Goal: Information Seeking & Learning: Find specific fact

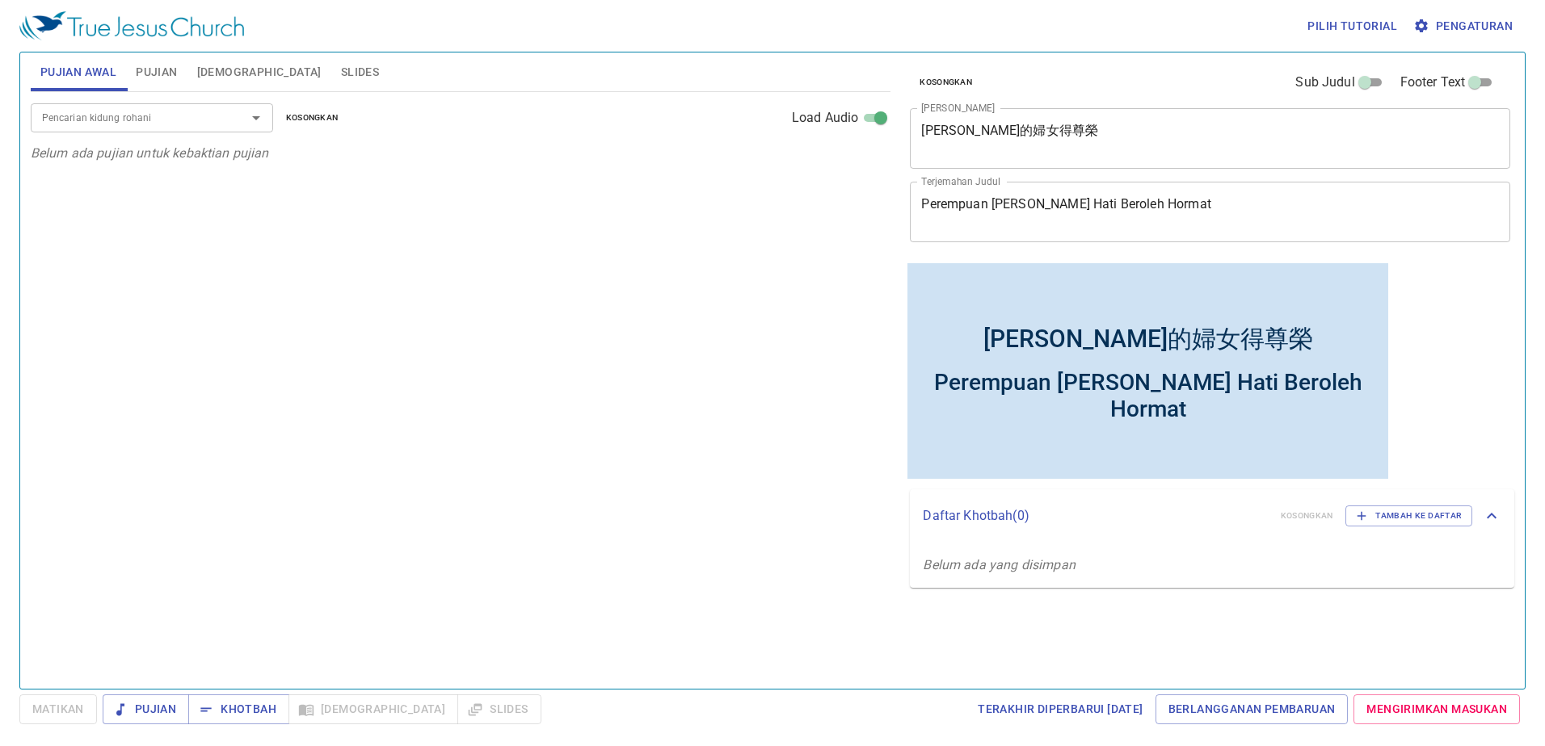
click at [1333, 389] on div "Perempuan yang Baik Hati Beroleh Hormat" at bounding box center [1148, 394] width 472 height 53
click at [1349, 387] on div "Perempuan yang Baik Hati Beroleh Hormat" at bounding box center [1148, 394] width 472 height 53
click at [1366, 387] on div "Perempuan yang Baik Hati Beroleh Hormat" at bounding box center [1147, 396] width 481 height 75
drag, startPoint x: 933, startPoint y: 378, endPoint x: 1371, endPoint y: 392, distance: 438.1
click at [1371, 392] on div "Perempuan yang Baik Hati Beroleh Hormat" at bounding box center [1147, 396] width 481 height 75
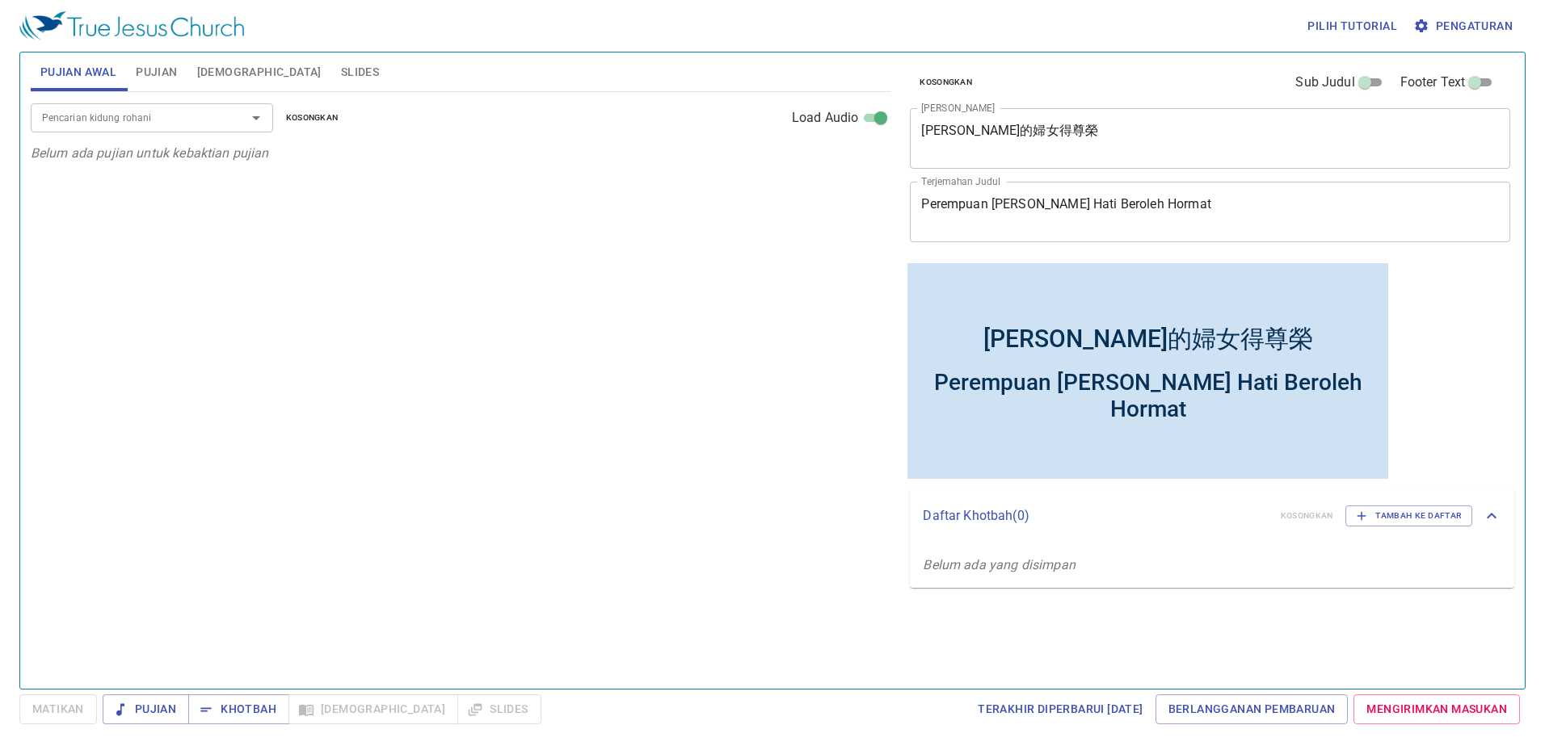
drag, startPoint x: 1371, startPoint y: 392, endPoint x: 1062, endPoint y: 449, distance: 313.9
click at [1062, 449] on div at bounding box center [1147, 456] width 481 height 43
click at [1368, 373] on div "Perempuan yang Baik Hati Beroleh Hormat" at bounding box center [1147, 396] width 481 height 75
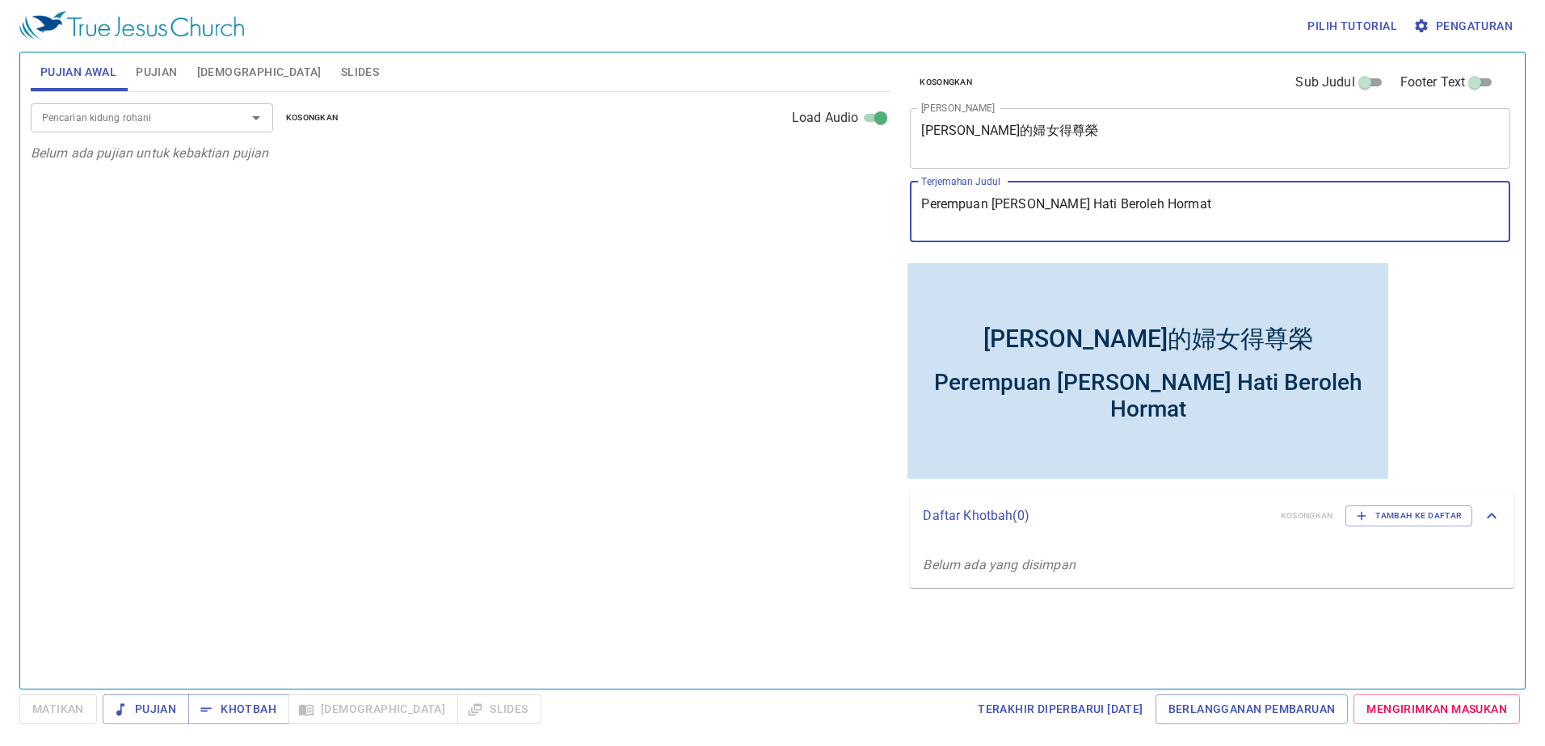
click at [1206, 197] on textarea "Perempuan yang Baik Hati Beroleh Hormat" at bounding box center [1210, 211] width 578 height 31
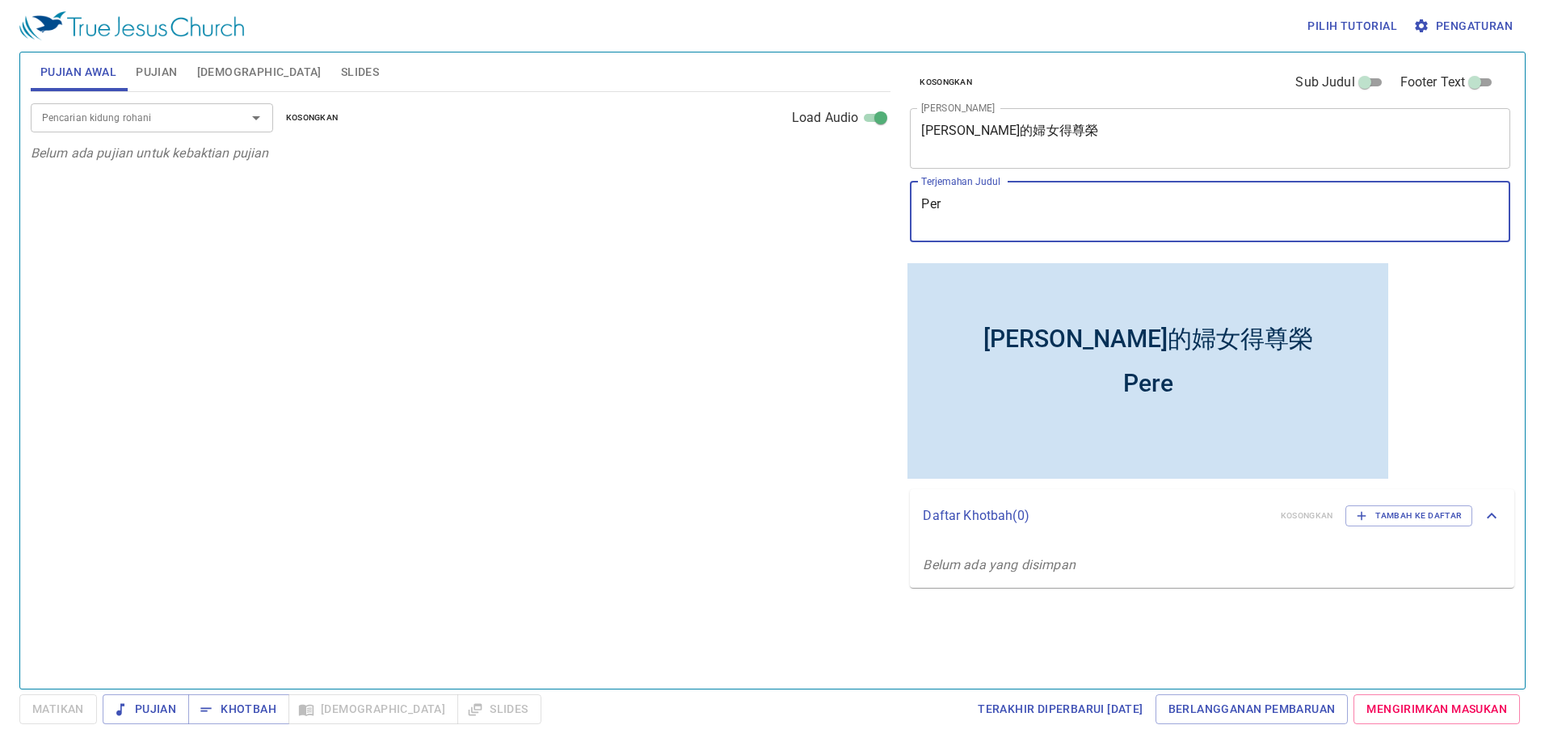
type textarea "Pe"
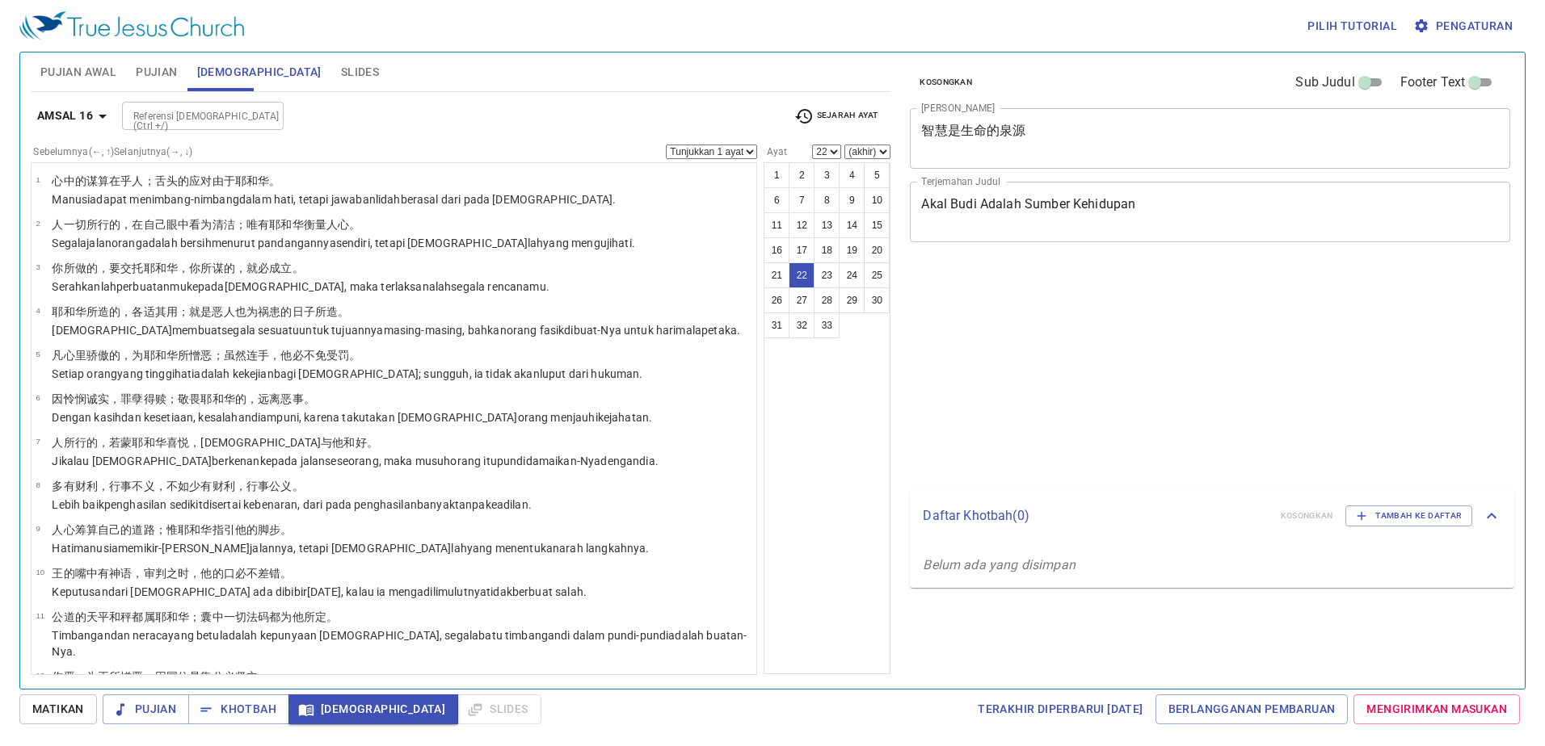
select select "22"
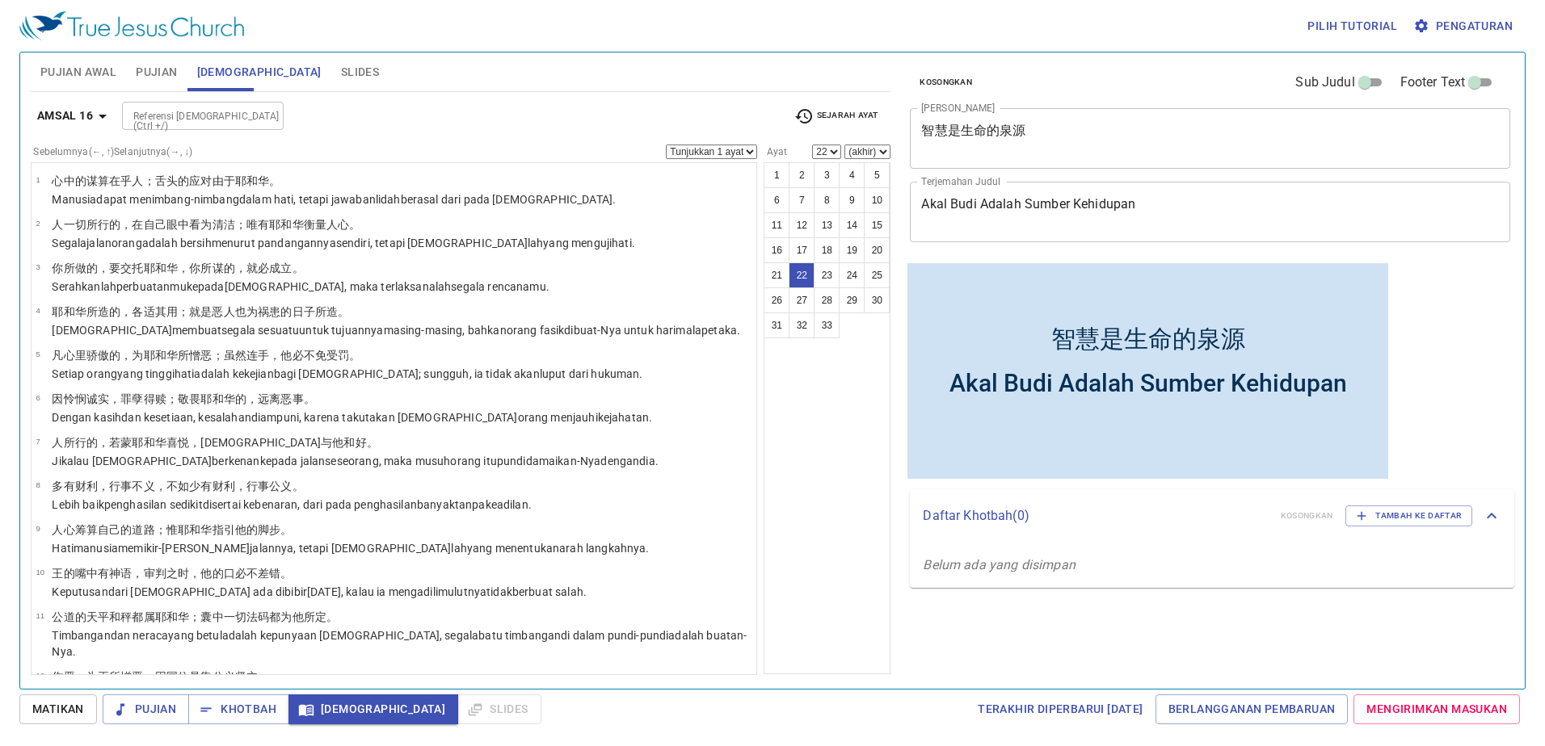
scroll to position [705, 0]
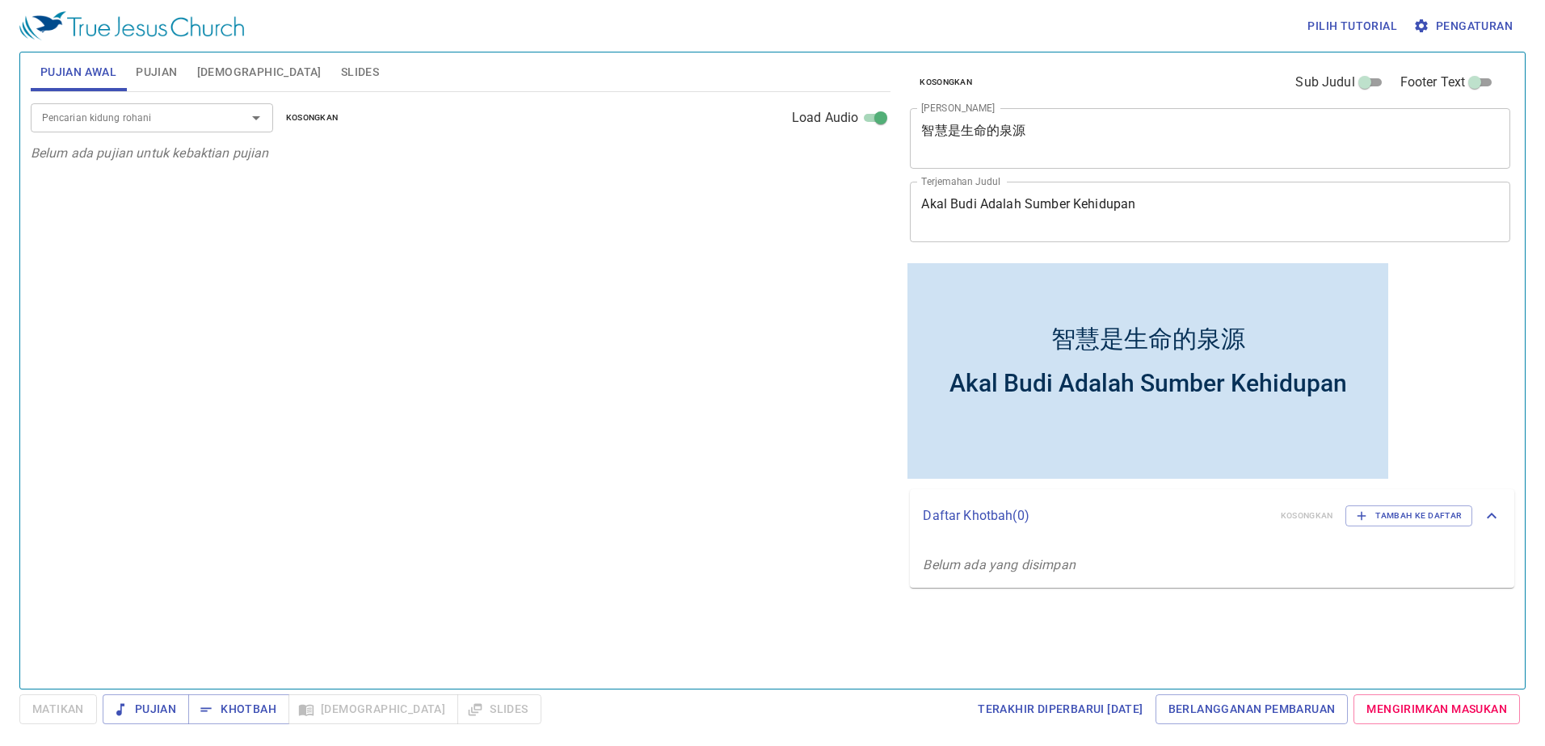
click at [212, 62] on span "[DEMOGRAPHIC_DATA]" at bounding box center [259, 72] width 124 height 20
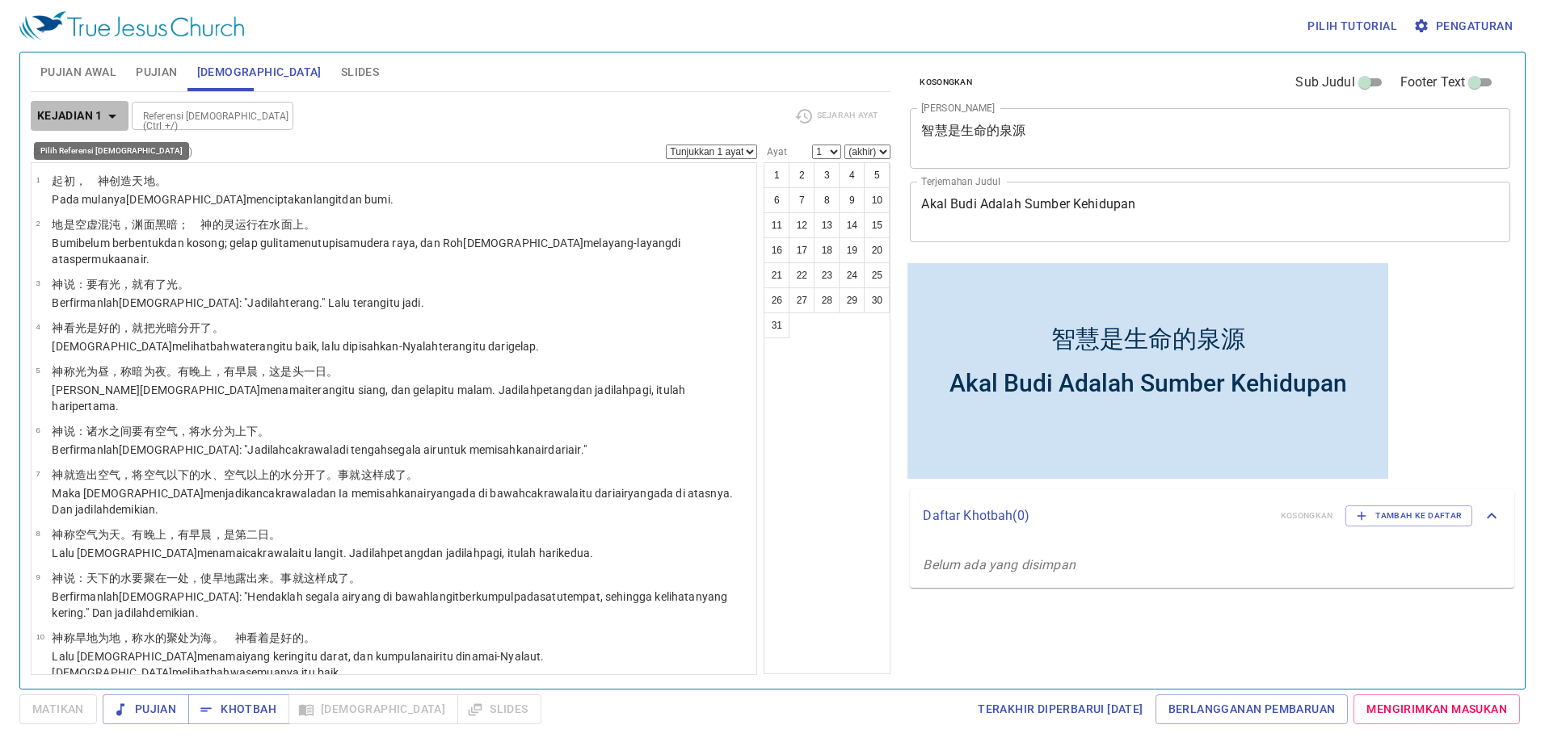
click at [102, 116] on b "Kejadian 1" at bounding box center [69, 116] width 65 height 20
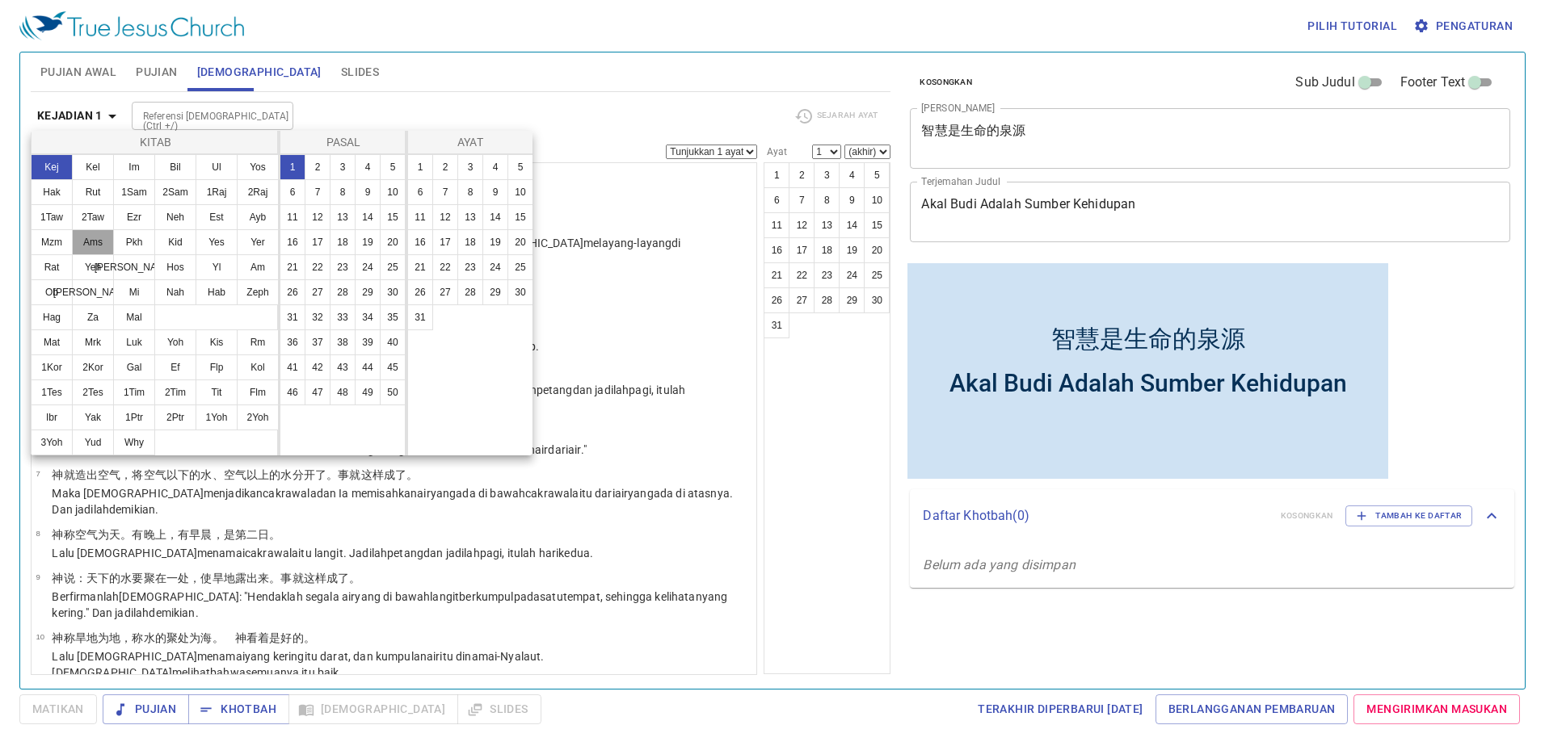
click at [91, 233] on button "Ams" at bounding box center [93, 242] width 42 height 26
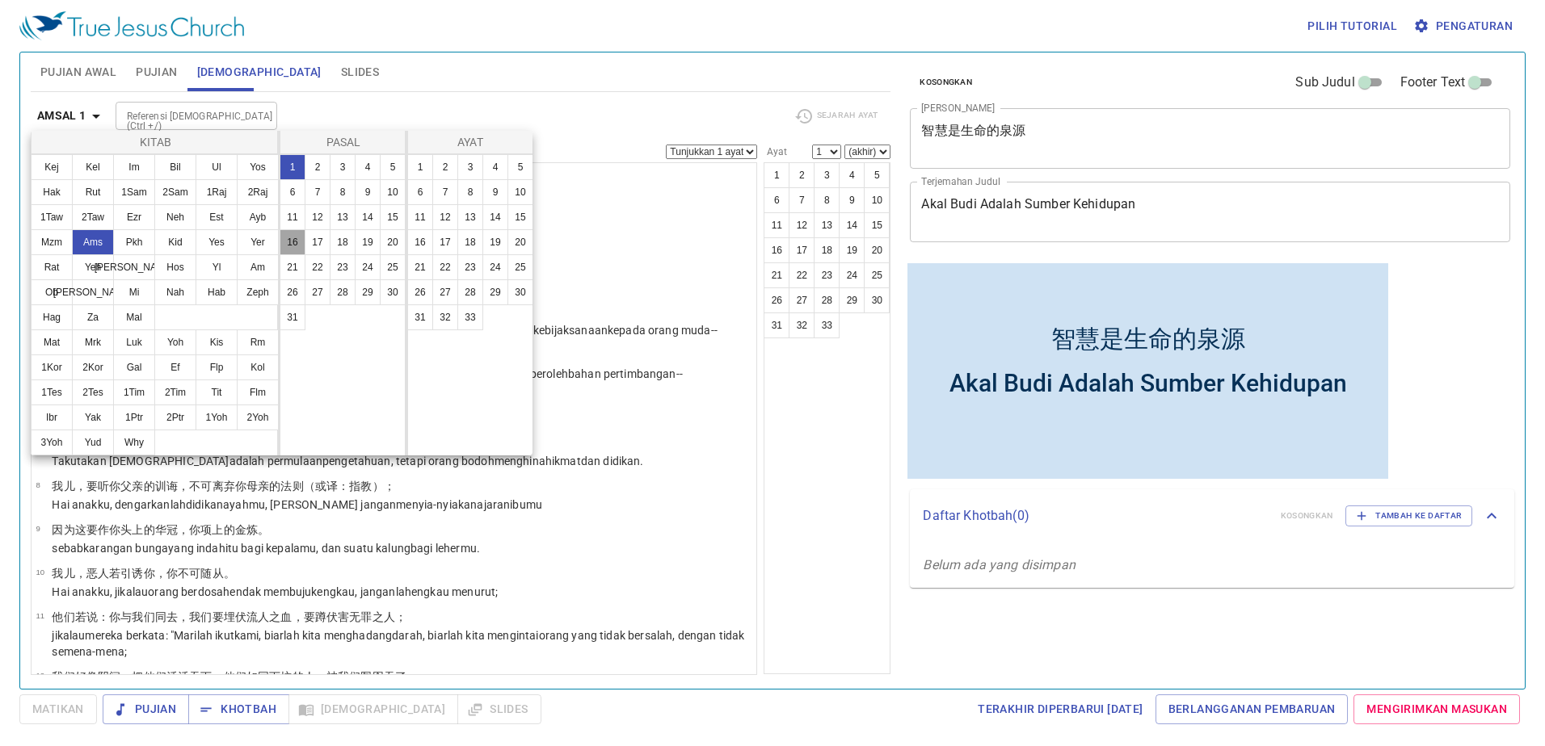
click at [294, 238] on button "16" at bounding box center [293, 242] width 26 height 26
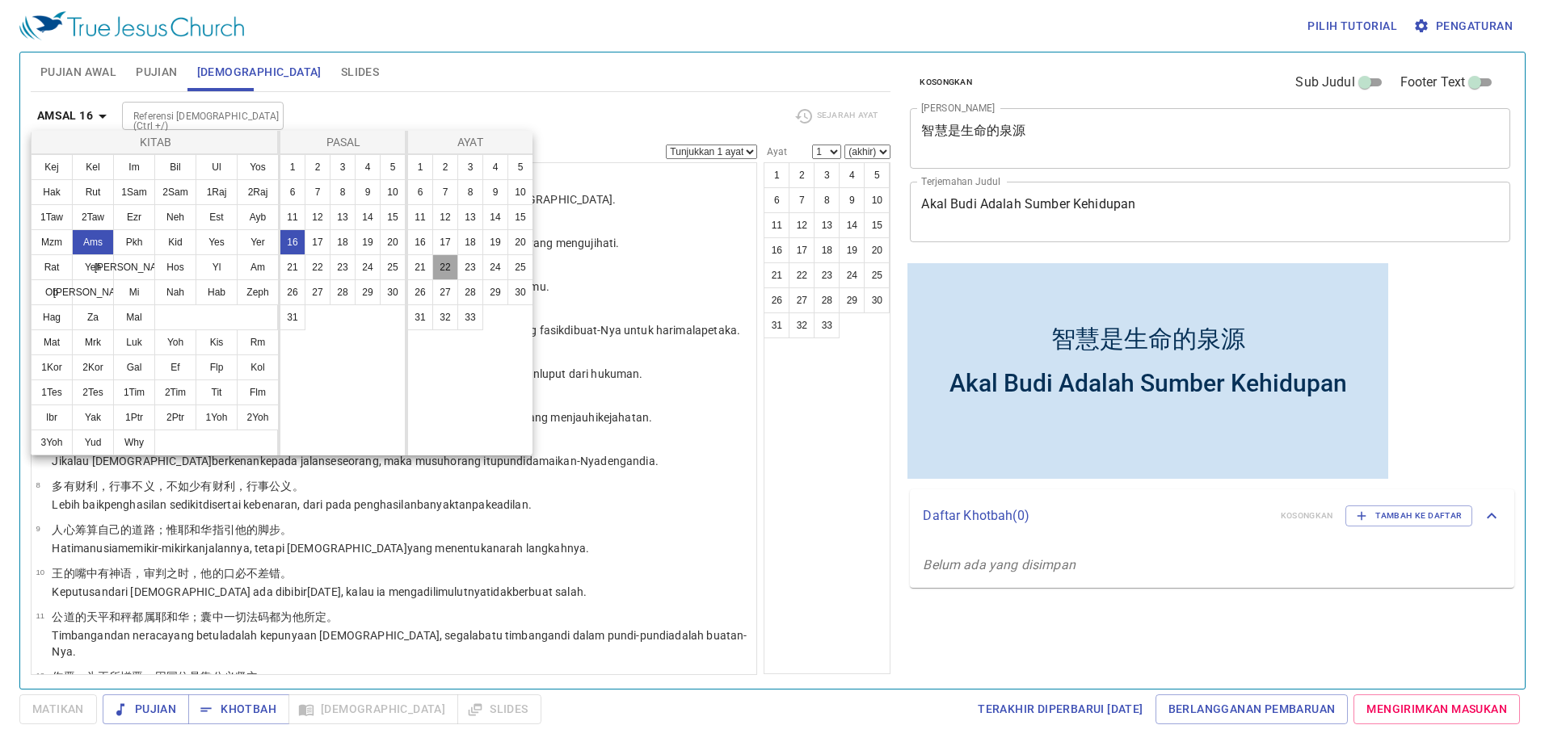
click at [446, 263] on button "22" at bounding box center [445, 267] width 26 height 26
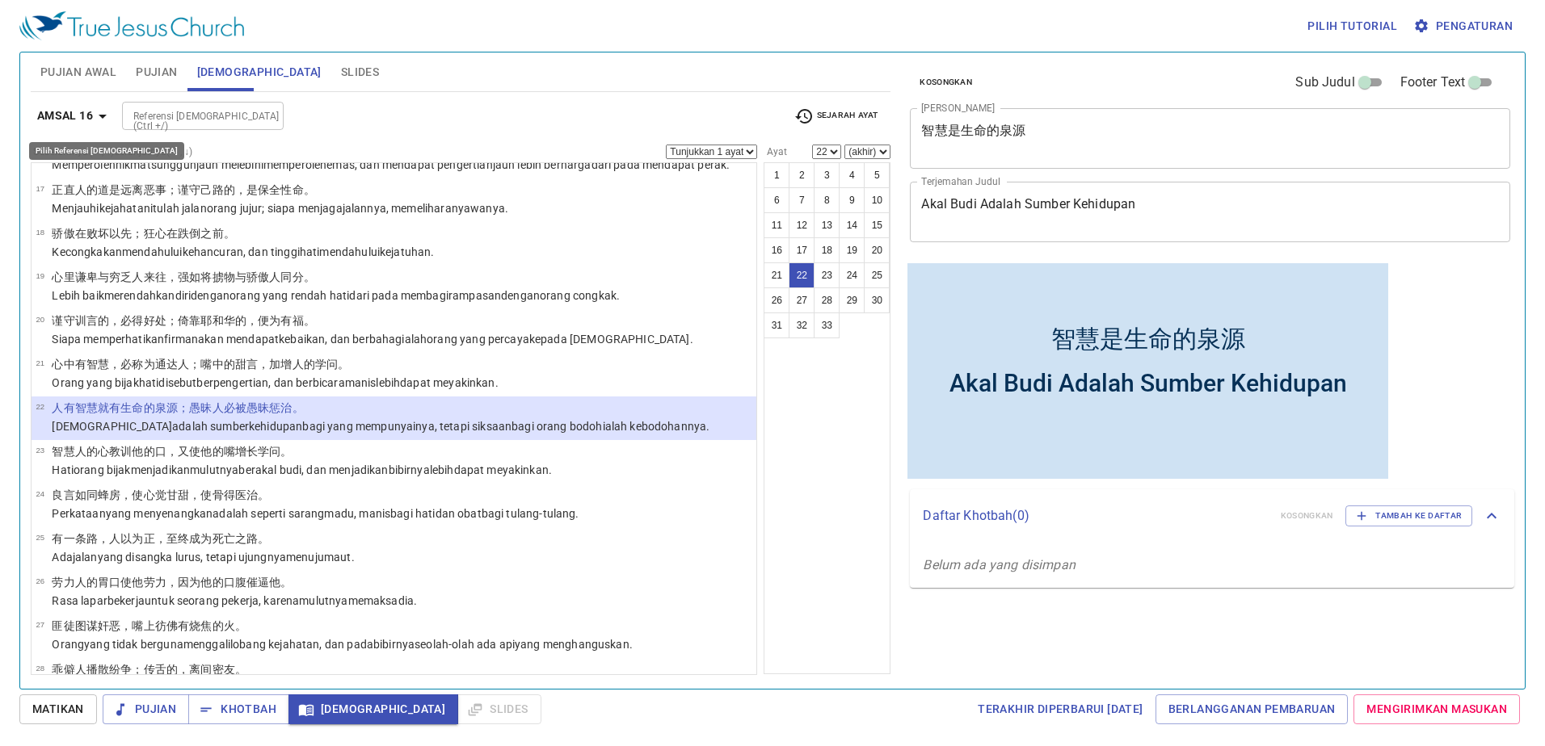
click at [69, 107] on b "Amsal 16" at bounding box center [65, 116] width 56 height 20
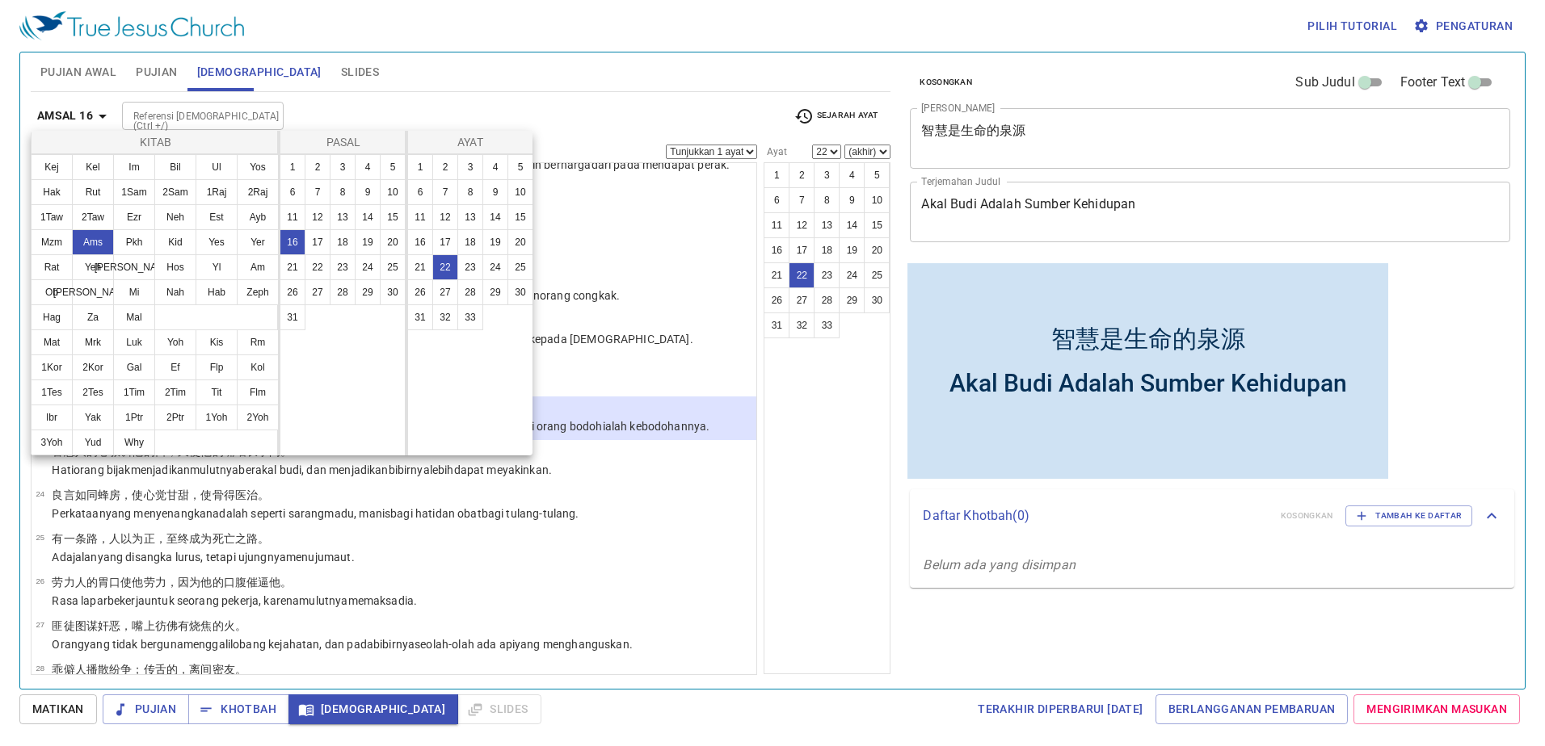
click at [55, 108] on div at bounding box center [772, 373] width 1545 height 746
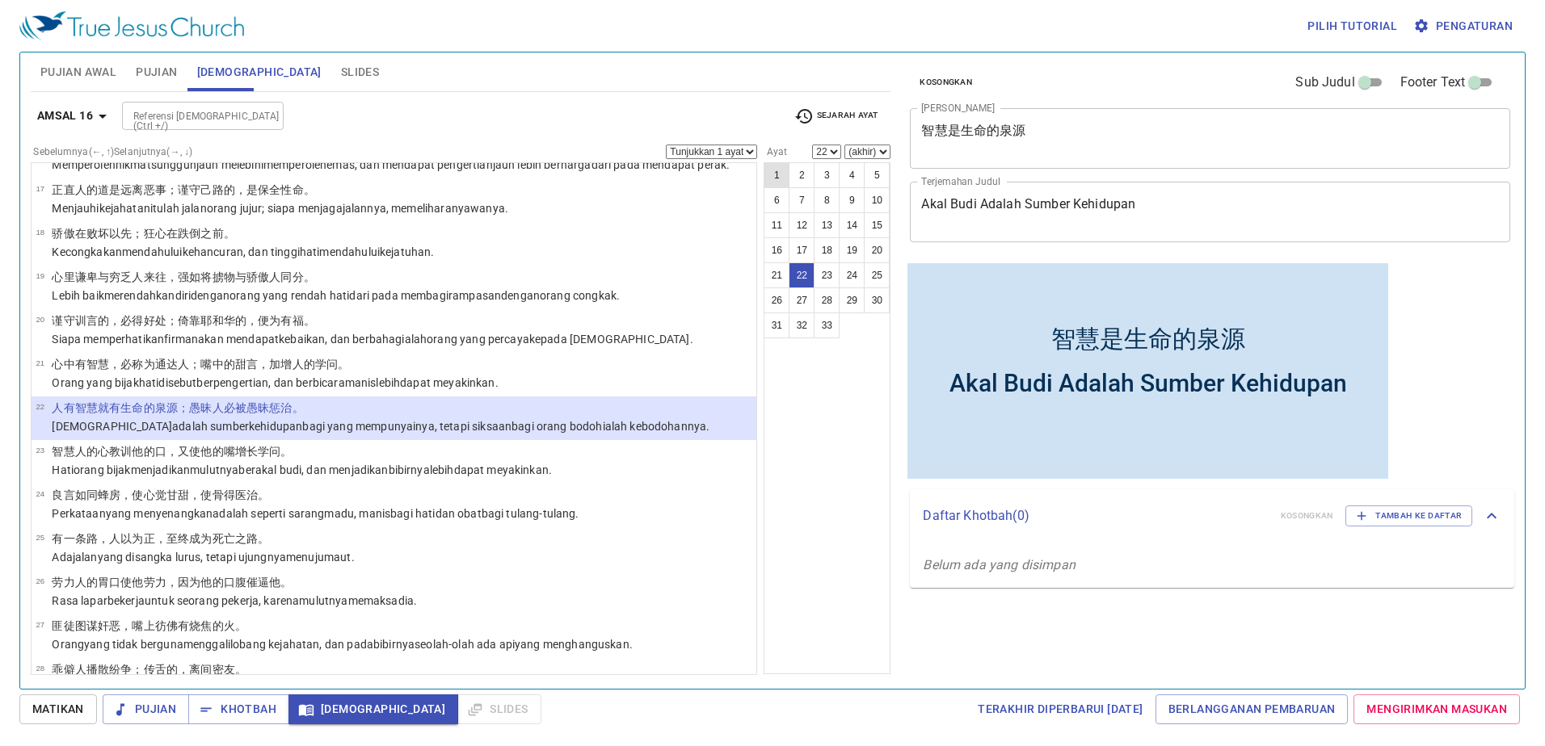
click at [772, 173] on button "1" at bounding box center [776, 175] width 26 height 26
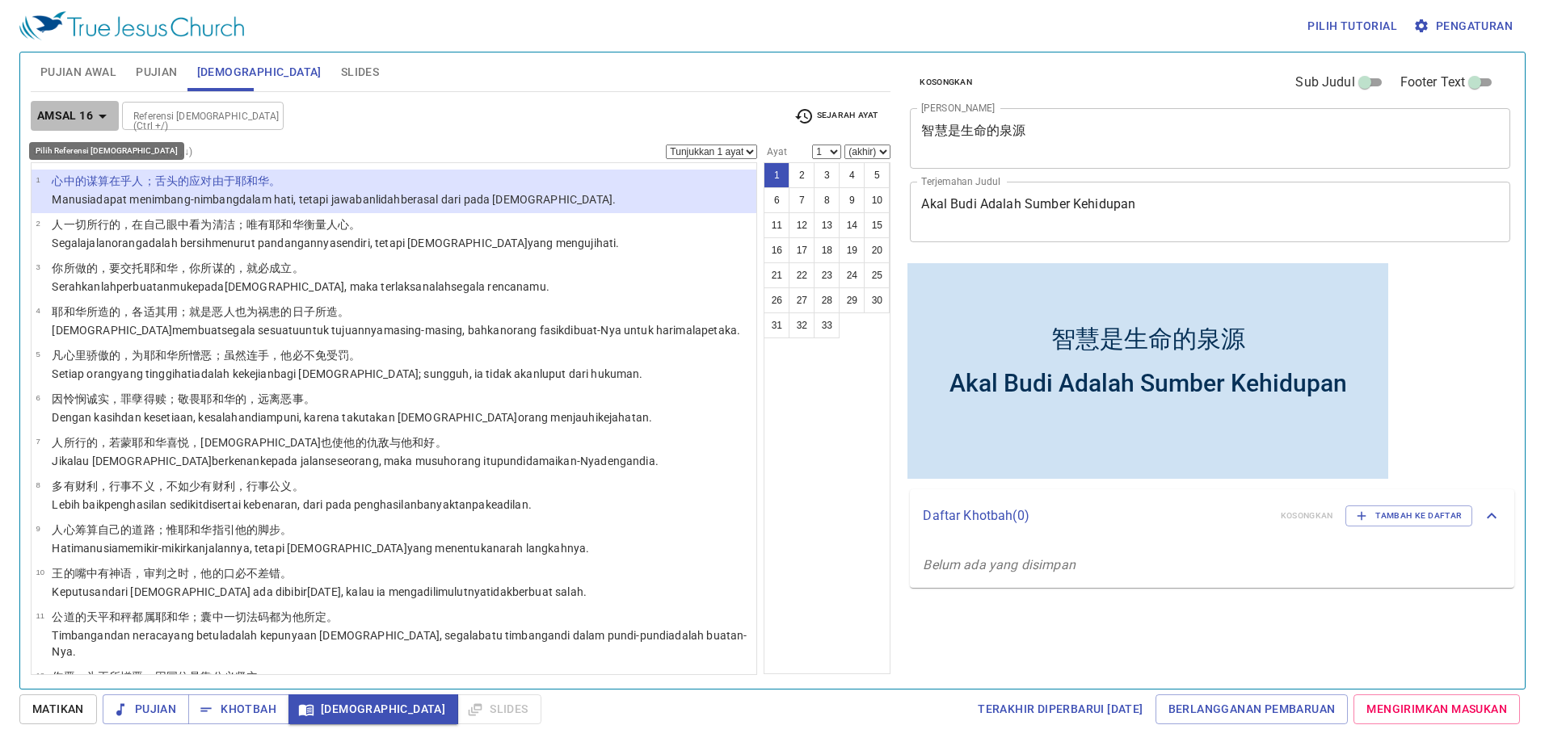
click at [88, 111] on b "Amsal 16" at bounding box center [65, 116] width 56 height 20
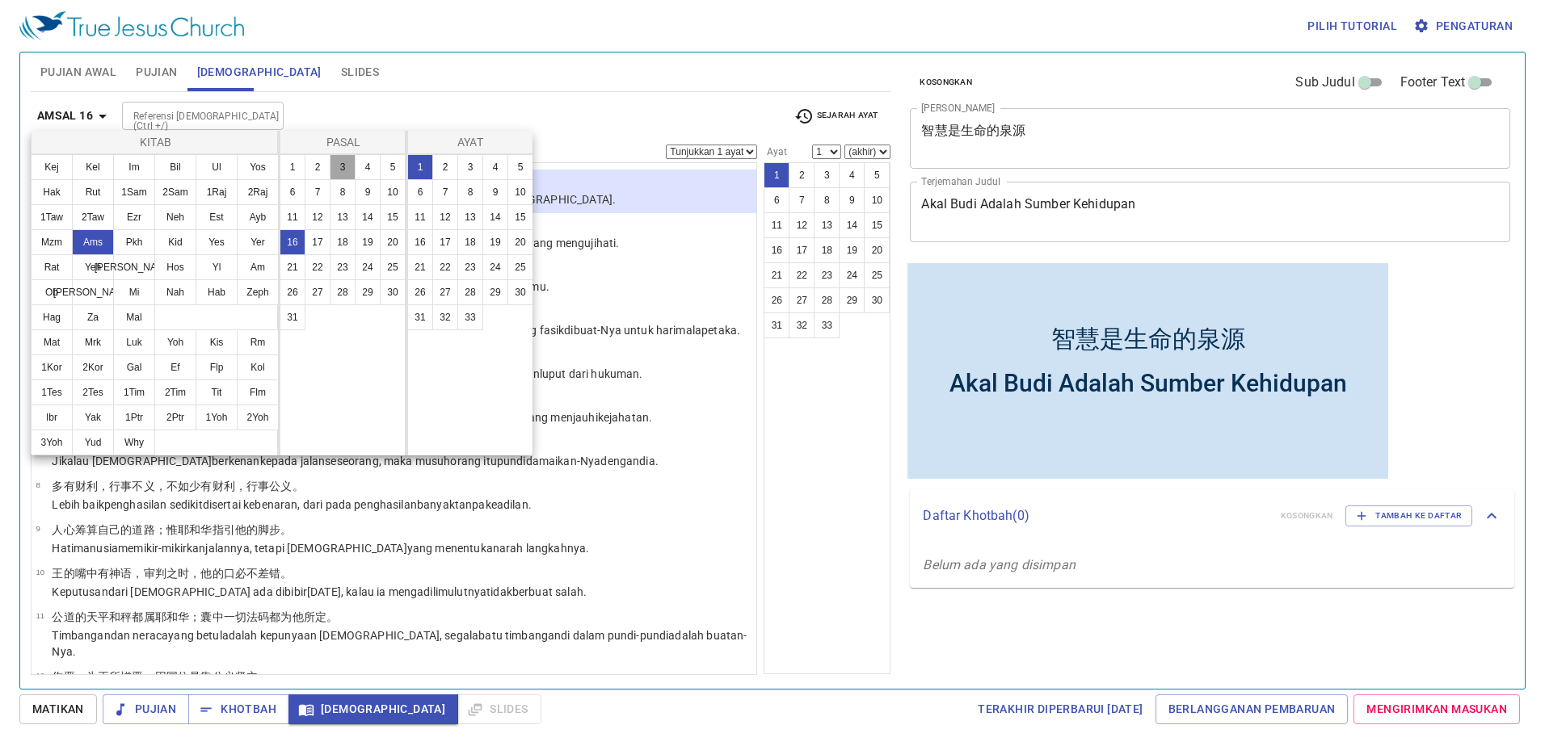
click at [336, 163] on button "3" at bounding box center [343, 167] width 26 height 26
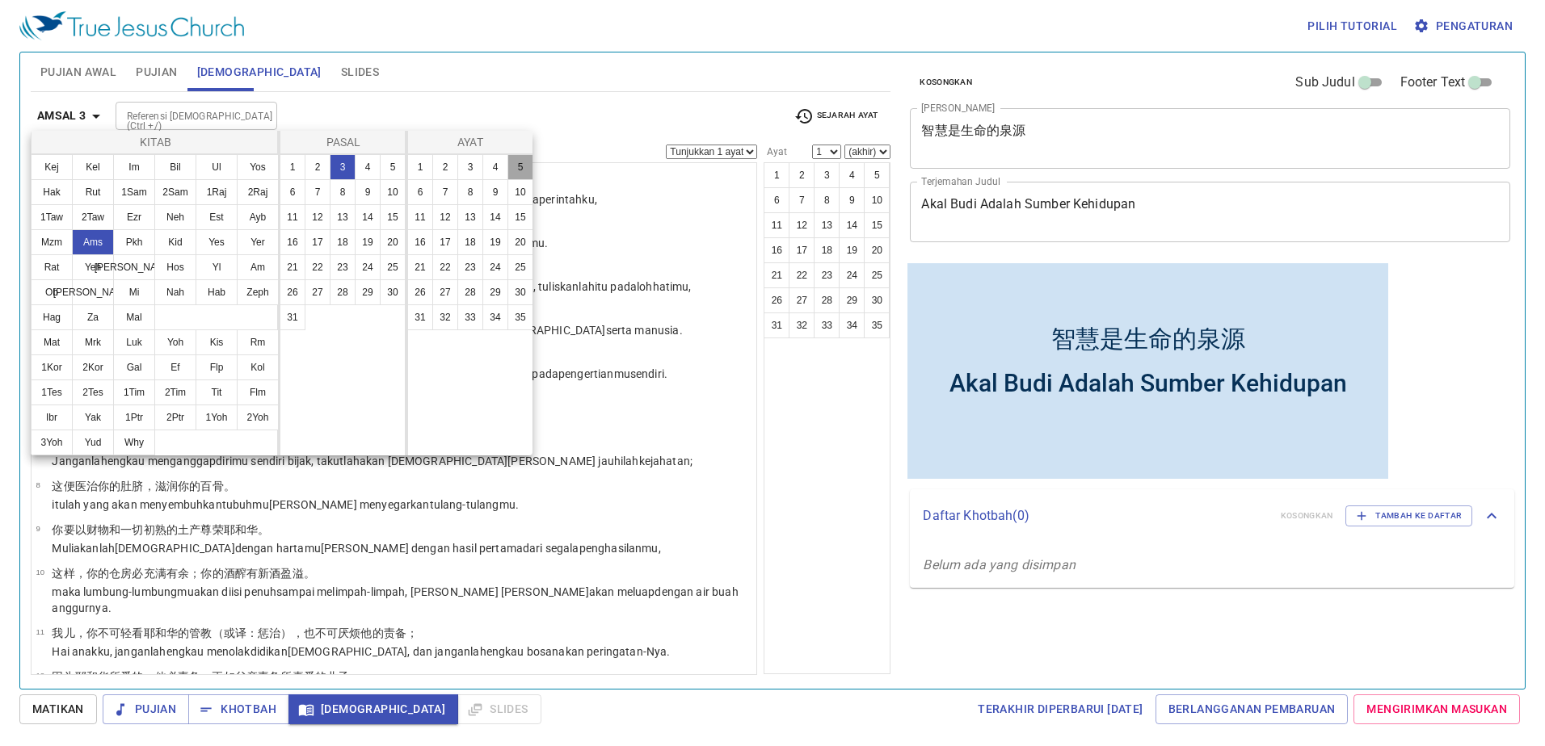
click at [517, 162] on button "5" at bounding box center [520, 167] width 26 height 26
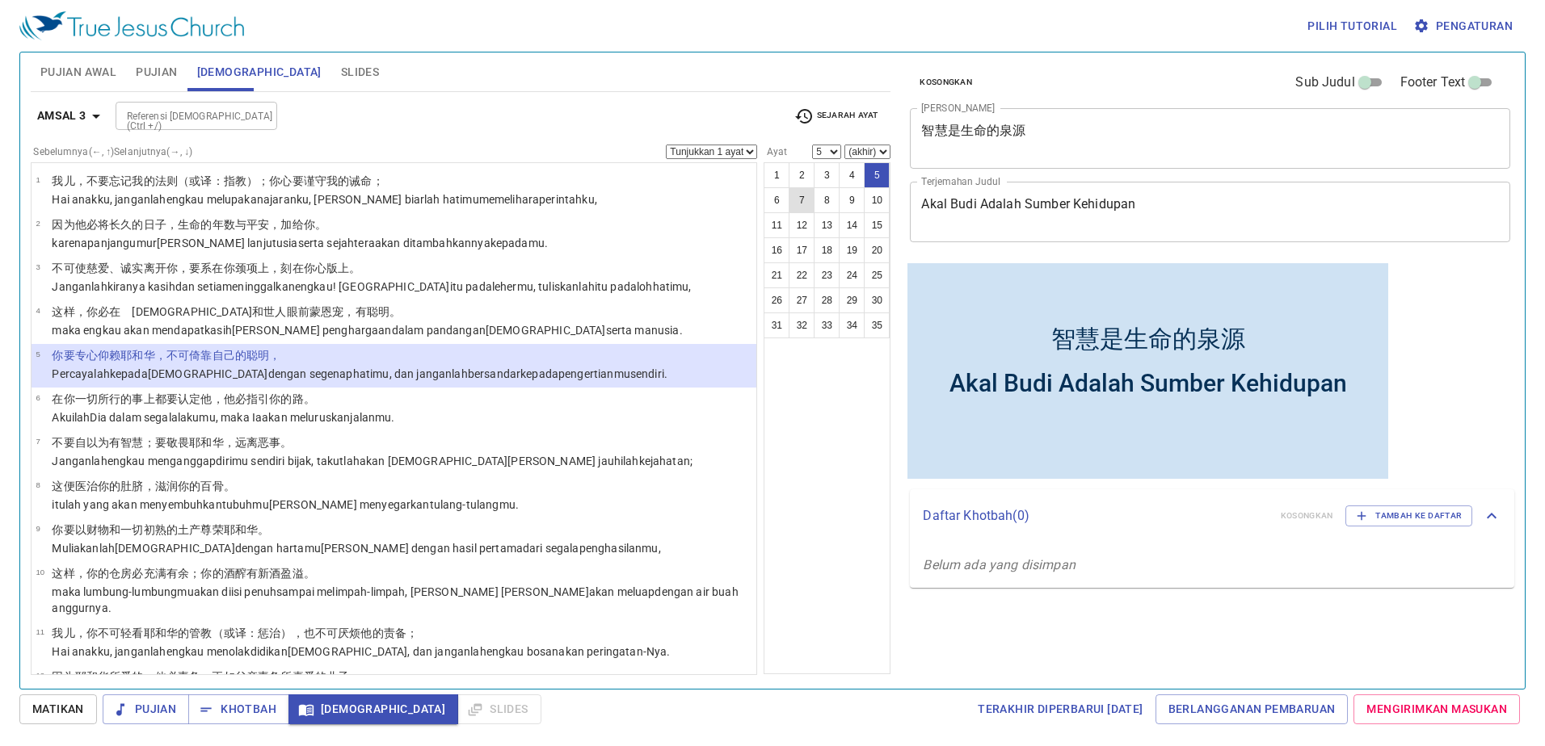
click at [805, 202] on button "7" at bounding box center [801, 200] width 26 height 26
select select "7"
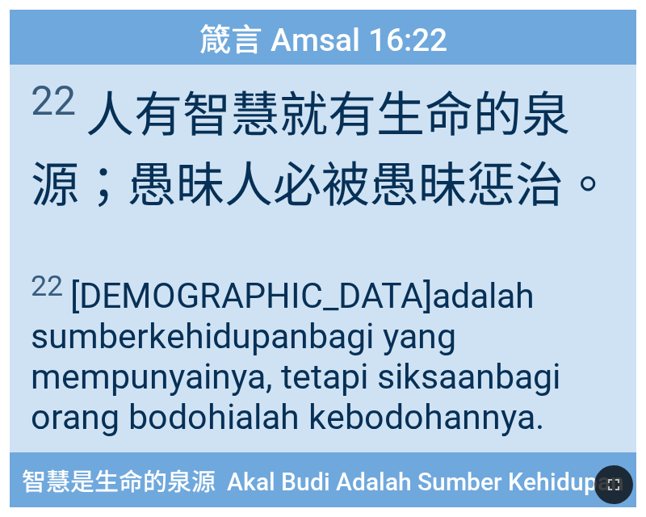
drag, startPoint x: 606, startPoint y: 473, endPoint x: 1082, endPoint y: 674, distance: 516.3
click at [606, 473] on button "button" at bounding box center [614, 484] width 39 height 39
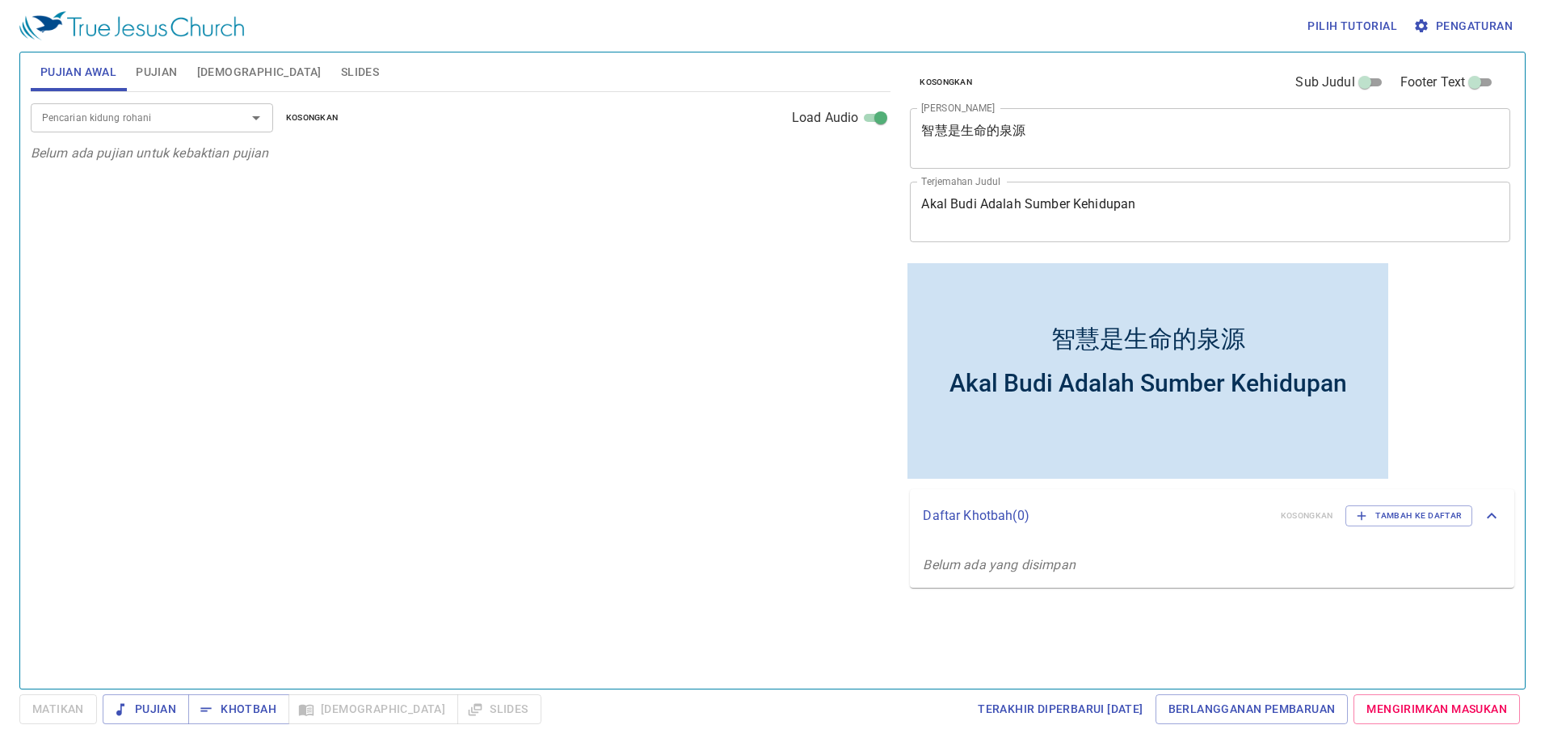
click at [227, 69] on span "[DEMOGRAPHIC_DATA]" at bounding box center [259, 72] width 124 height 20
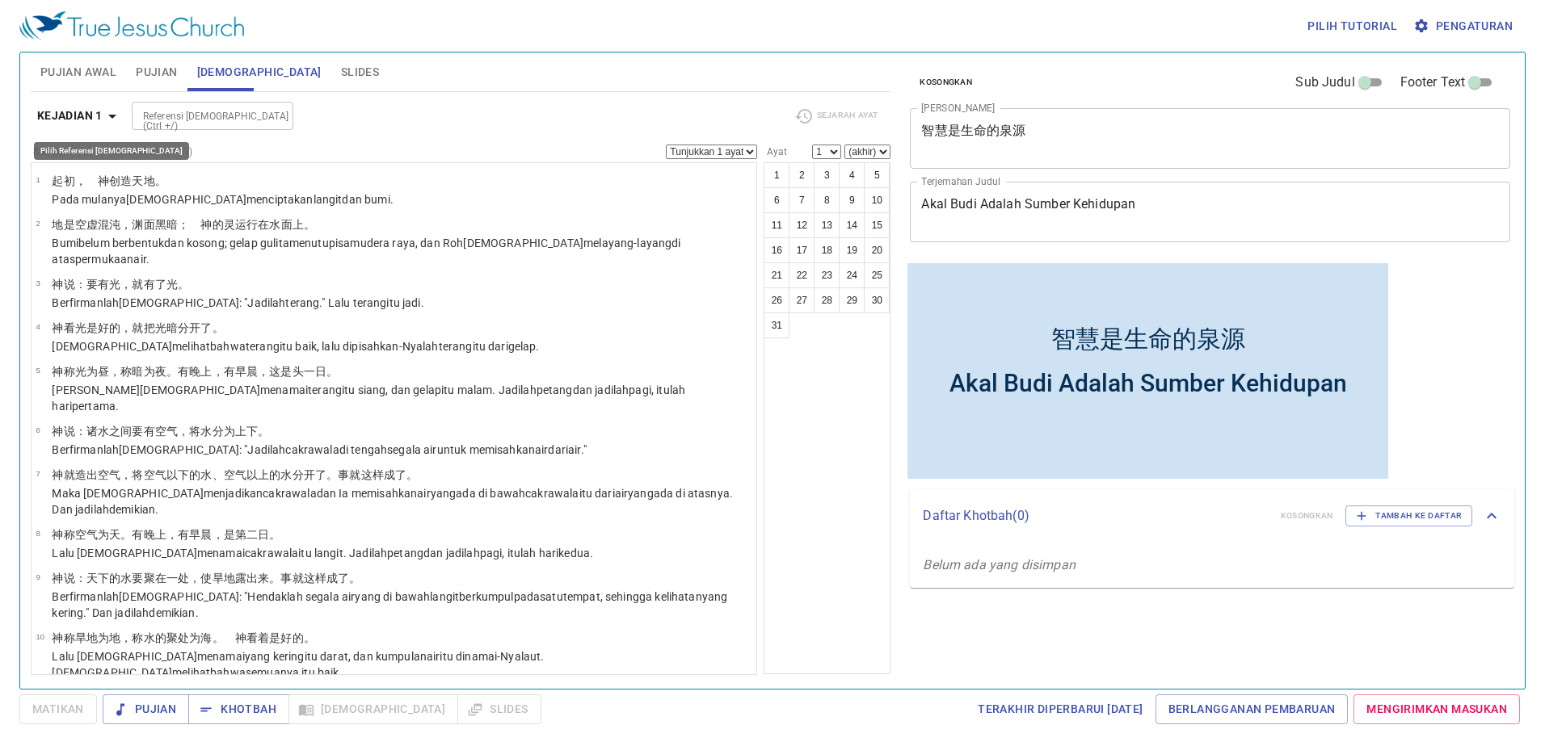
click at [109, 115] on icon "button" at bounding box center [112, 116] width 19 height 19
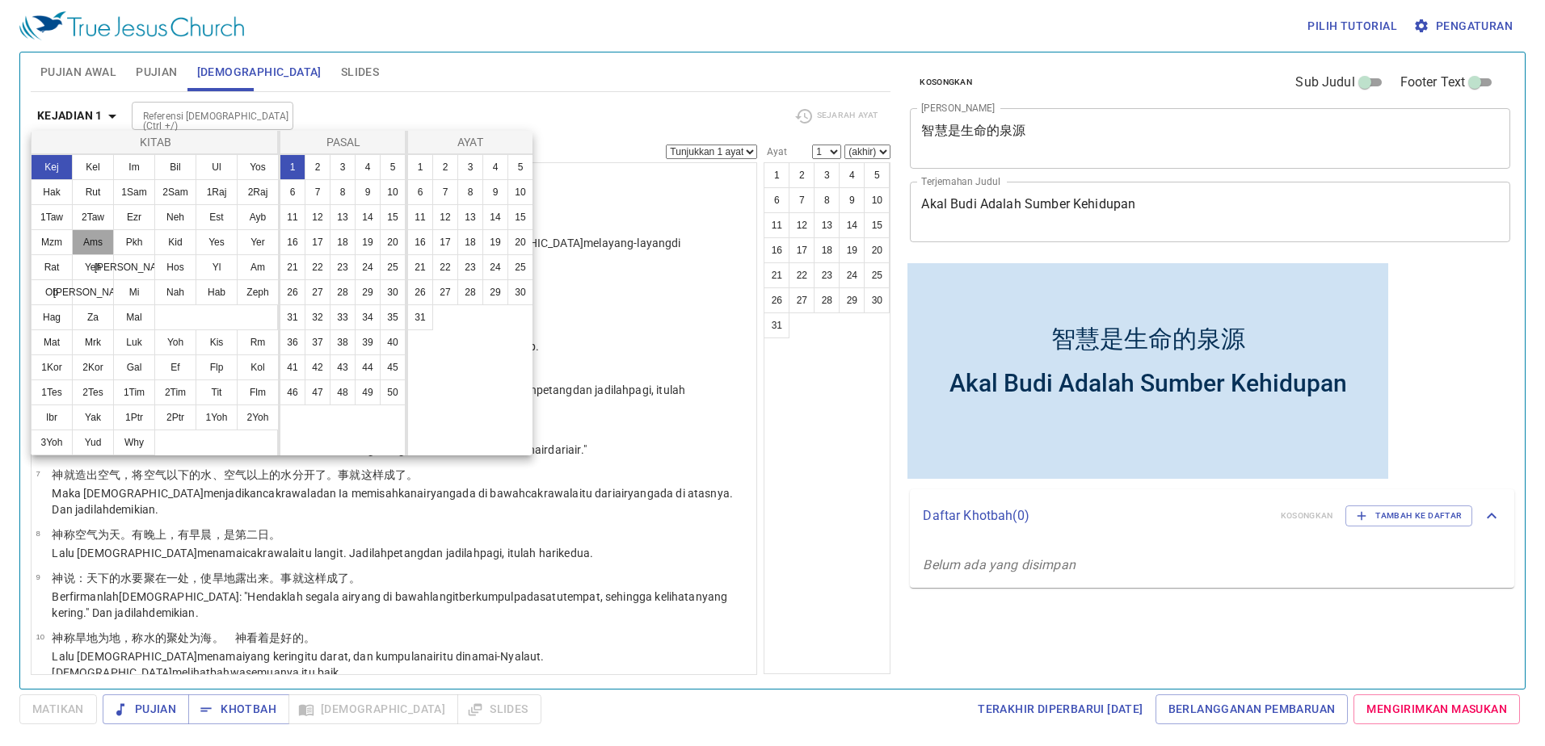
click at [96, 235] on button "Ams" at bounding box center [93, 242] width 42 height 26
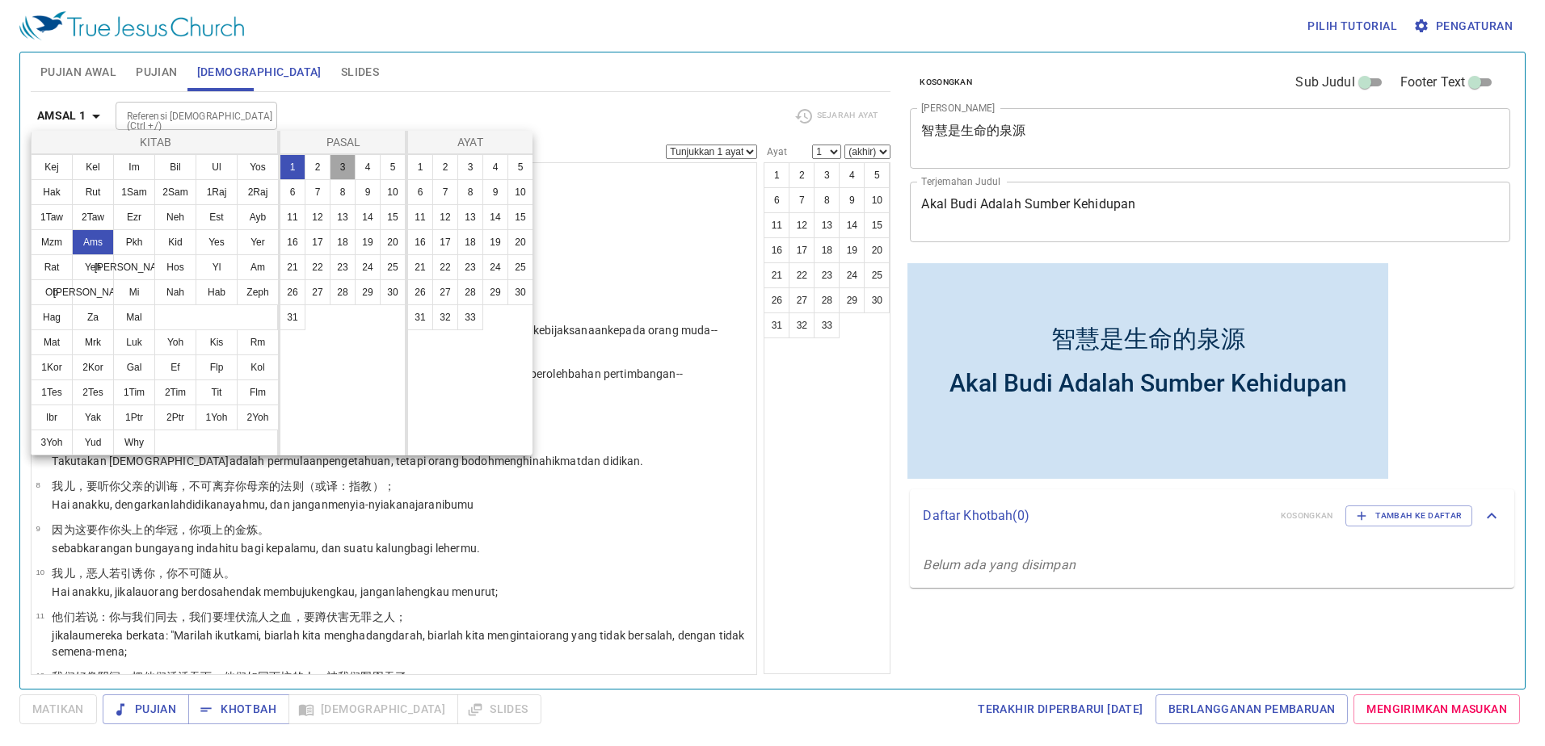
click at [346, 166] on button "3" at bounding box center [343, 167] width 26 height 26
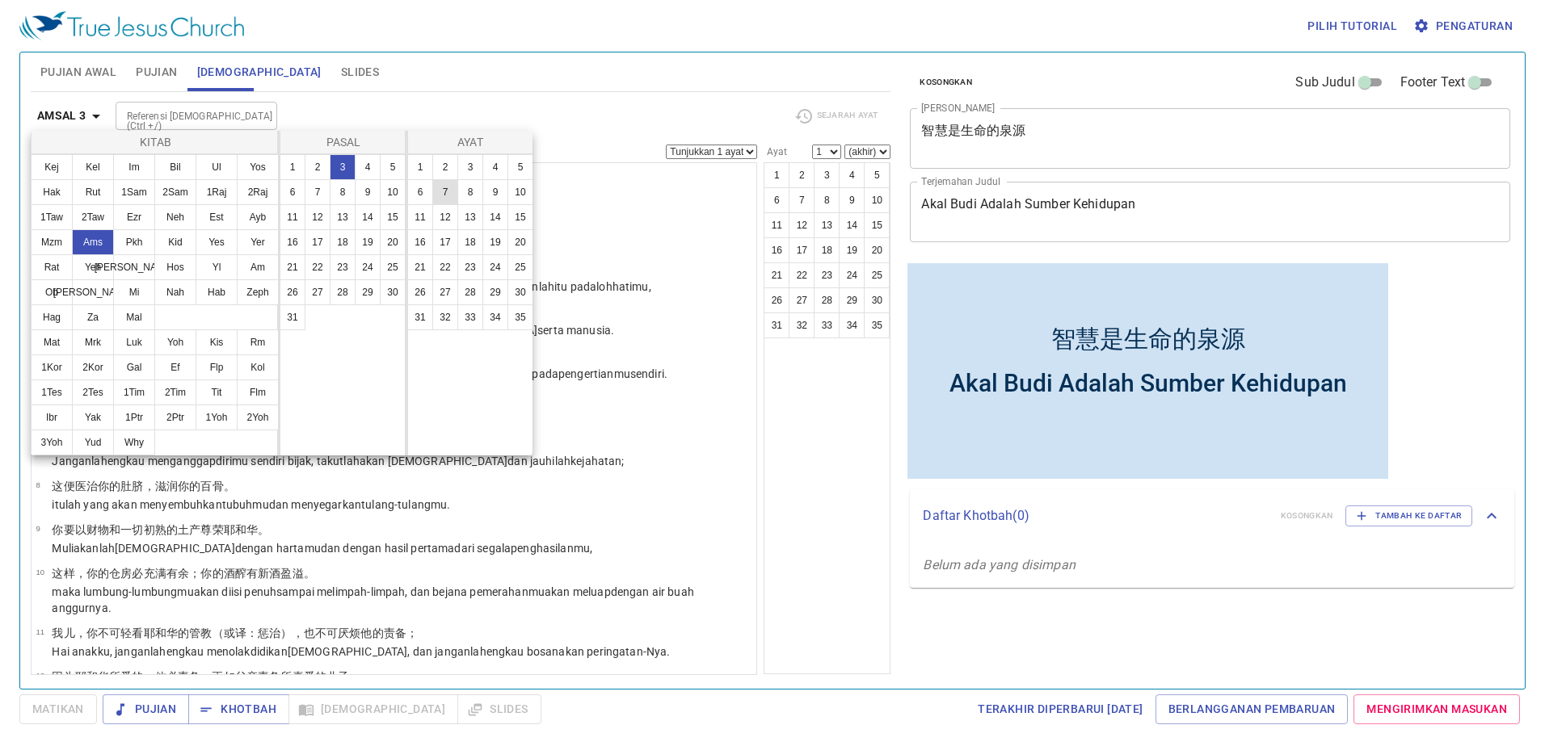
click at [447, 191] on button "7" at bounding box center [445, 192] width 26 height 26
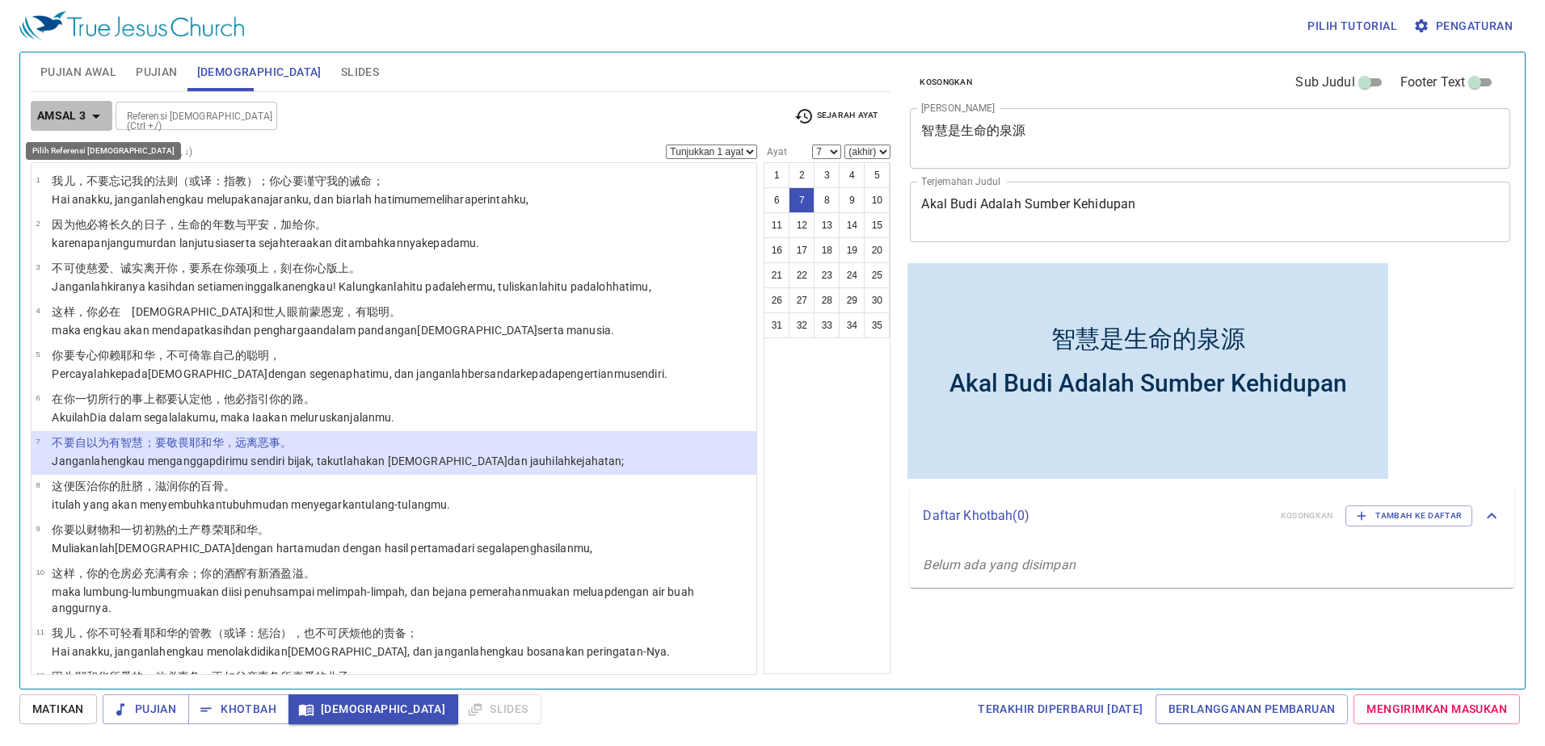
click at [65, 104] on button "Amsal 3" at bounding box center [72, 116] width 82 height 30
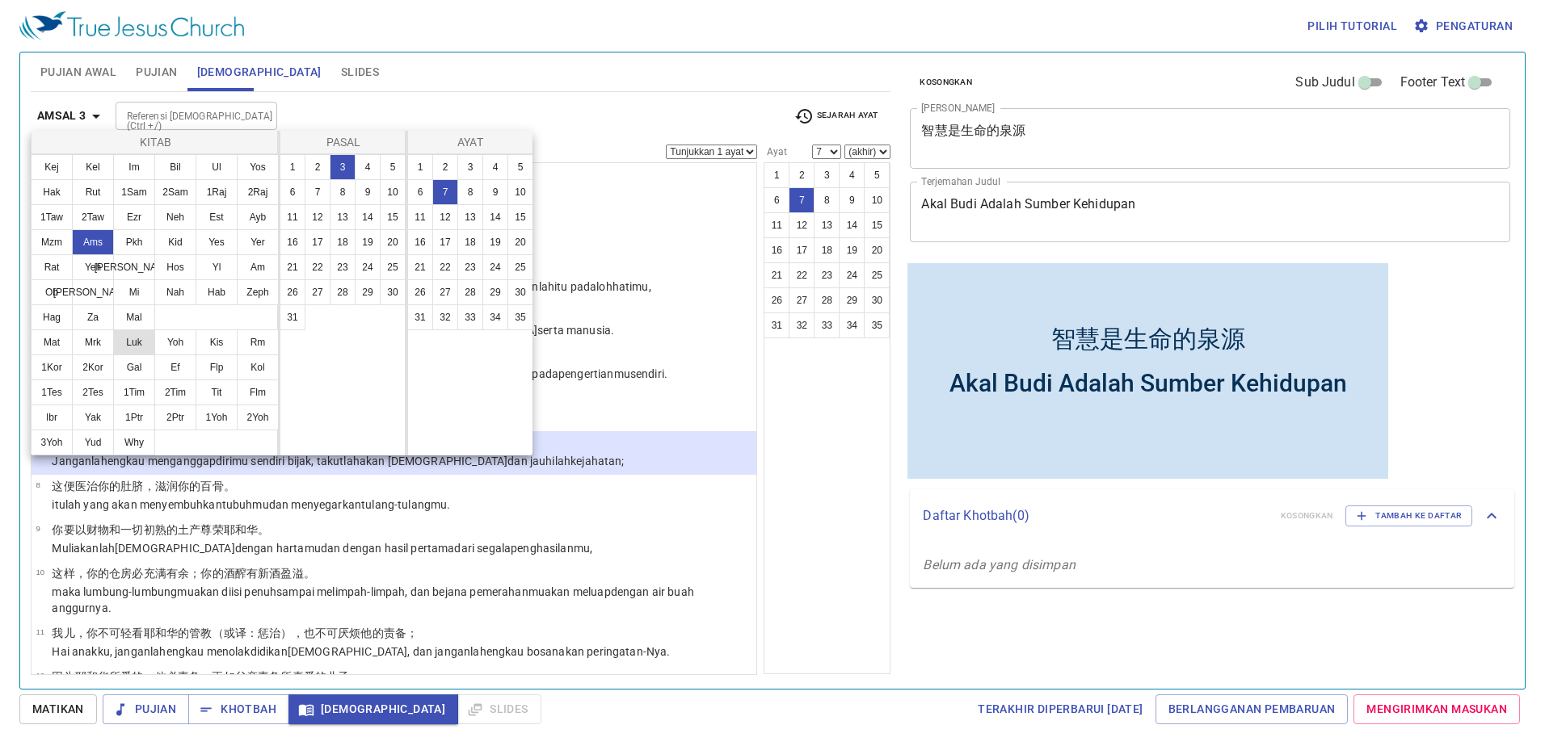
click at [128, 336] on button "Luk" at bounding box center [134, 343] width 42 height 26
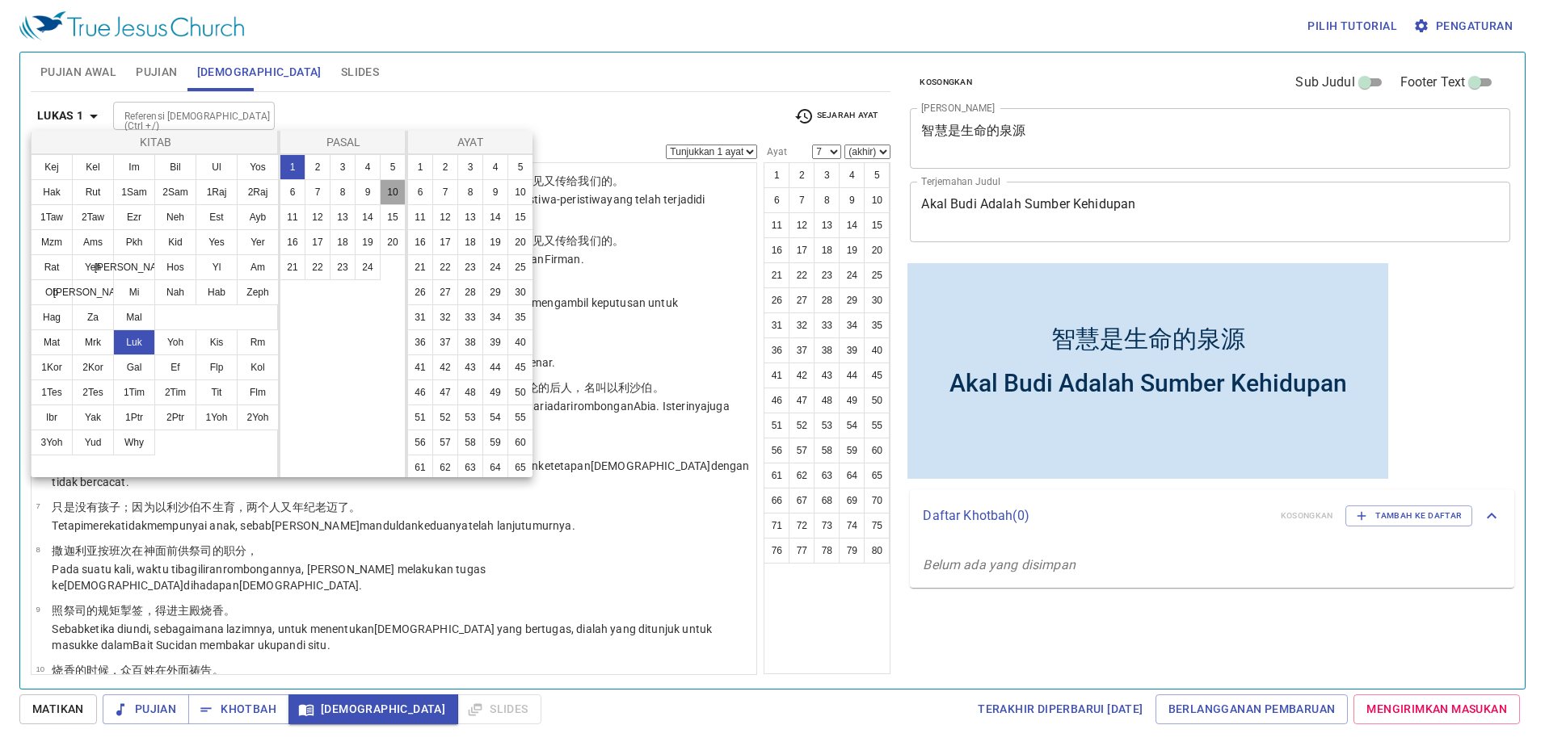
click at [388, 189] on button "10" at bounding box center [393, 192] width 26 height 26
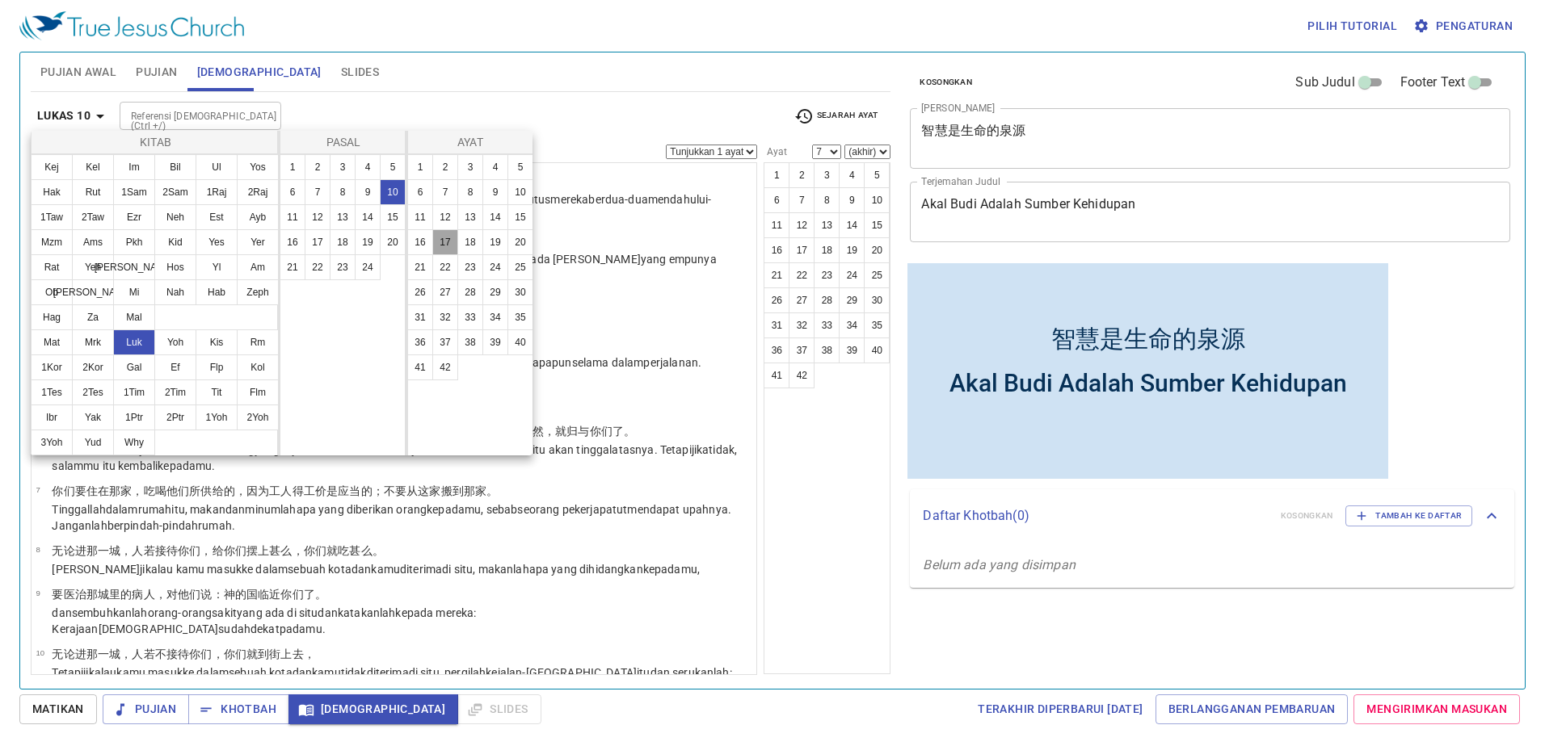
click at [445, 242] on button "17" at bounding box center [445, 242] width 26 height 26
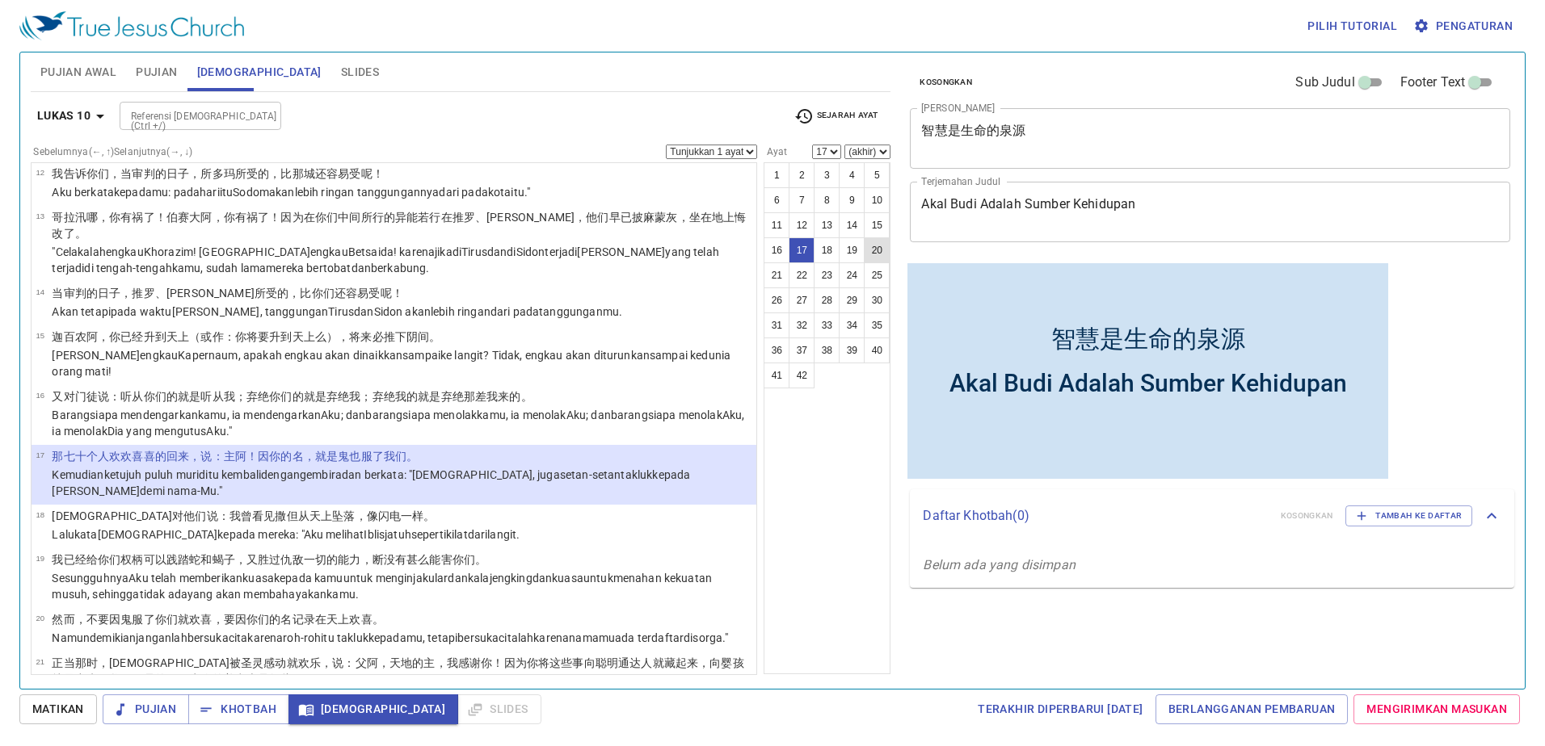
click at [872, 246] on button "20" at bounding box center [877, 251] width 26 height 26
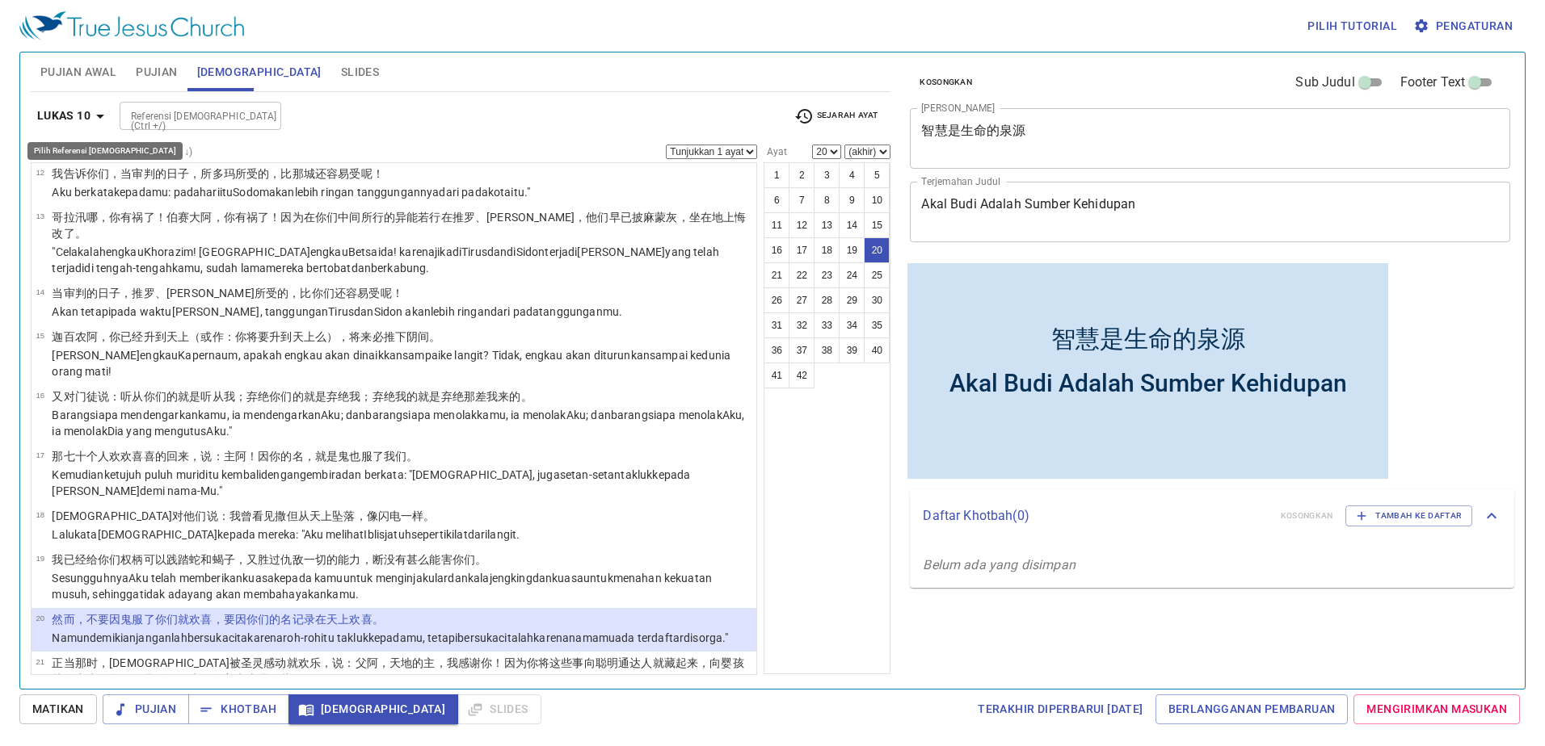
click at [80, 109] on b "Lukas 10" at bounding box center [63, 116] width 53 height 20
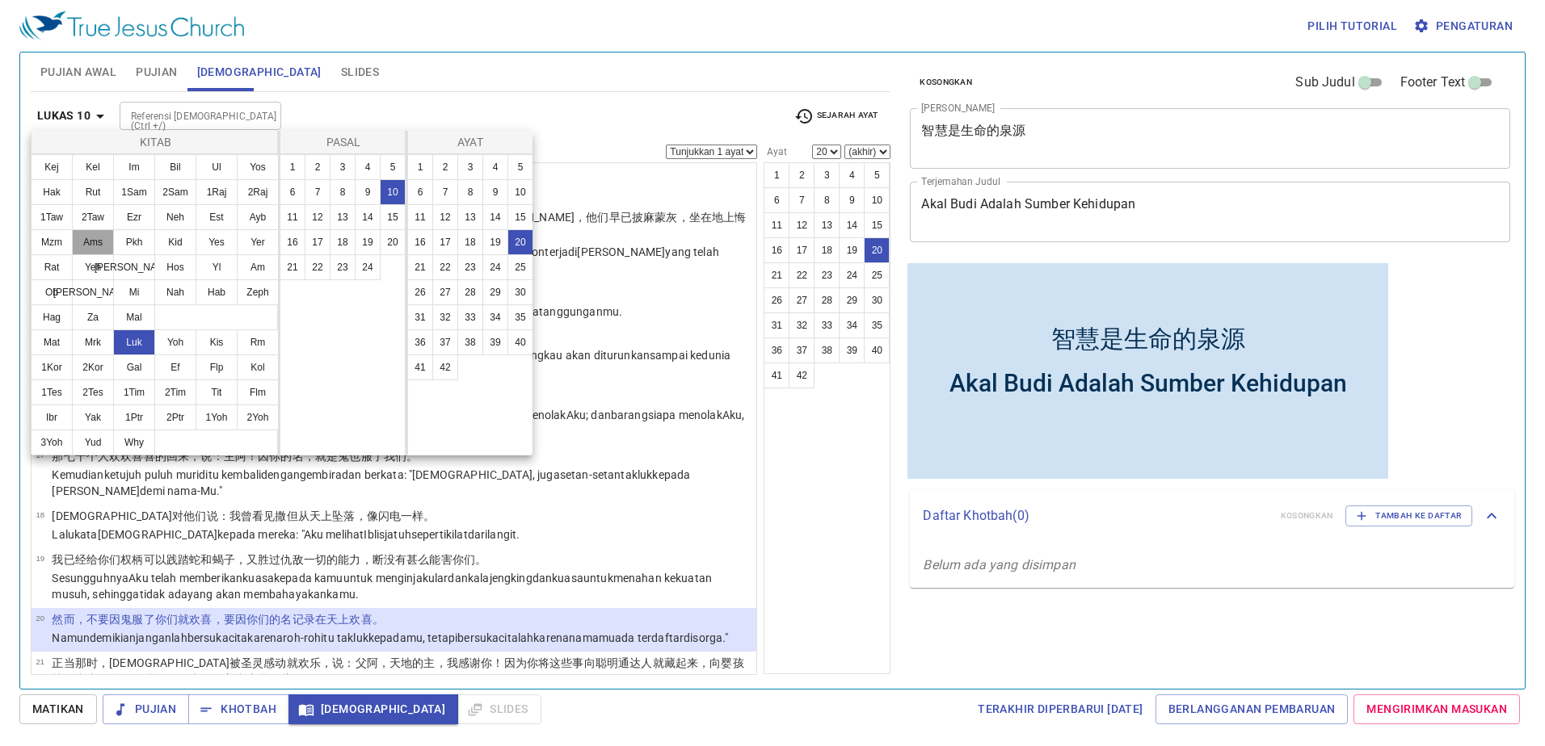
click at [99, 242] on button "Ams" at bounding box center [93, 242] width 42 height 26
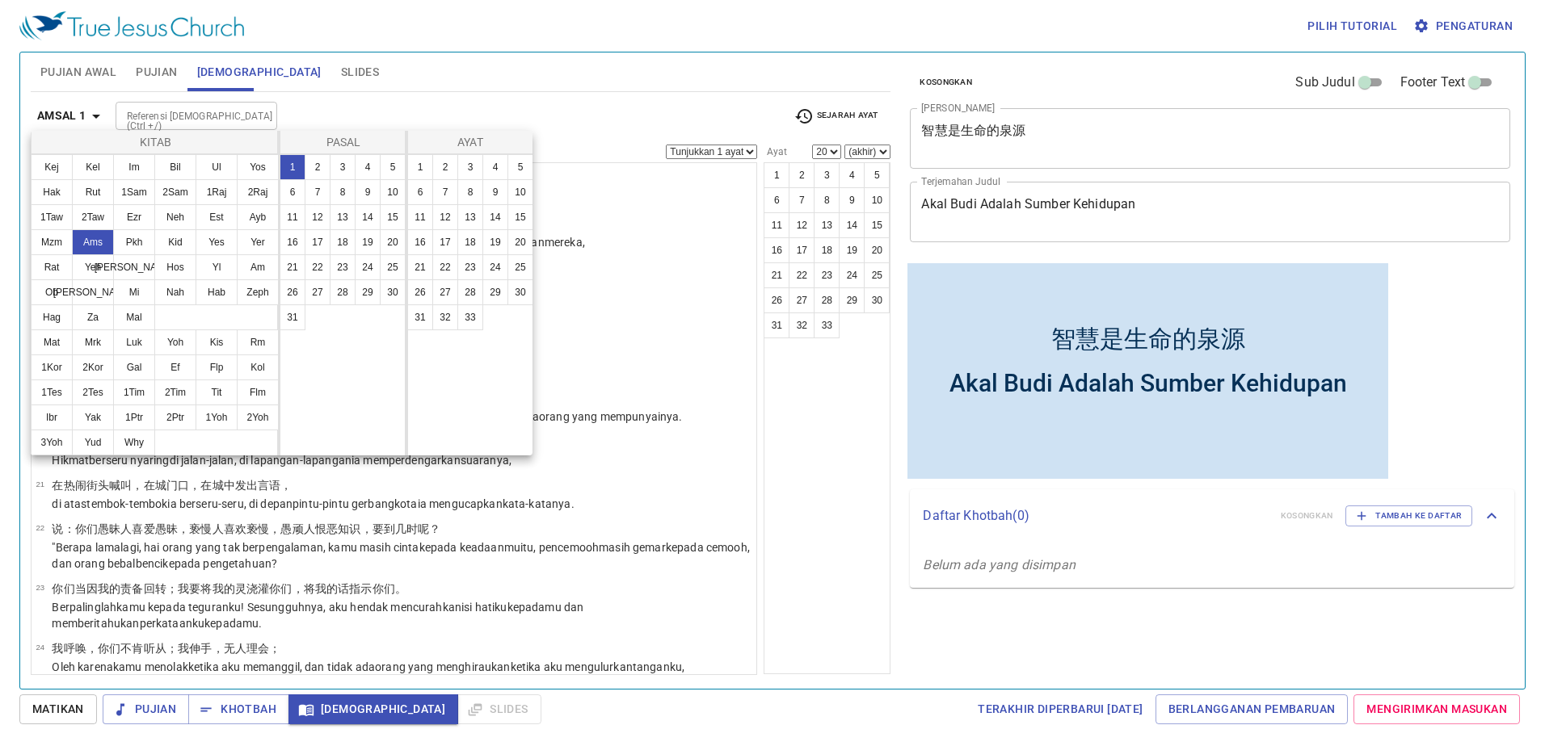
scroll to position [0, 0]
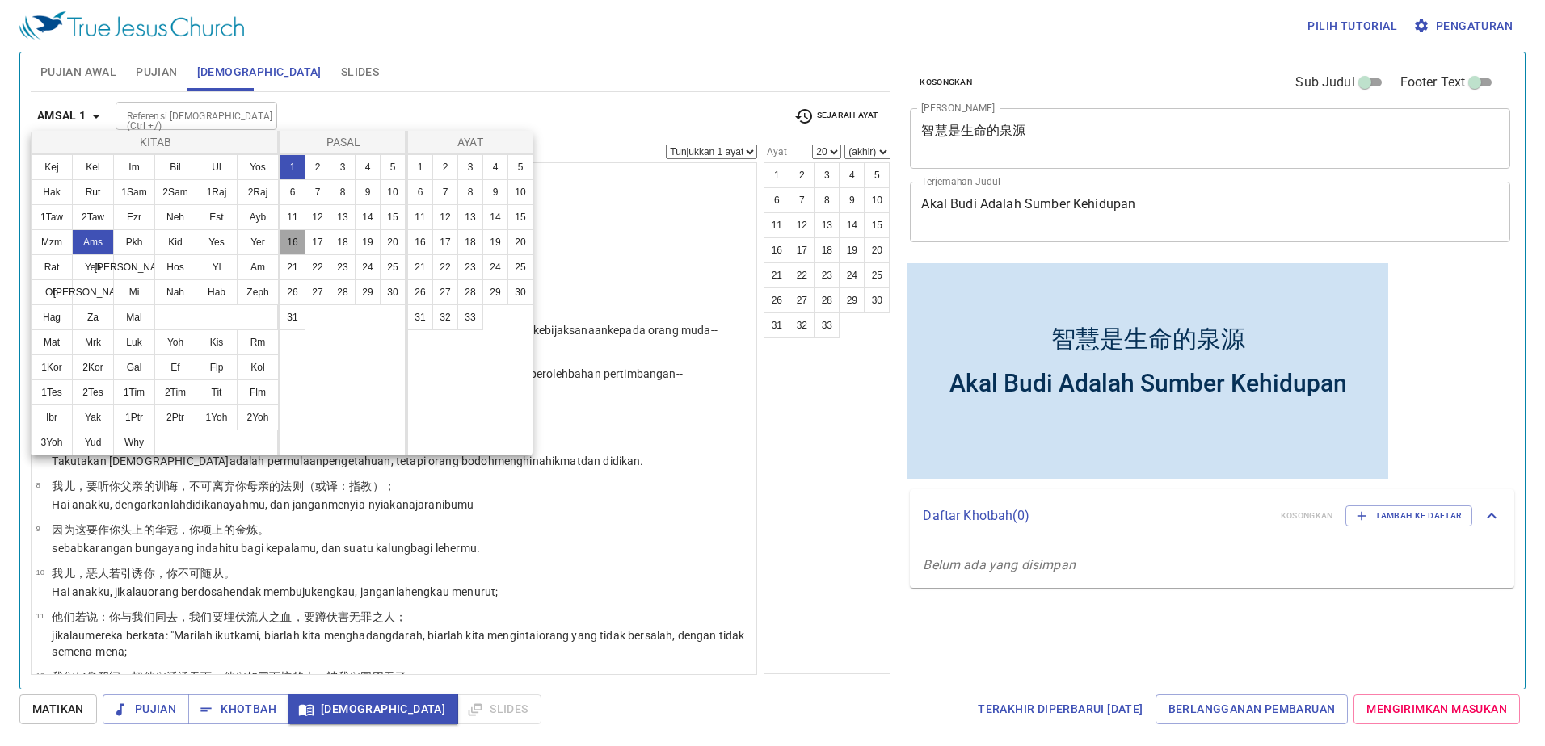
click at [289, 243] on button "16" at bounding box center [293, 242] width 26 height 26
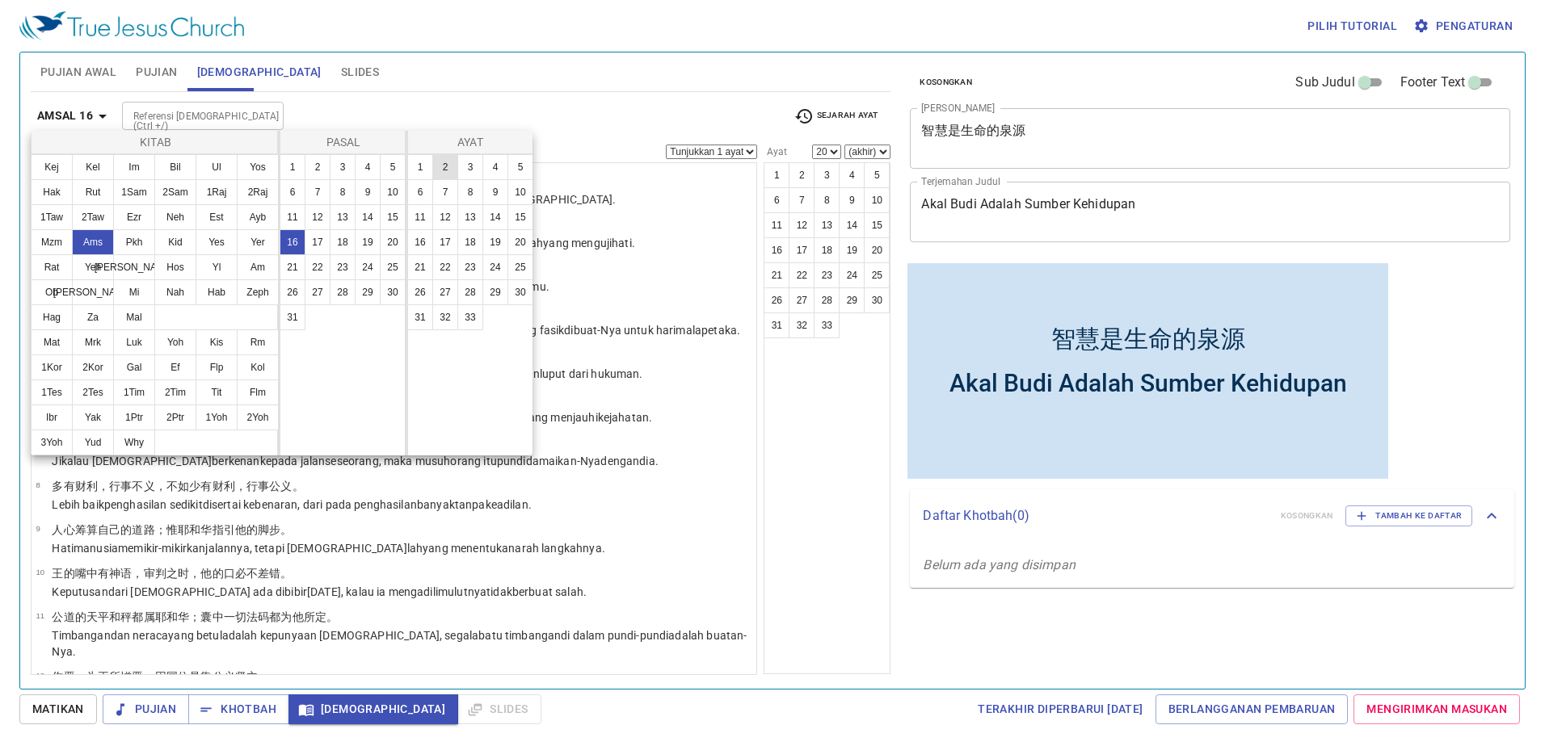
click at [444, 172] on button "2" at bounding box center [445, 167] width 26 height 26
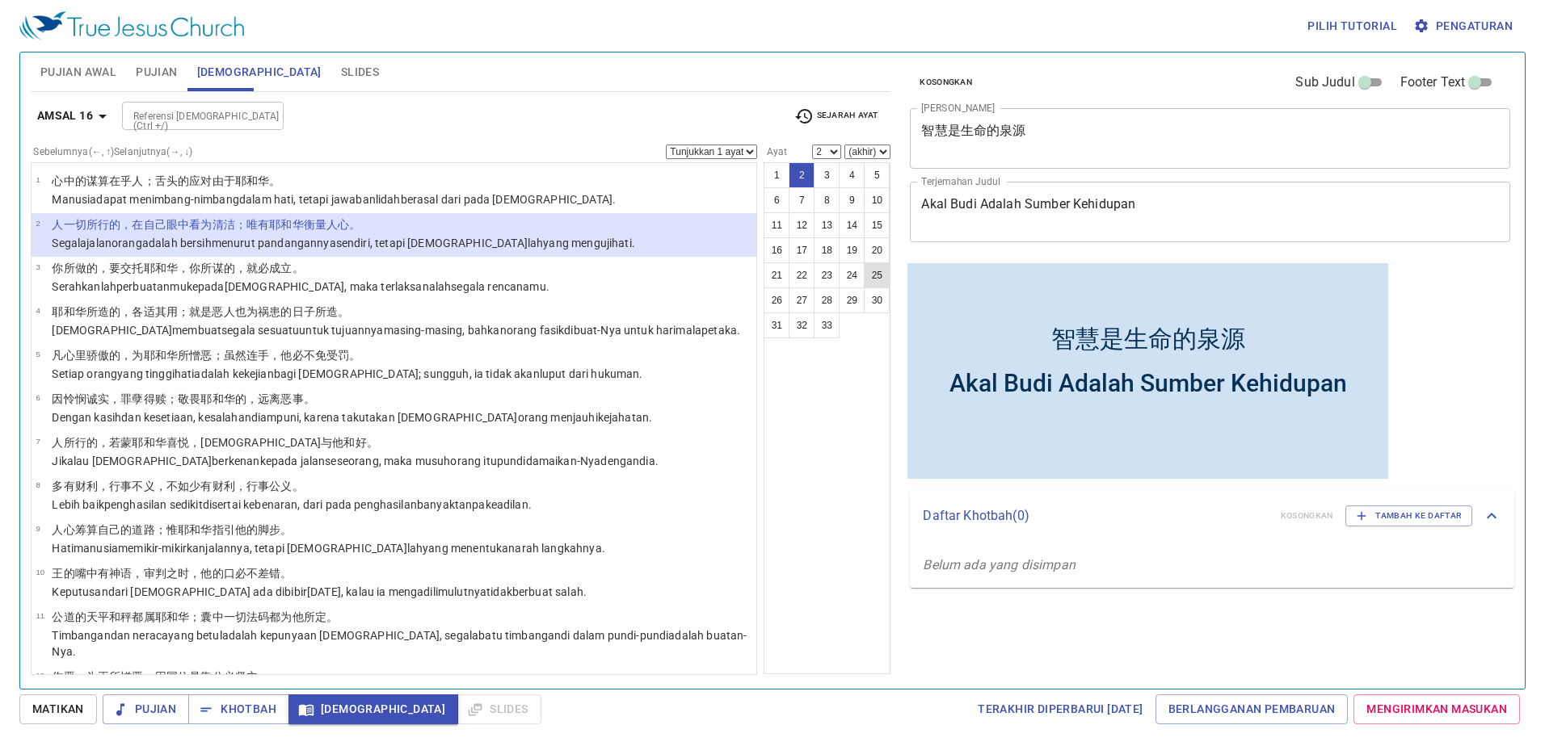
click at [877, 281] on button "25" at bounding box center [877, 276] width 26 height 26
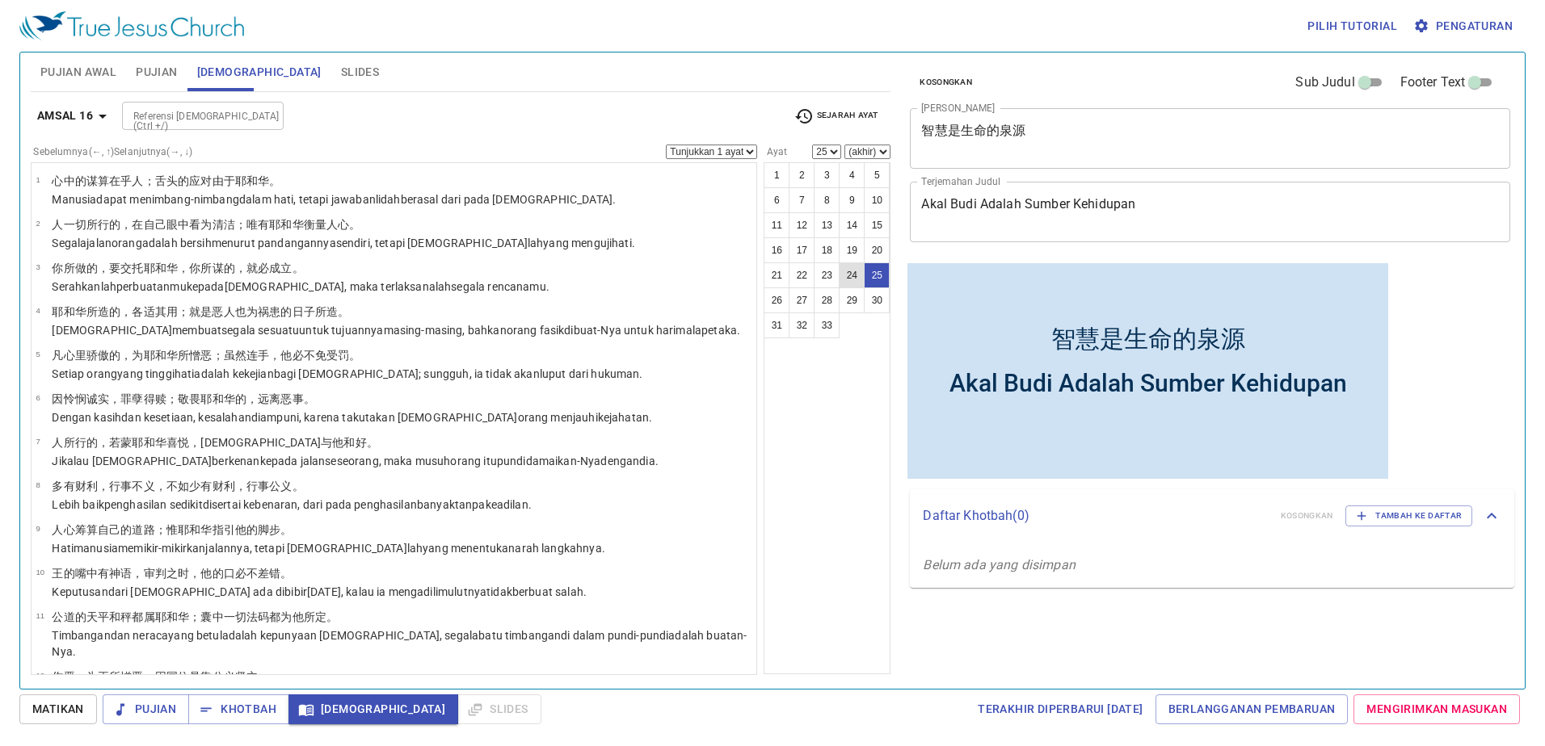
scroll to position [836, 0]
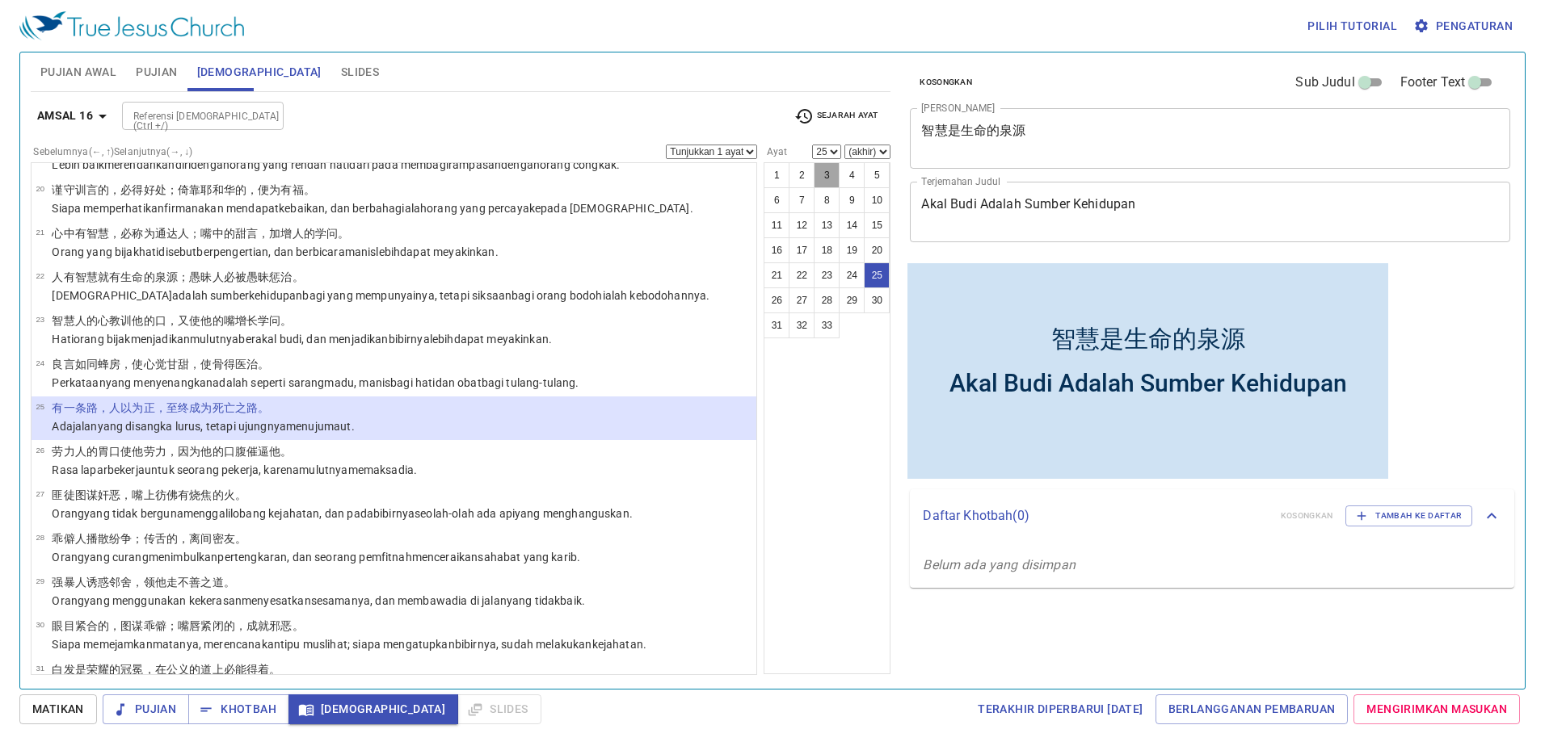
click at [820, 176] on button "3" at bounding box center [826, 175] width 26 height 26
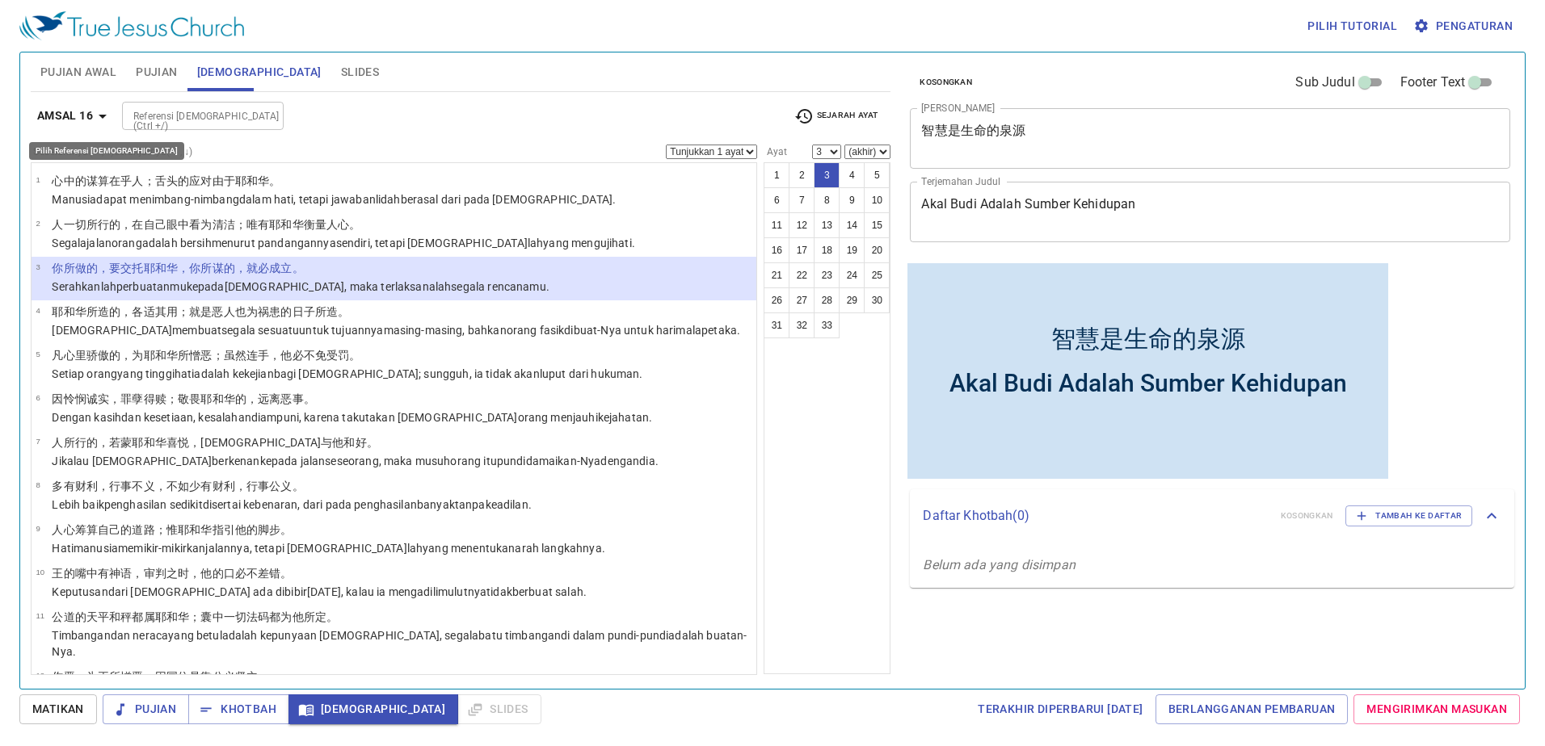
click at [92, 108] on b "Amsal 16" at bounding box center [65, 116] width 56 height 20
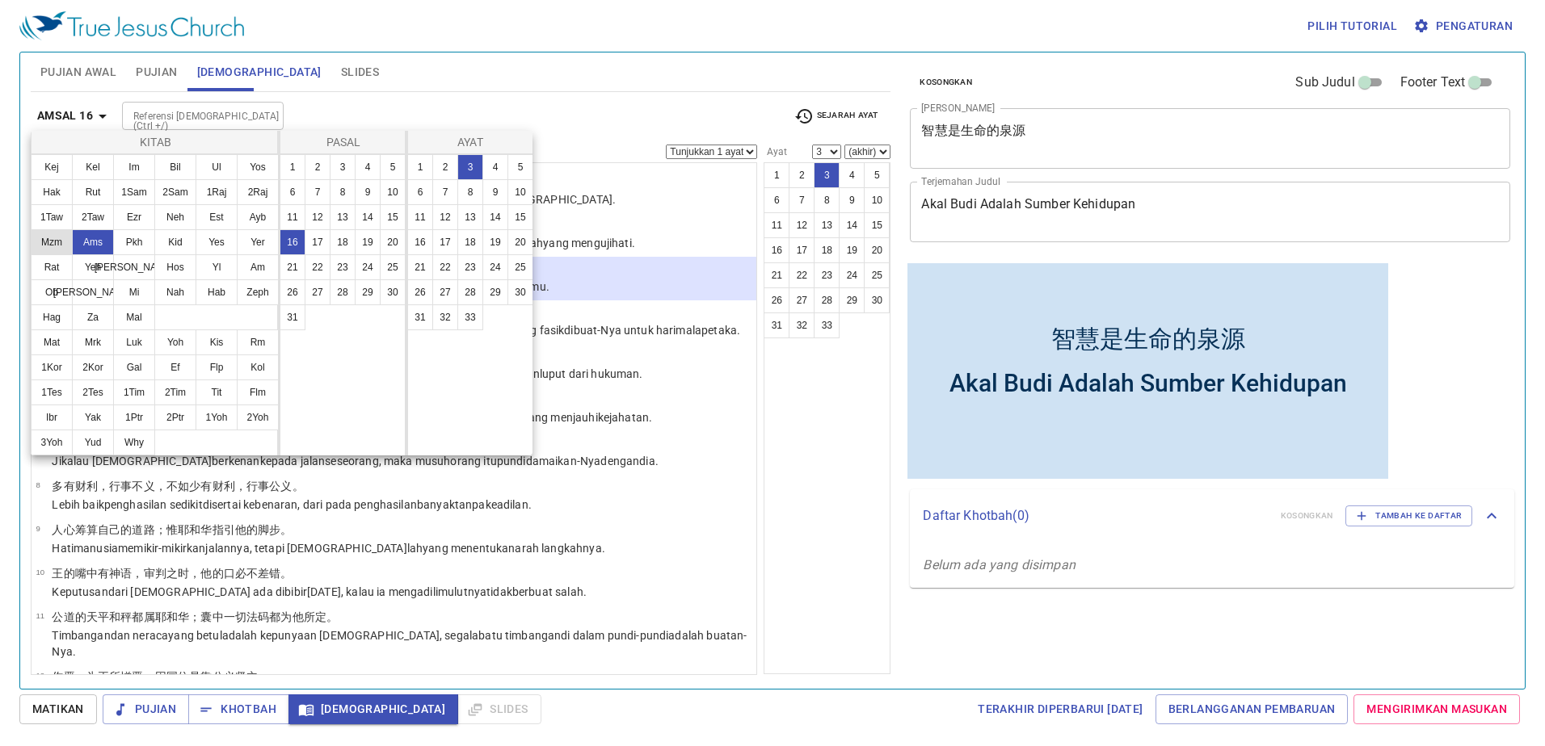
click at [52, 247] on button "Mzm" at bounding box center [52, 242] width 42 height 26
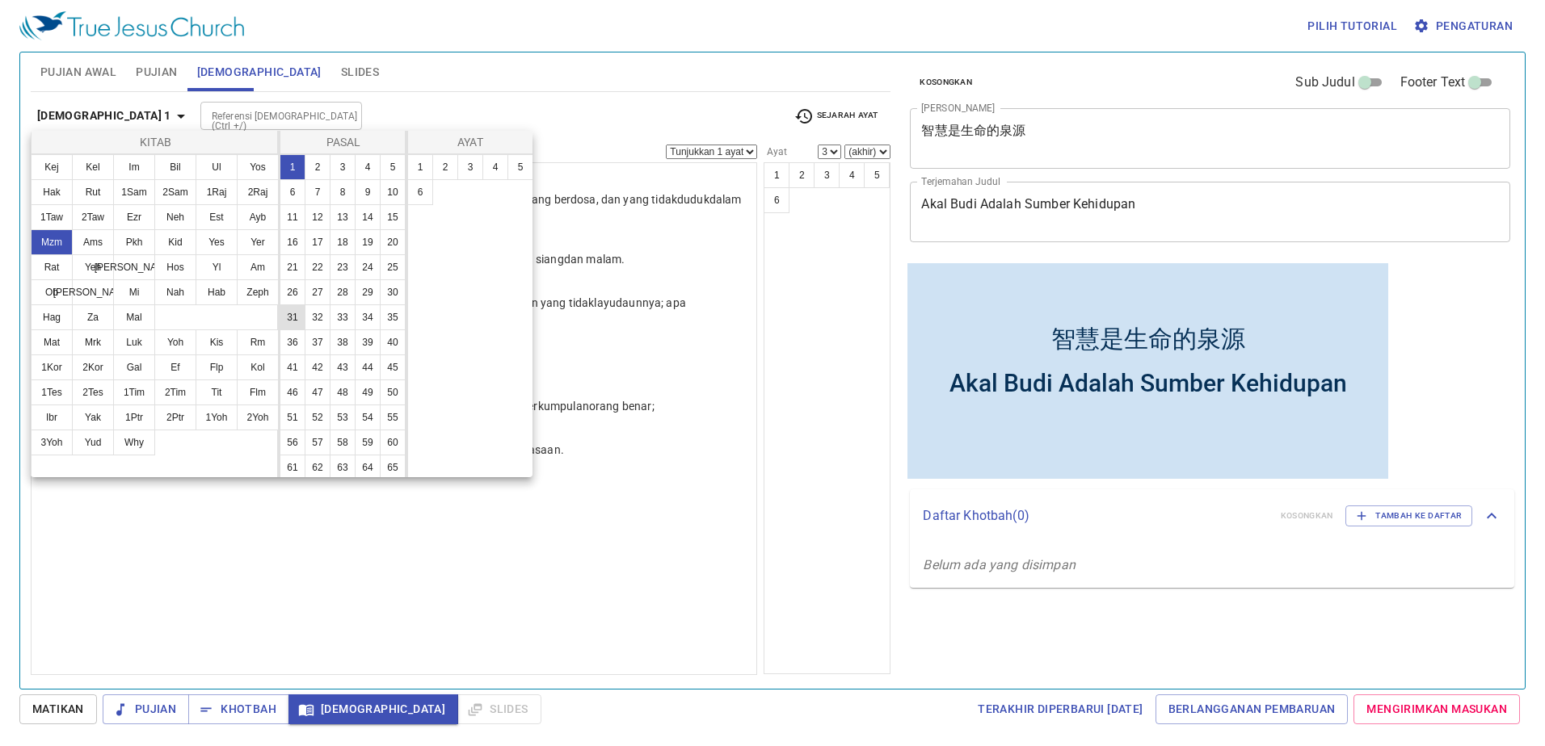
click at [305, 330] on button "31" at bounding box center [293, 318] width 26 height 26
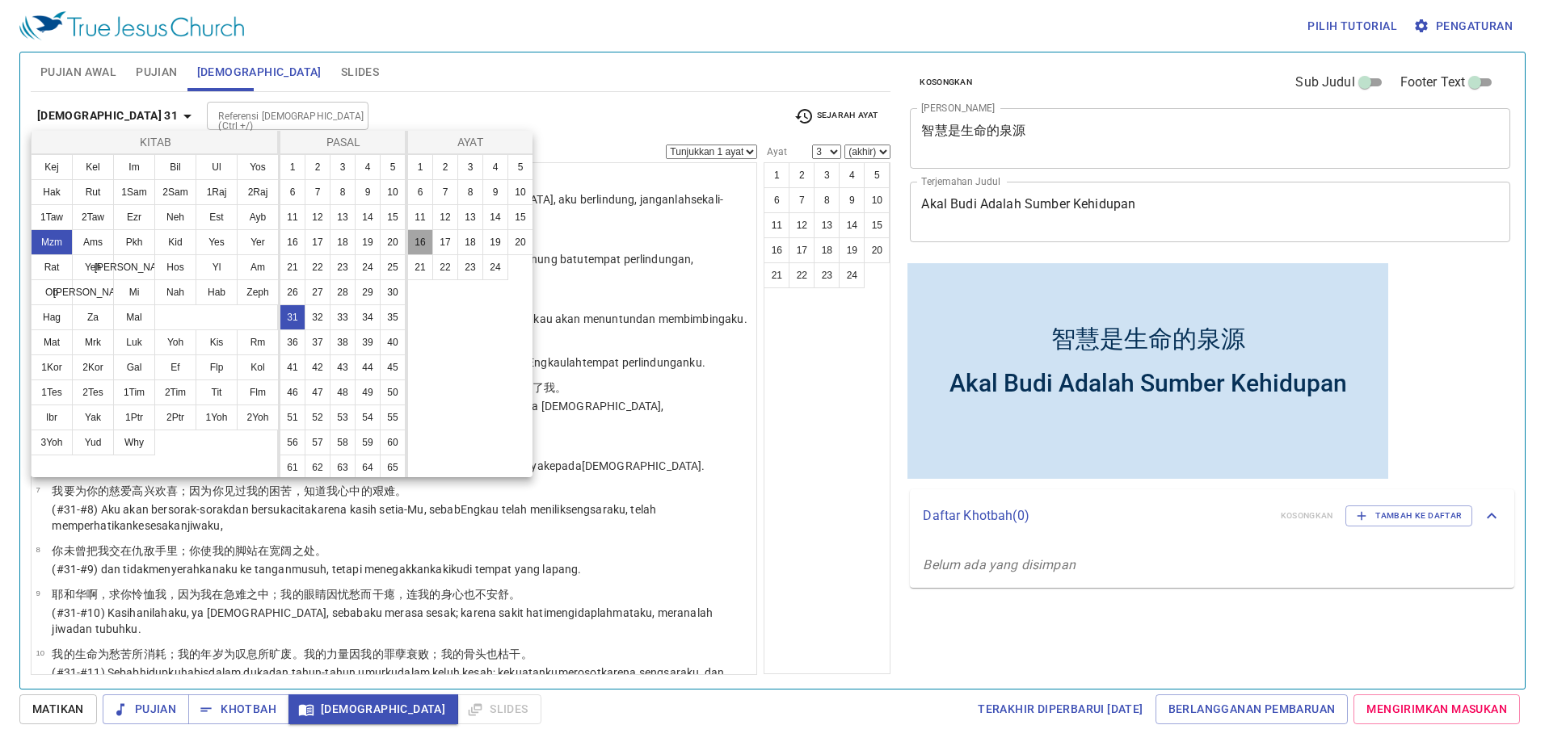
click at [423, 247] on button "16" at bounding box center [420, 242] width 26 height 26
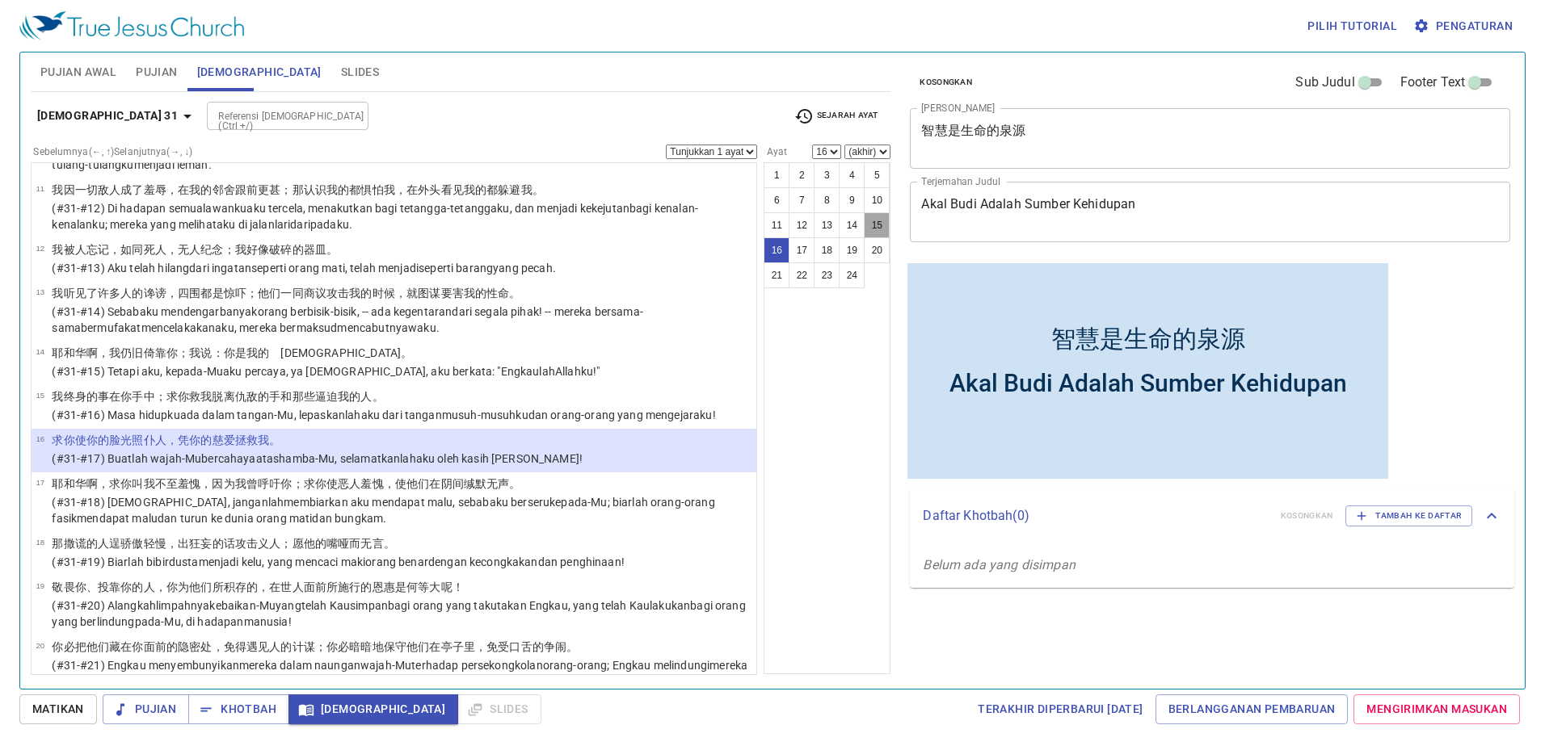
click at [879, 213] on button "15" at bounding box center [877, 225] width 26 height 26
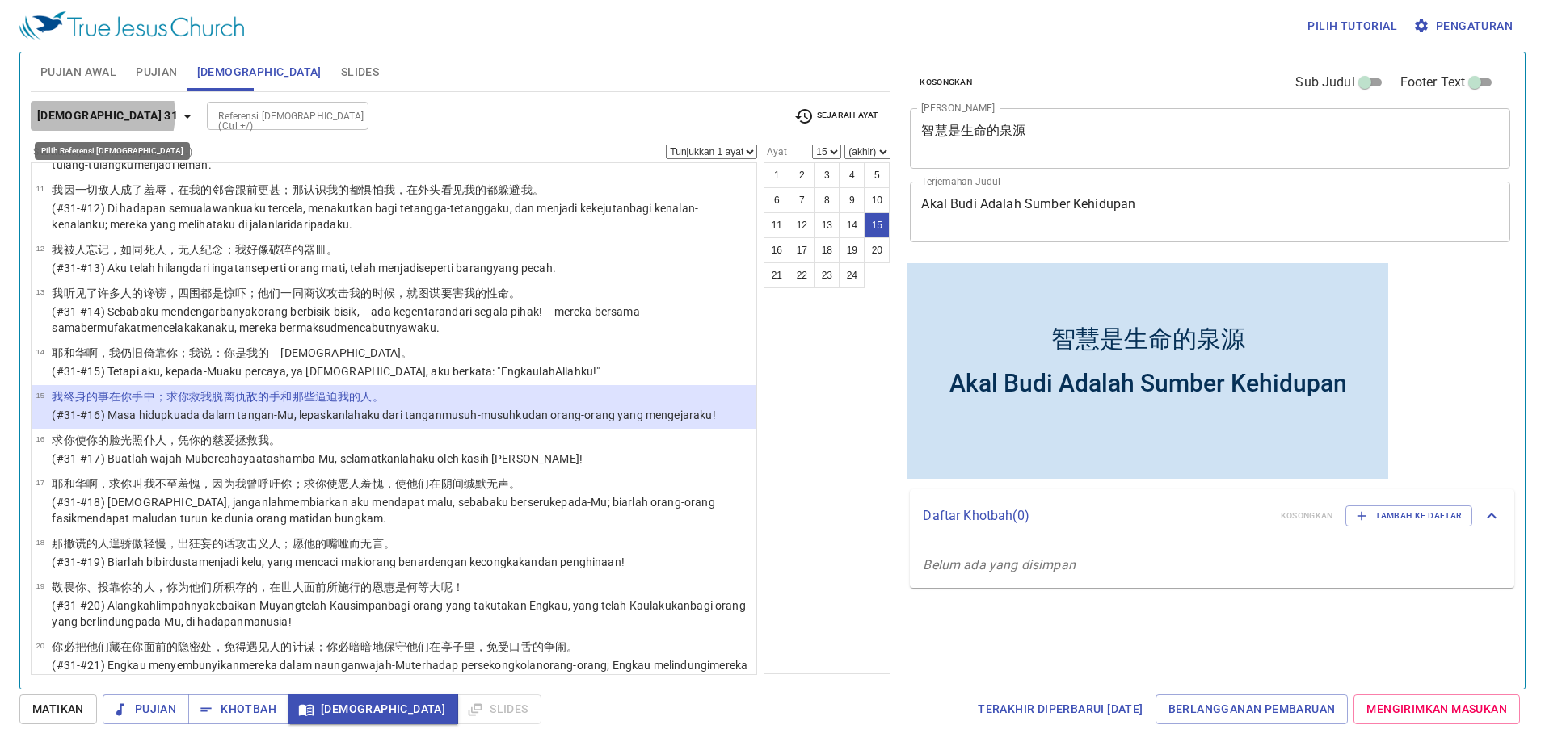
click at [102, 114] on b "Mazmur 31" at bounding box center [107, 116] width 141 height 20
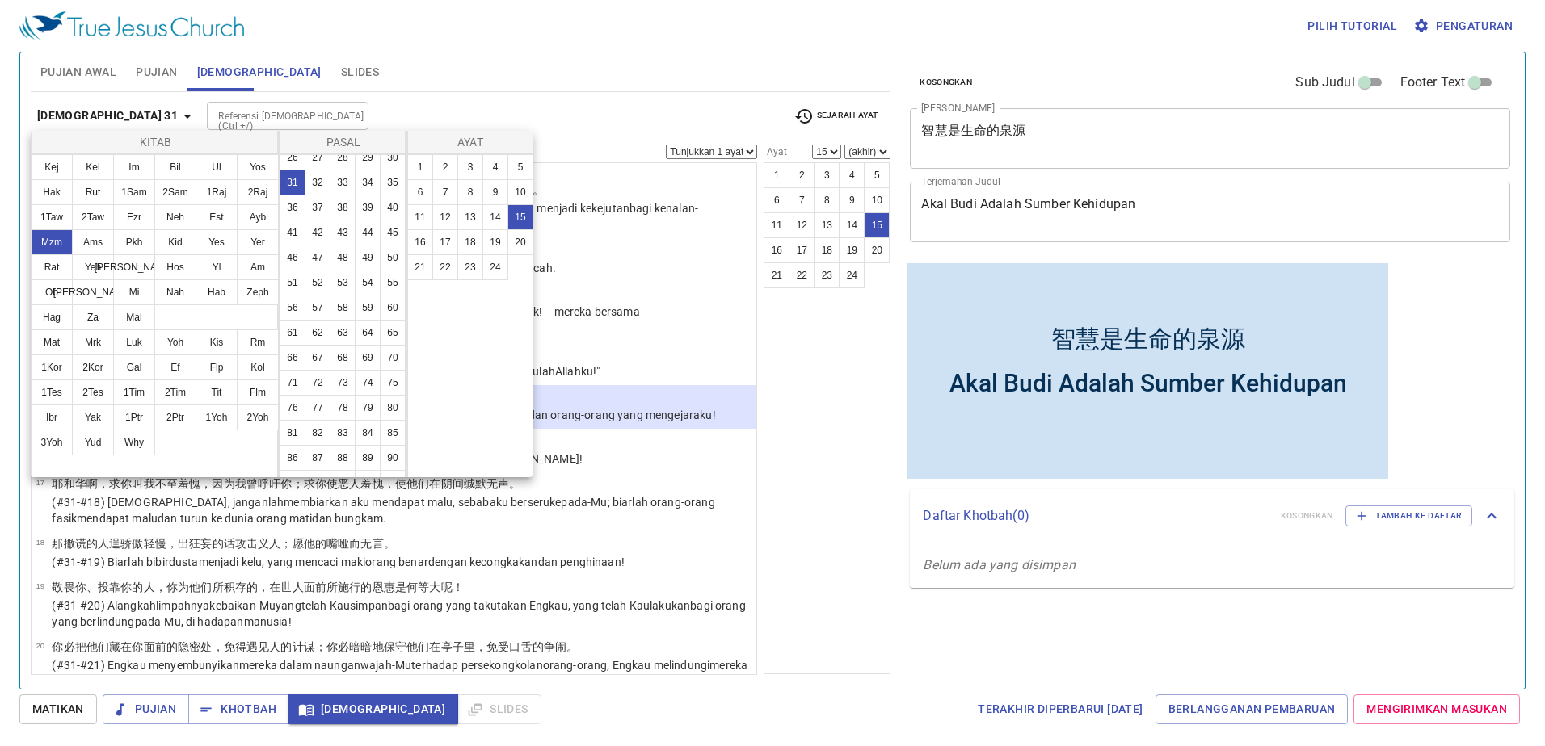
scroll to position [269, 0]
click at [330, 237] on button "67" at bounding box center [318, 224] width 26 height 26
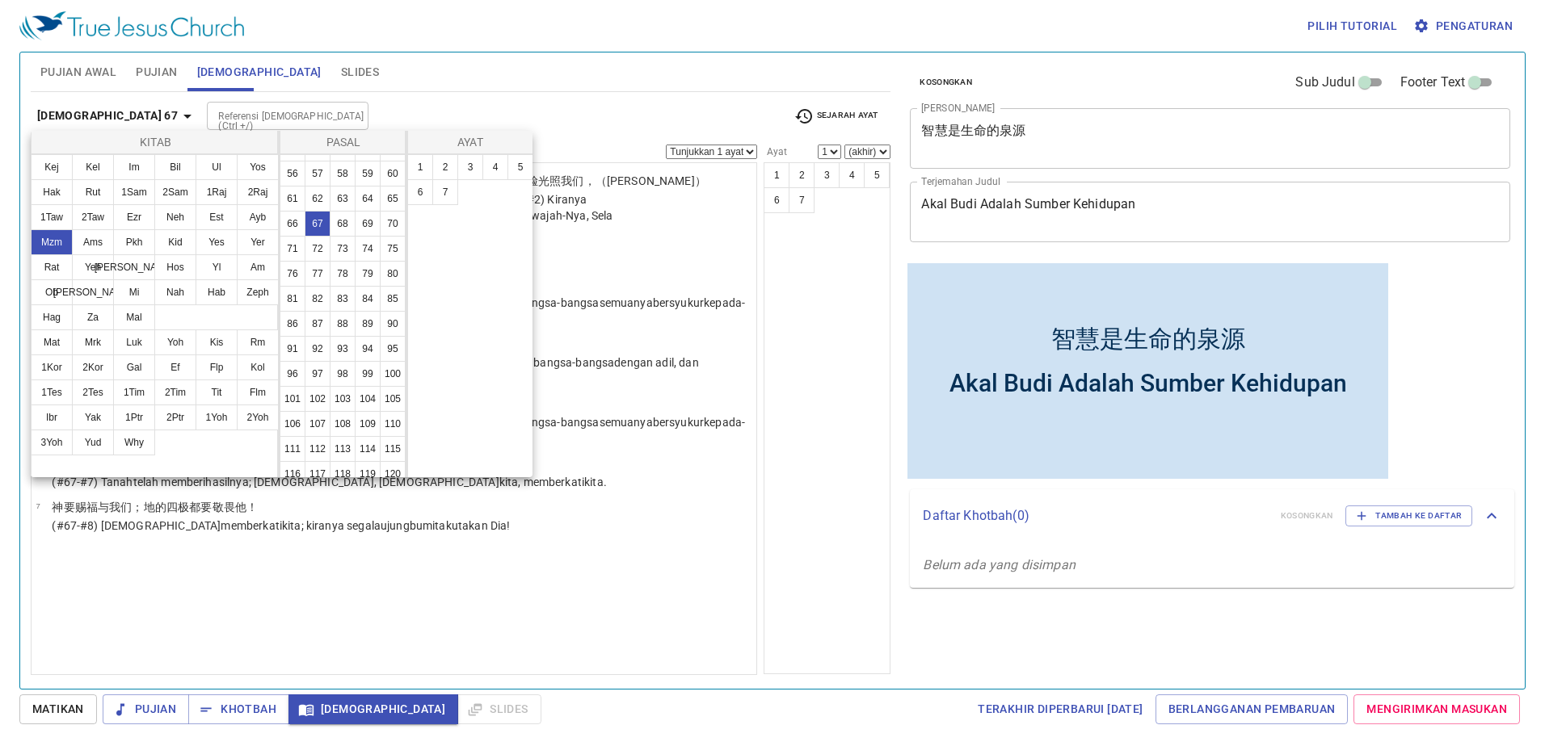
scroll to position [0, 0]
click at [424, 166] on button "1" at bounding box center [420, 167] width 26 height 26
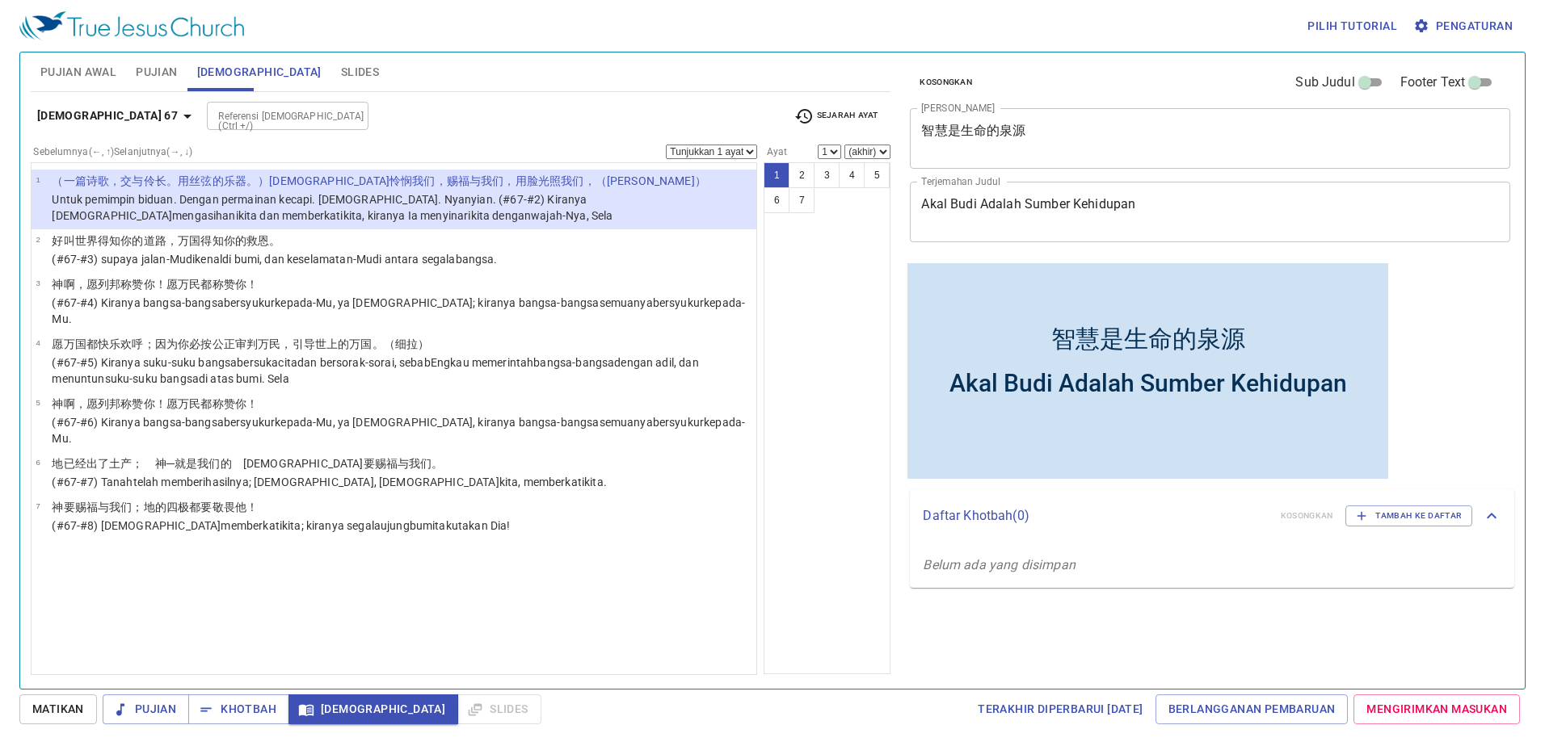
click at [82, 98] on div "Mazmur 67 Referensi Alkitab (Ctrl +/) Referensi Alkitab (Ctrl +/) Sejarah Ayat …" at bounding box center [461, 383] width 860 height 583
click at [82, 104] on button "Mazmur 67" at bounding box center [117, 116] width 173 height 30
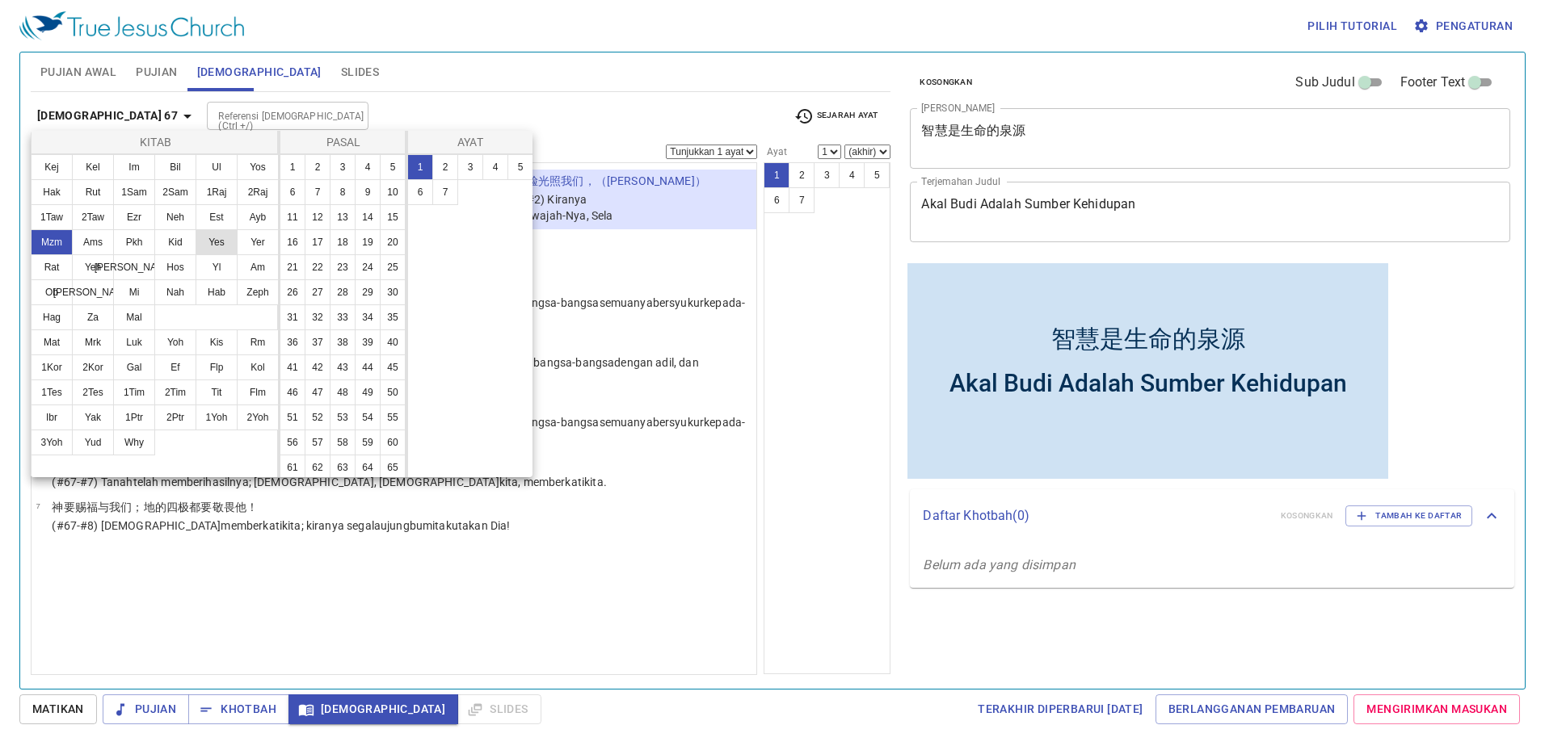
click at [220, 233] on button "Yes" at bounding box center [216, 242] width 42 height 26
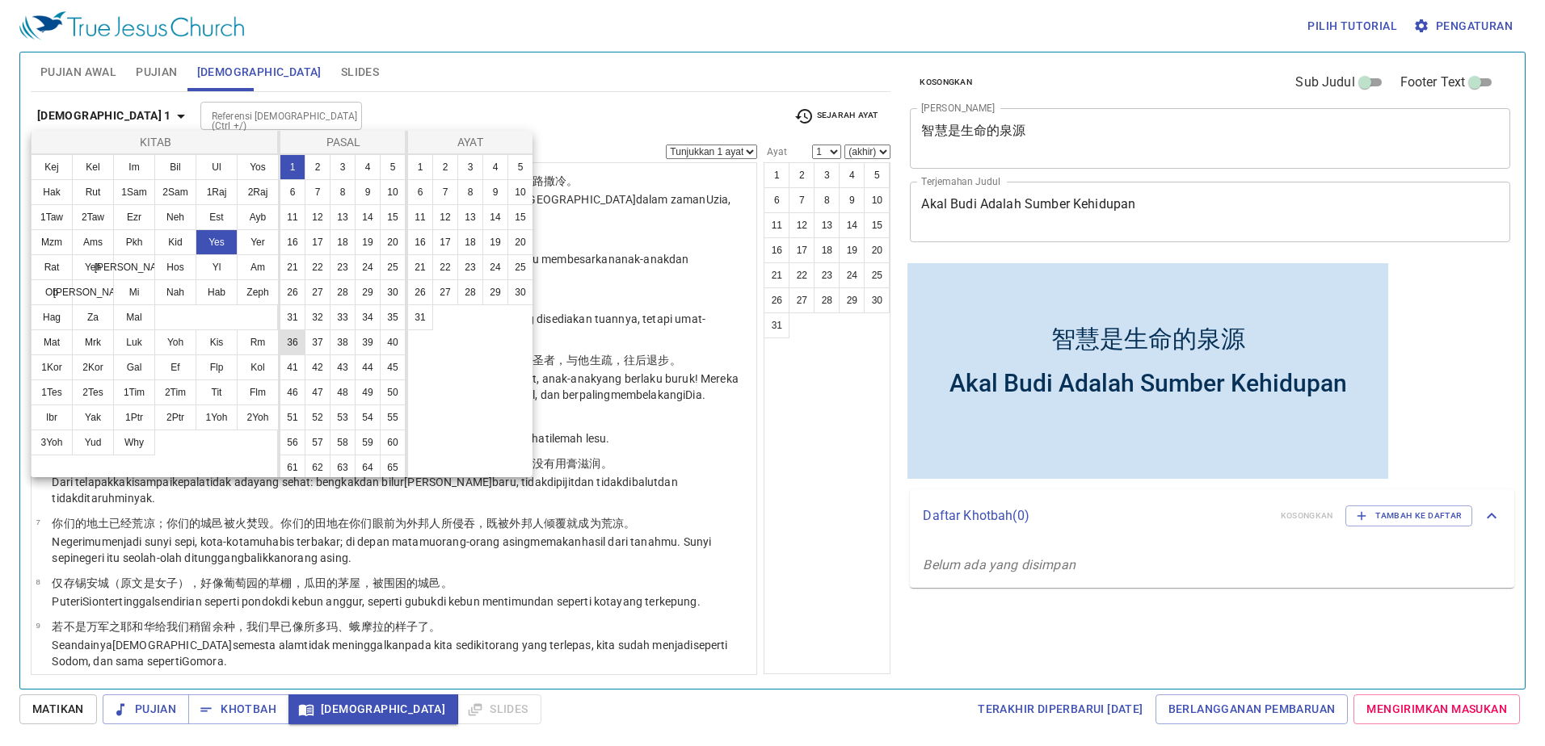
scroll to position [103, 0]
click at [369, 442] on button "64" at bounding box center [368, 440] width 26 height 26
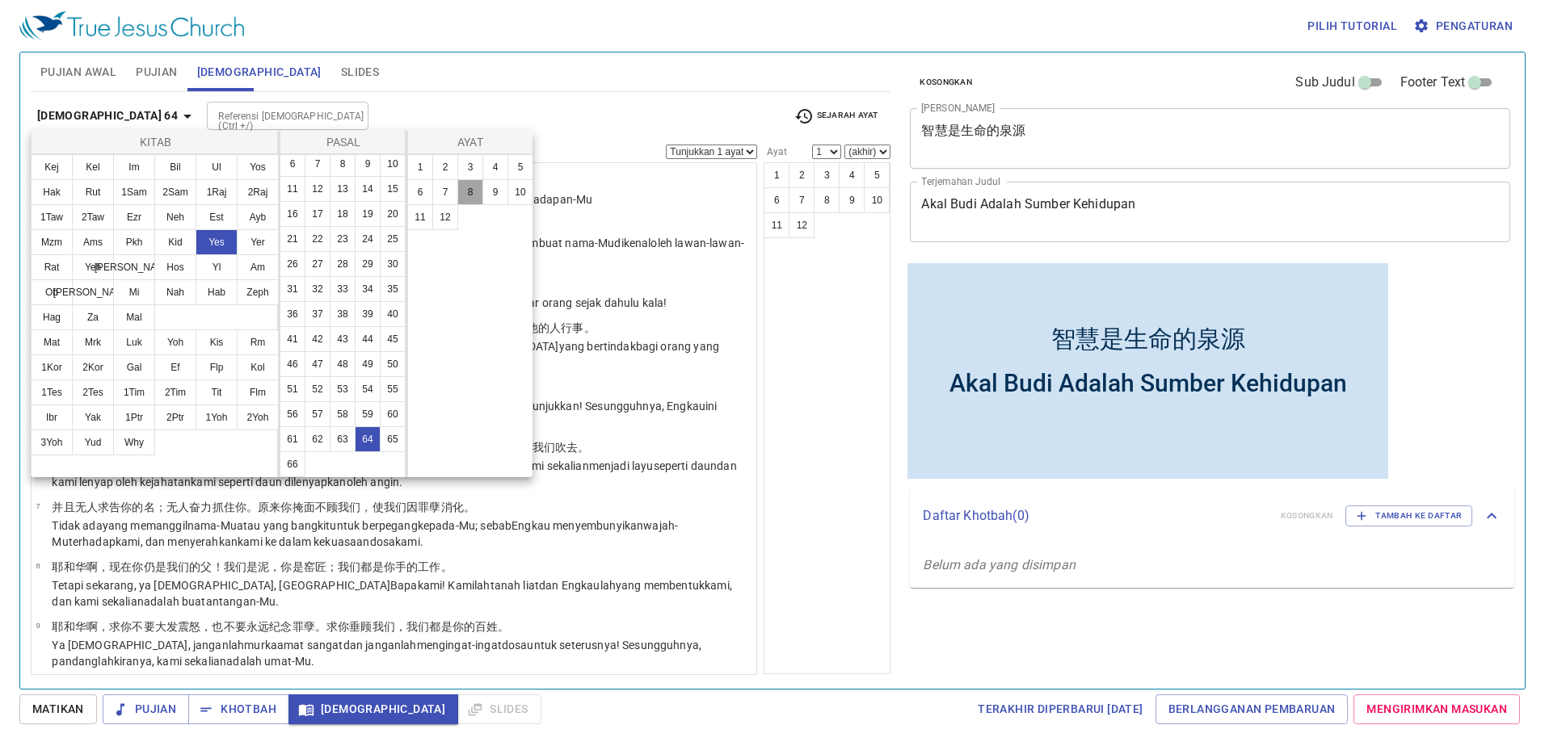
click at [474, 198] on button "8" at bounding box center [470, 192] width 26 height 26
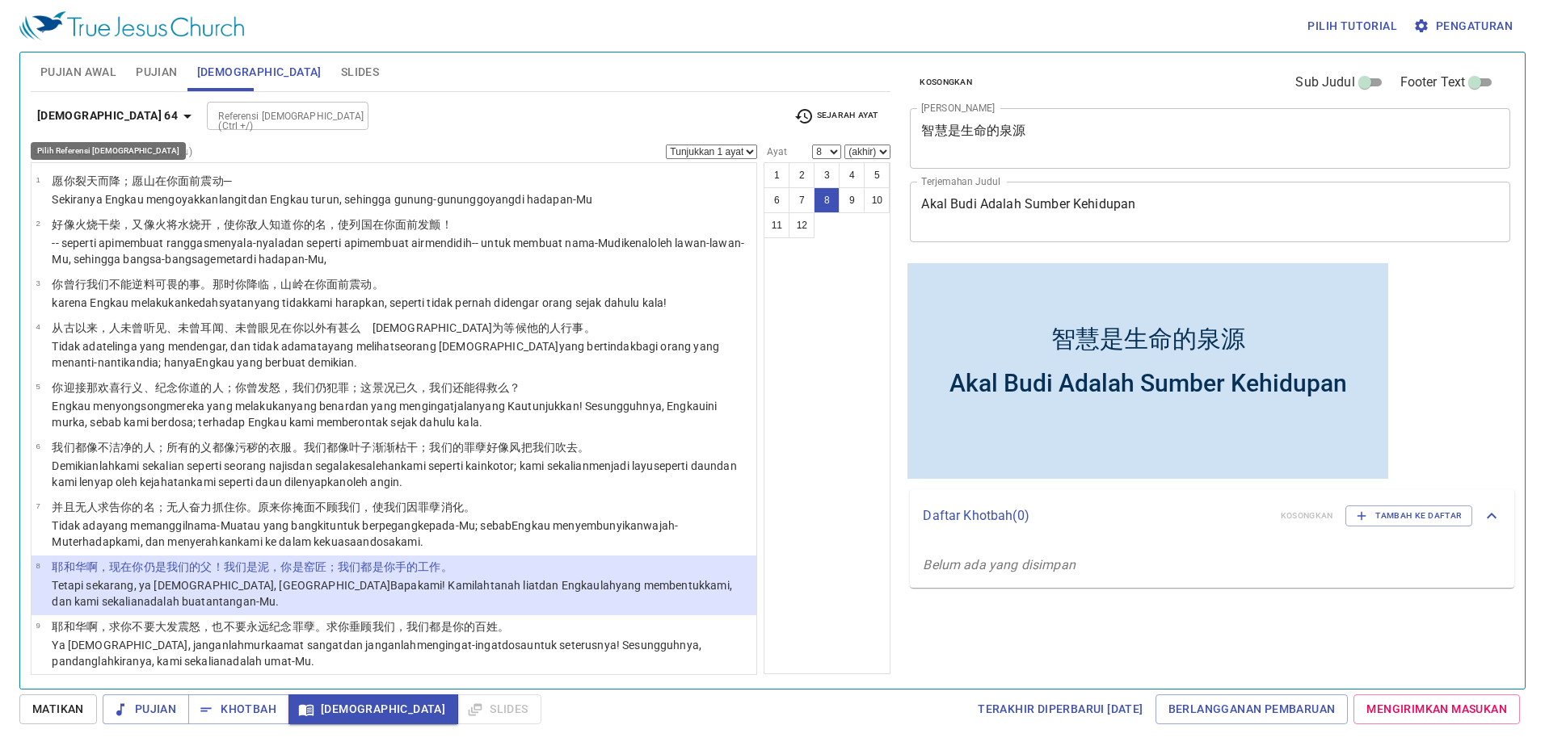
click at [178, 120] on icon "button" at bounding box center [187, 116] width 19 height 19
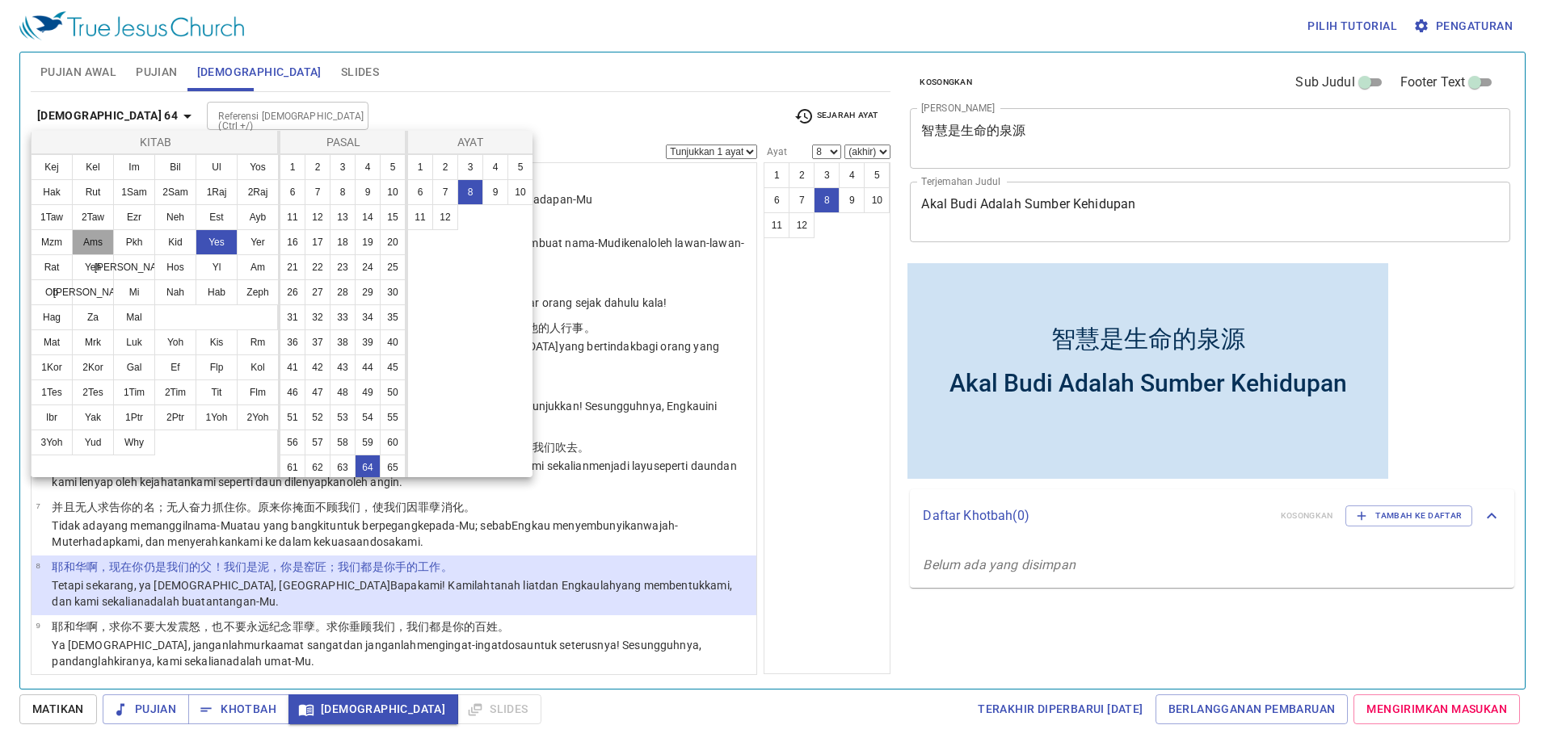
click at [95, 238] on button "Ams" at bounding box center [93, 242] width 42 height 26
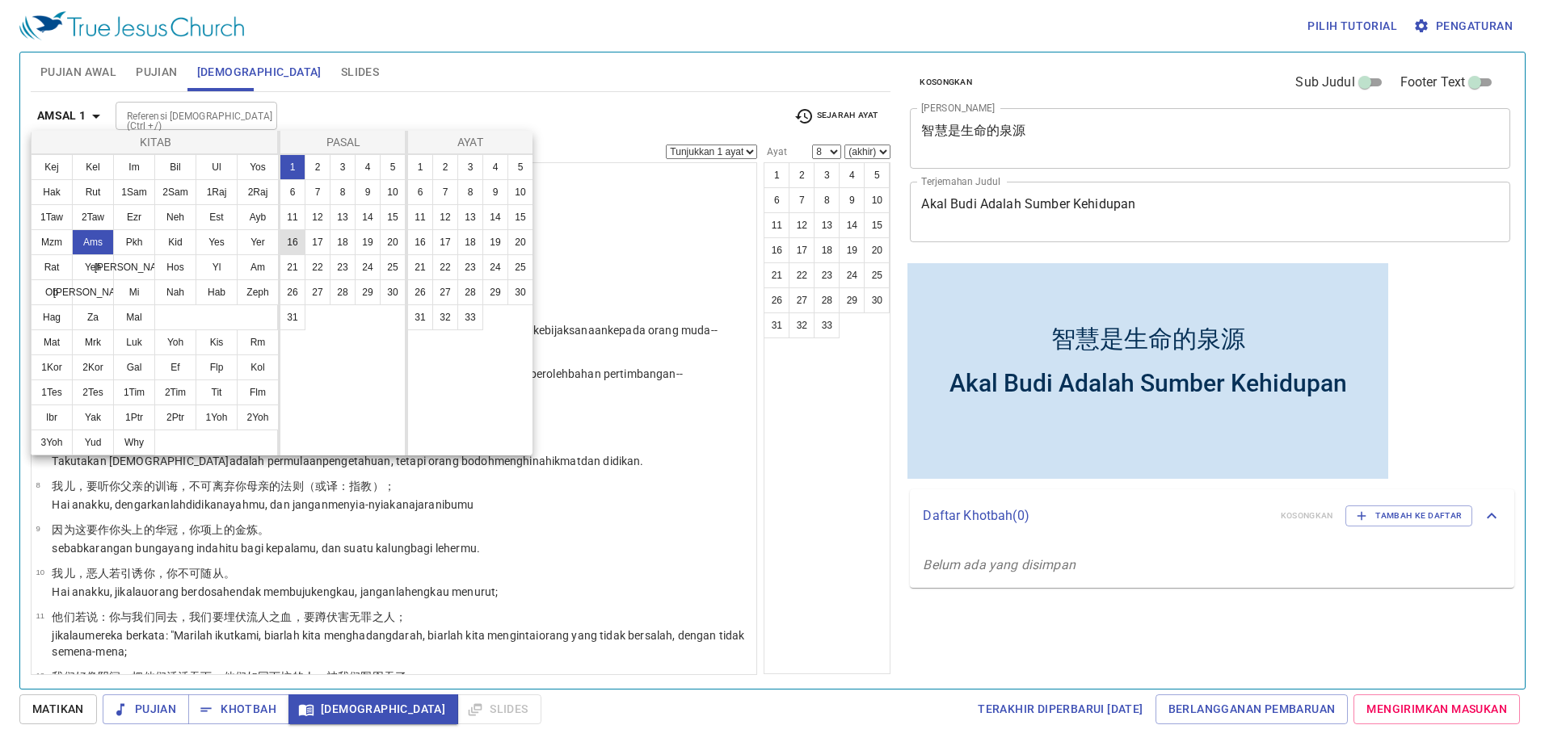
click at [293, 233] on button "16" at bounding box center [293, 242] width 26 height 26
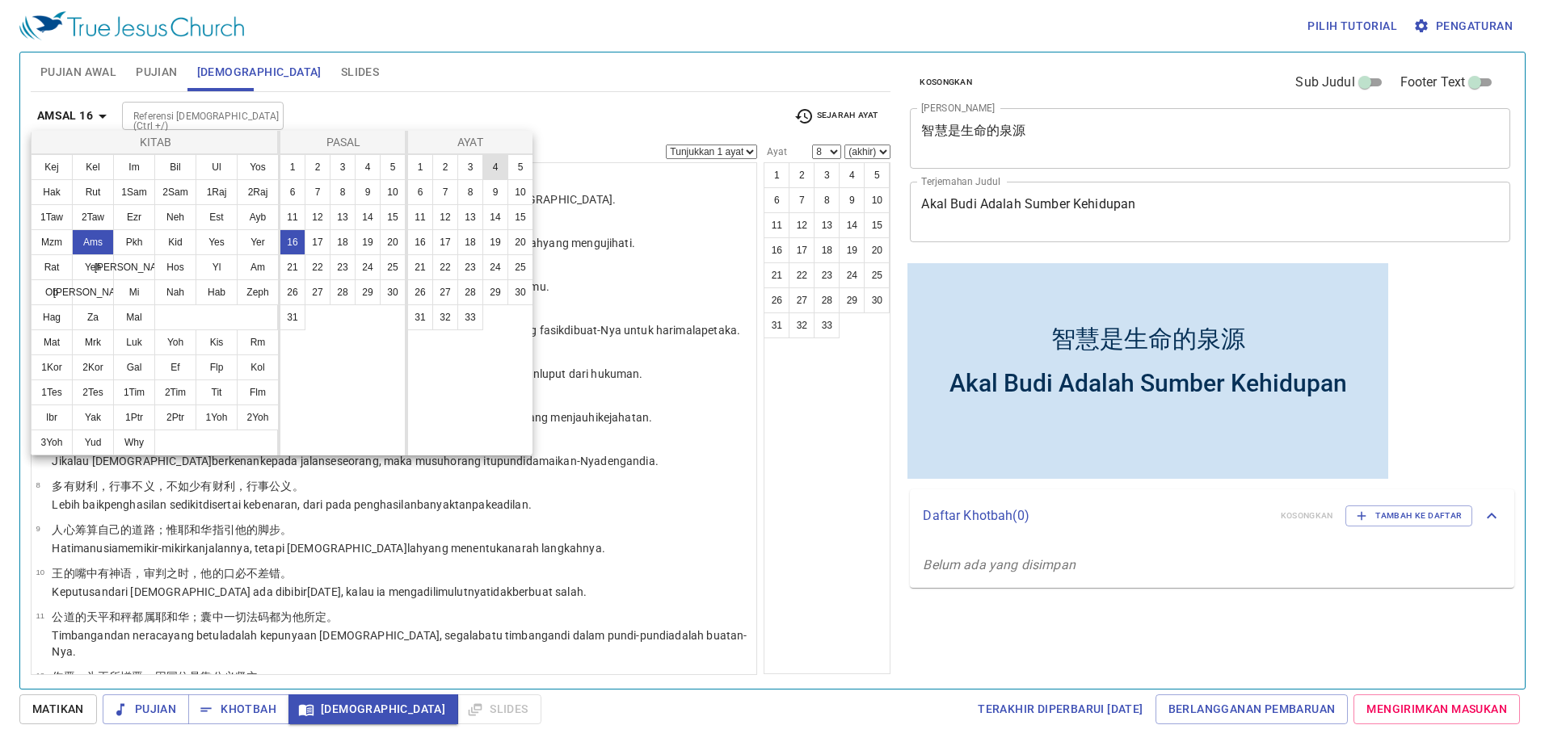
click at [491, 168] on button "4" at bounding box center [495, 167] width 26 height 26
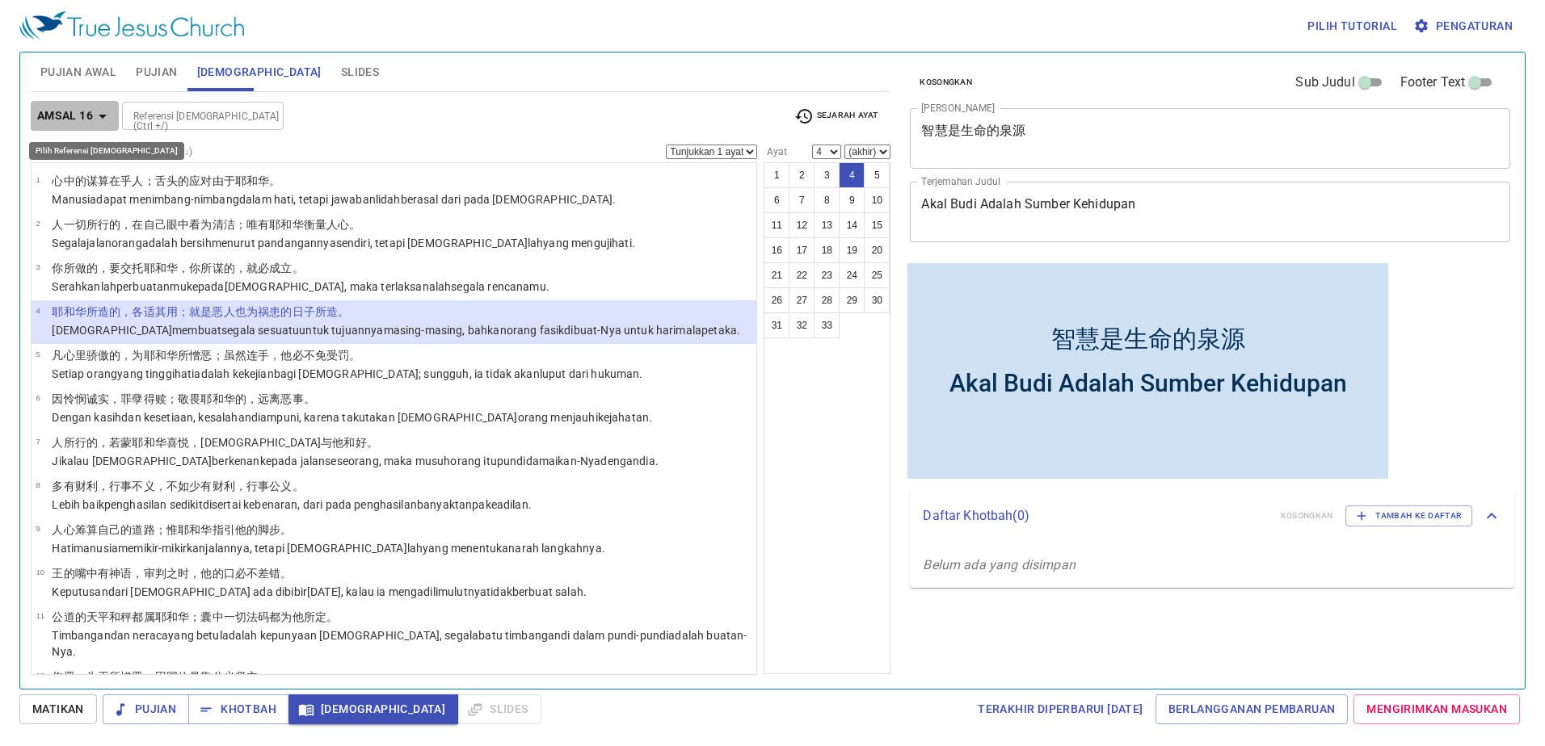
click at [64, 103] on button "Amsal 16" at bounding box center [75, 116] width 88 height 30
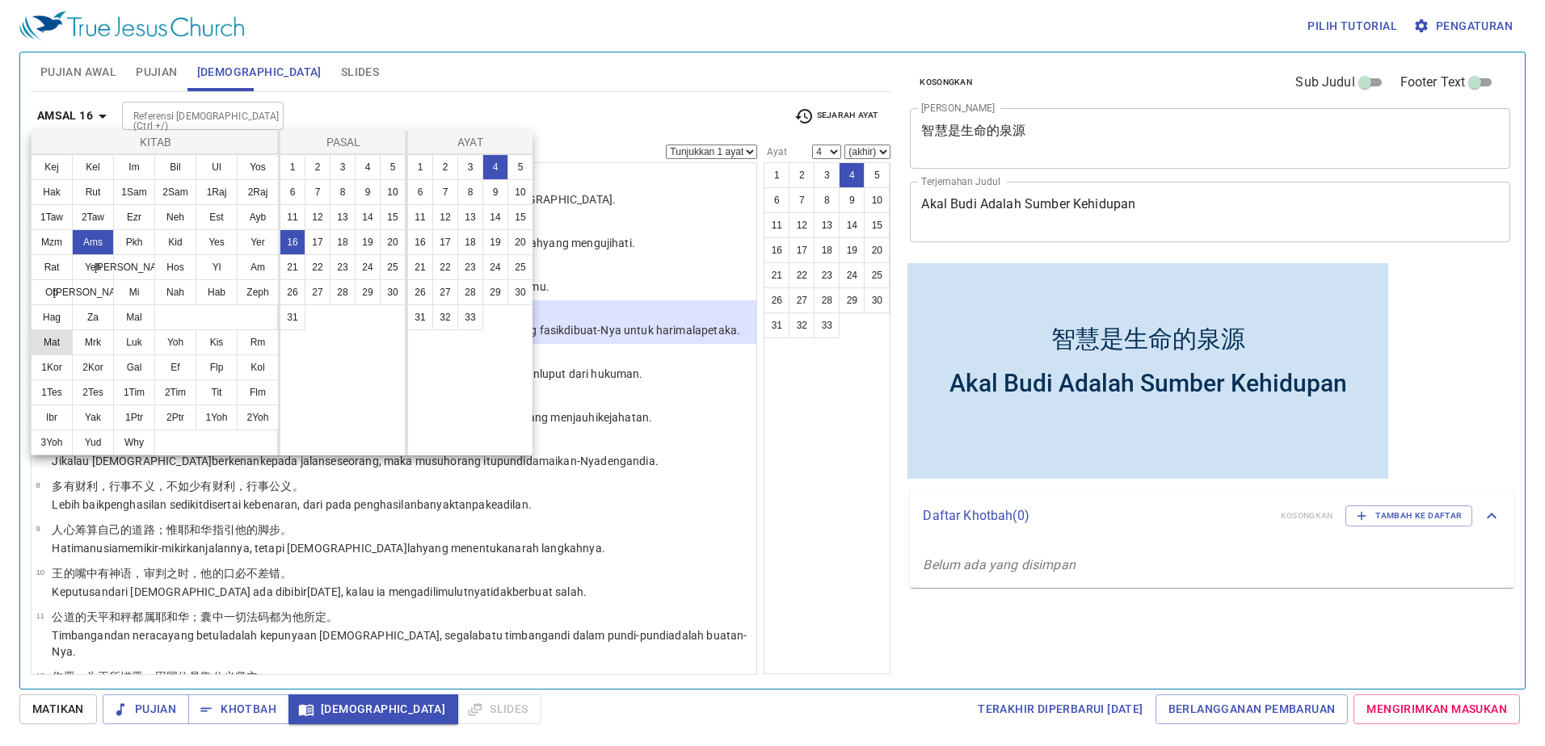
click at [55, 332] on button "Mat" at bounding box center [52, 343] width 42 height 26
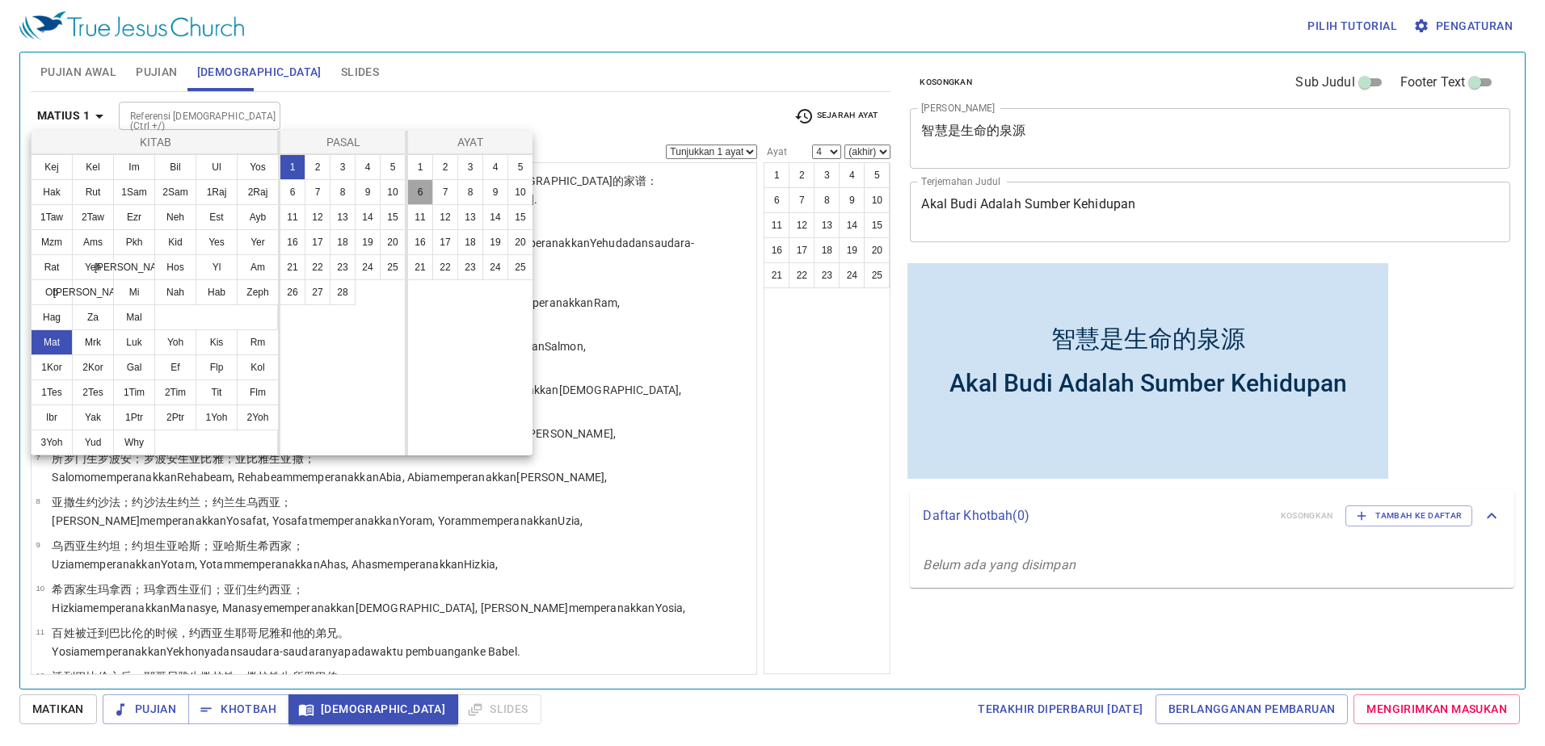
click at [428, 193] on button "6" at bounding box center [420, 192] width 26 height 26
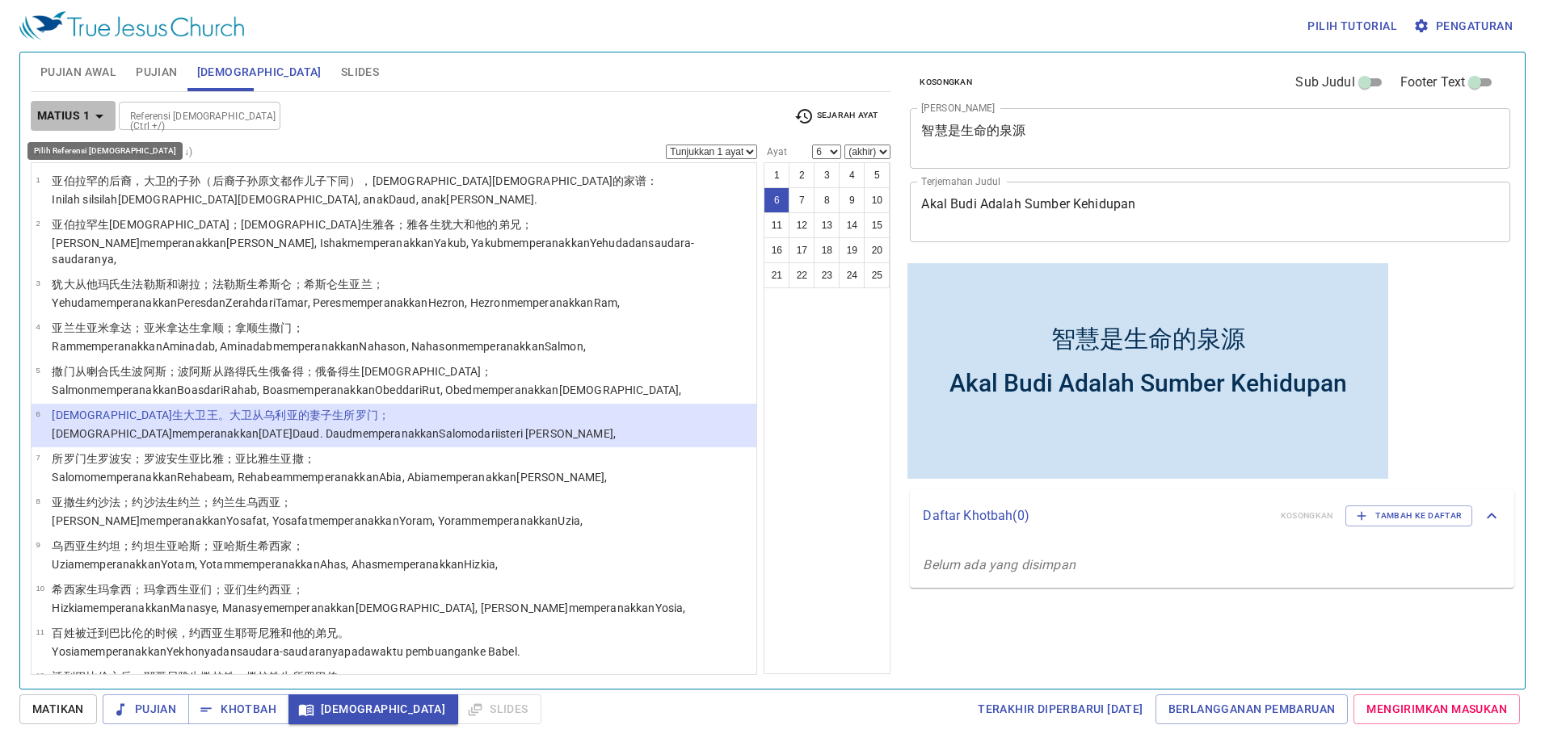
click at [95, 111] on icon "button" at bounding box center [99, 116] width 19 height 19
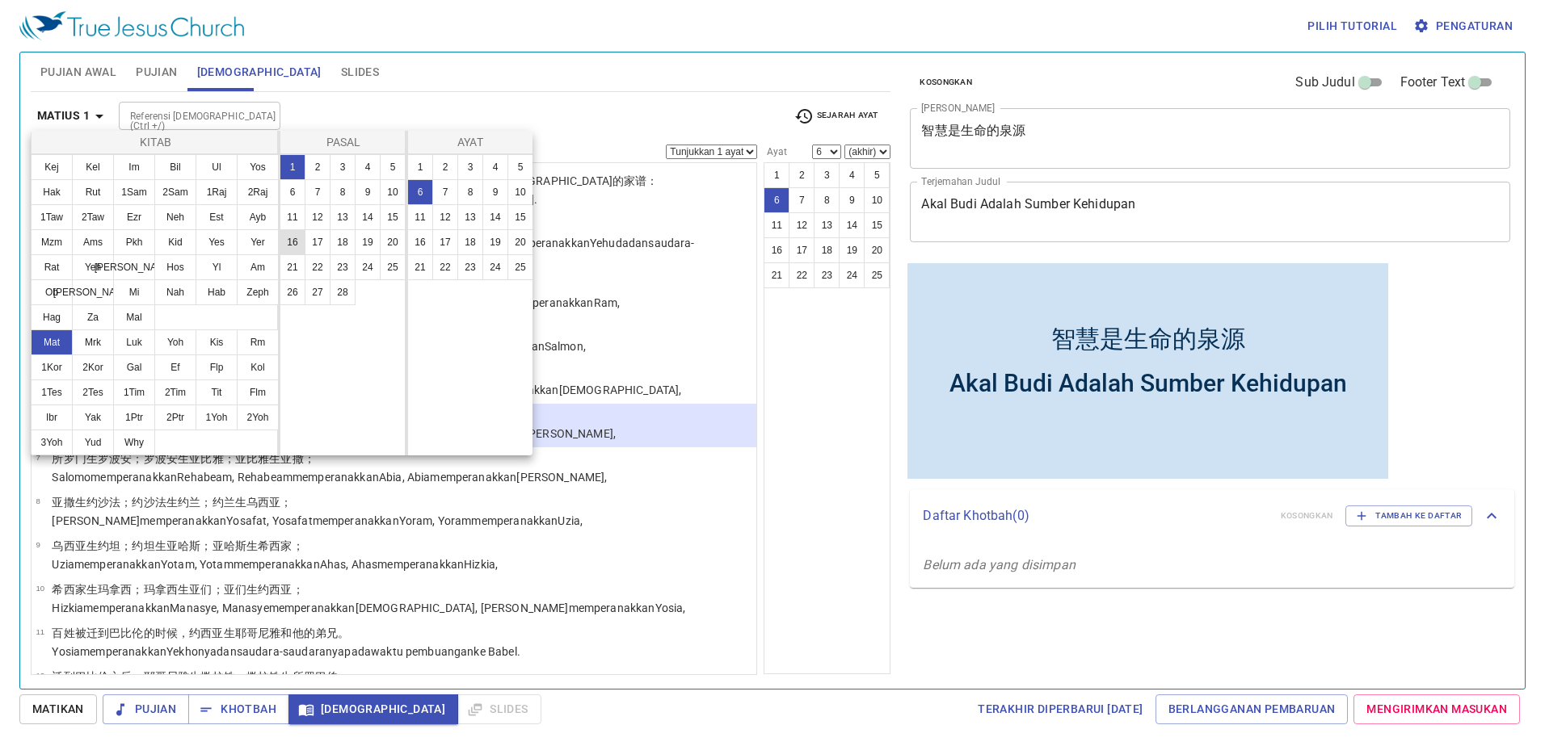
click at [293, 245] on button "16" at bounding box center [293, 242] width 26 height 26
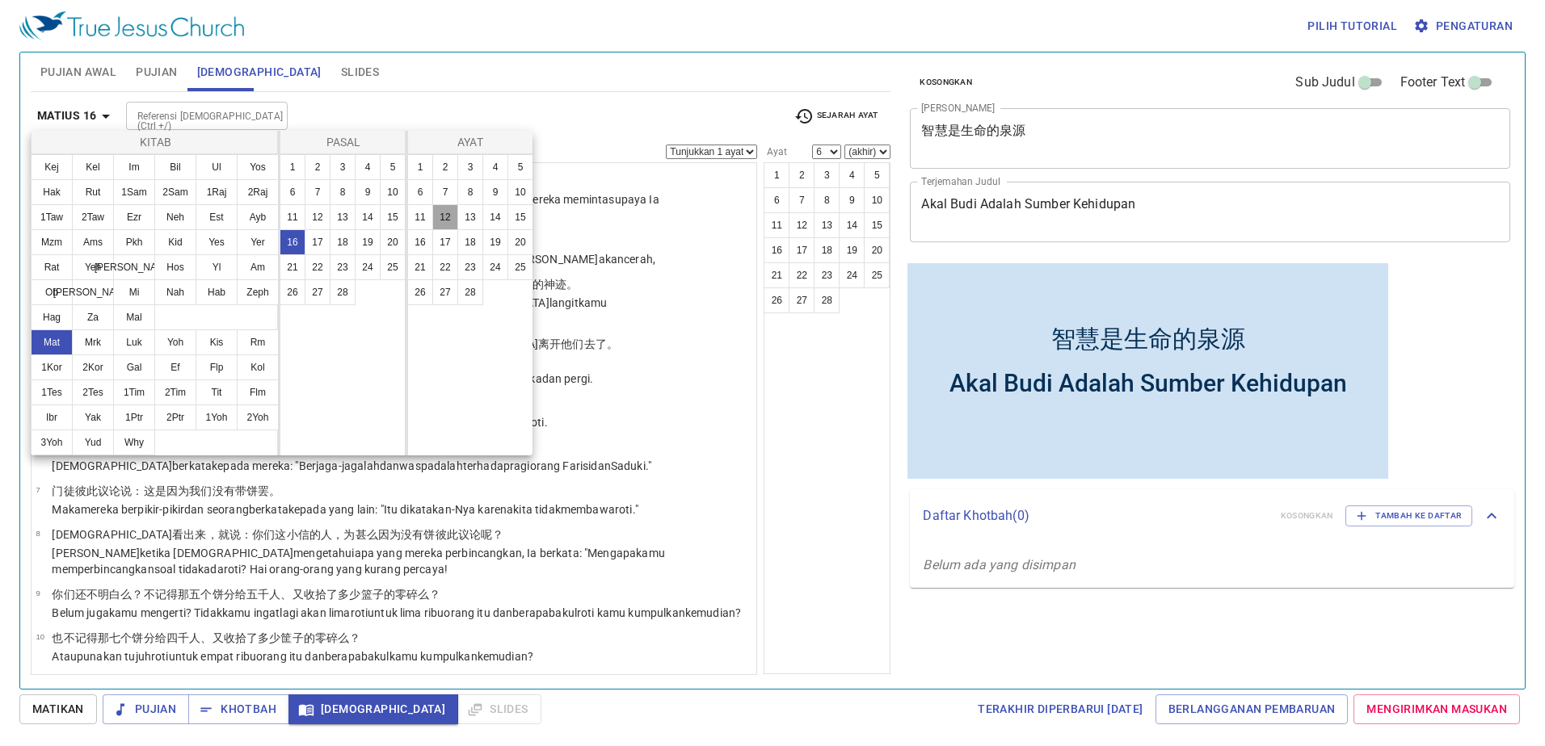
click at [450, 218] on button "12" at bounding box center [445, 217] width 26 height 26
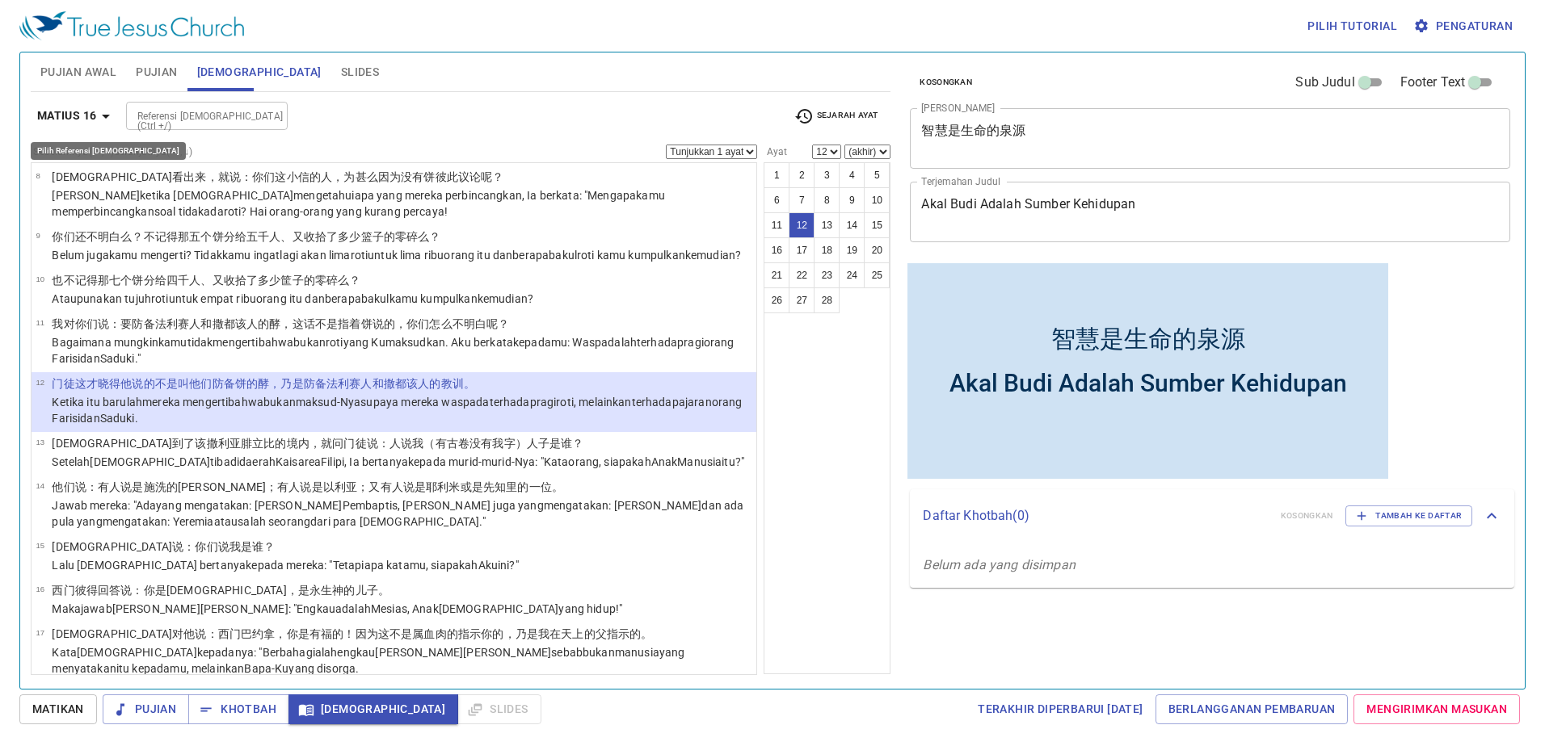
click at [78, 105] on button "Matius 16" at bounding box center [77, 116] width 92 height 30
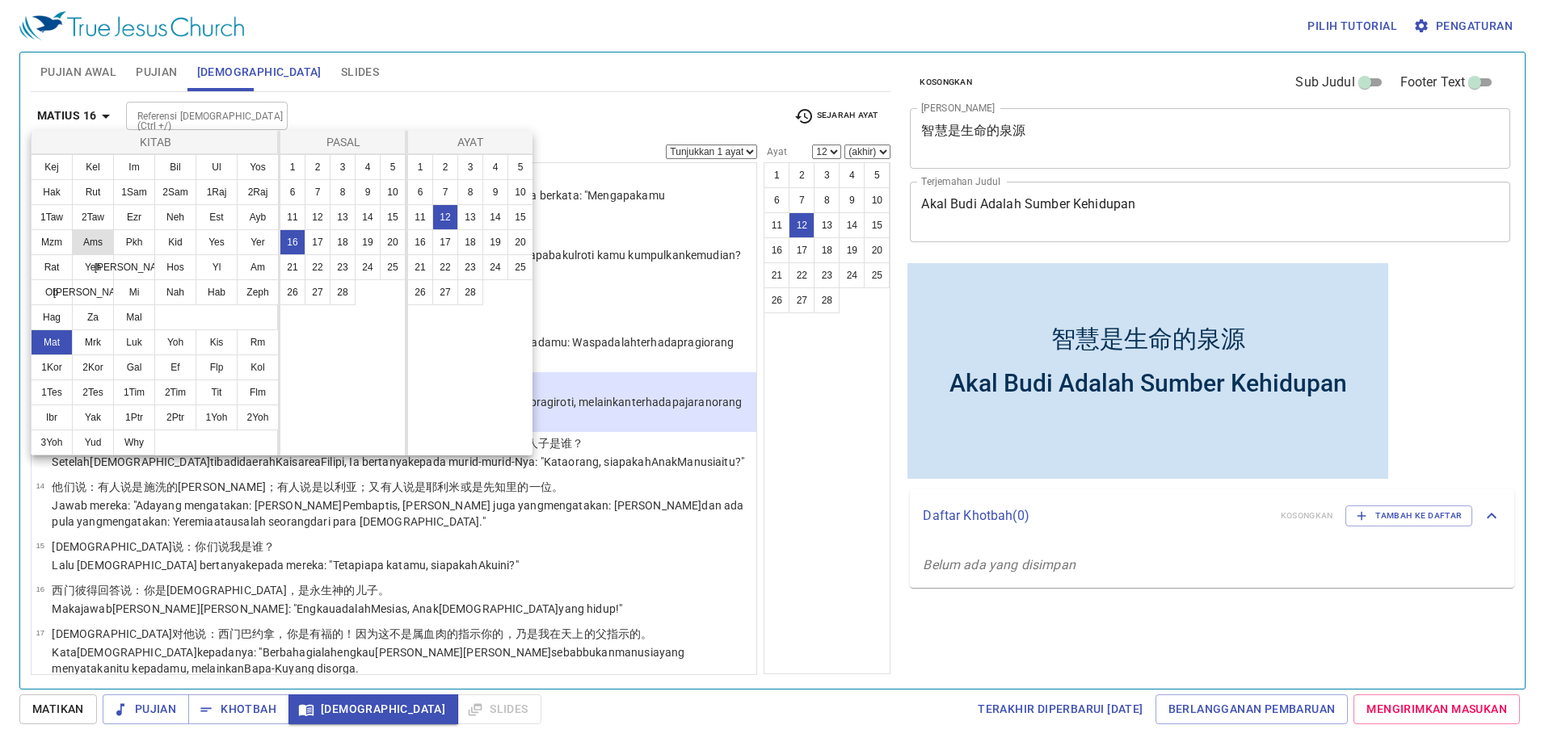
click at [94, 244] on button "Ams" at bounding box center [93, 242] width 42 height 26
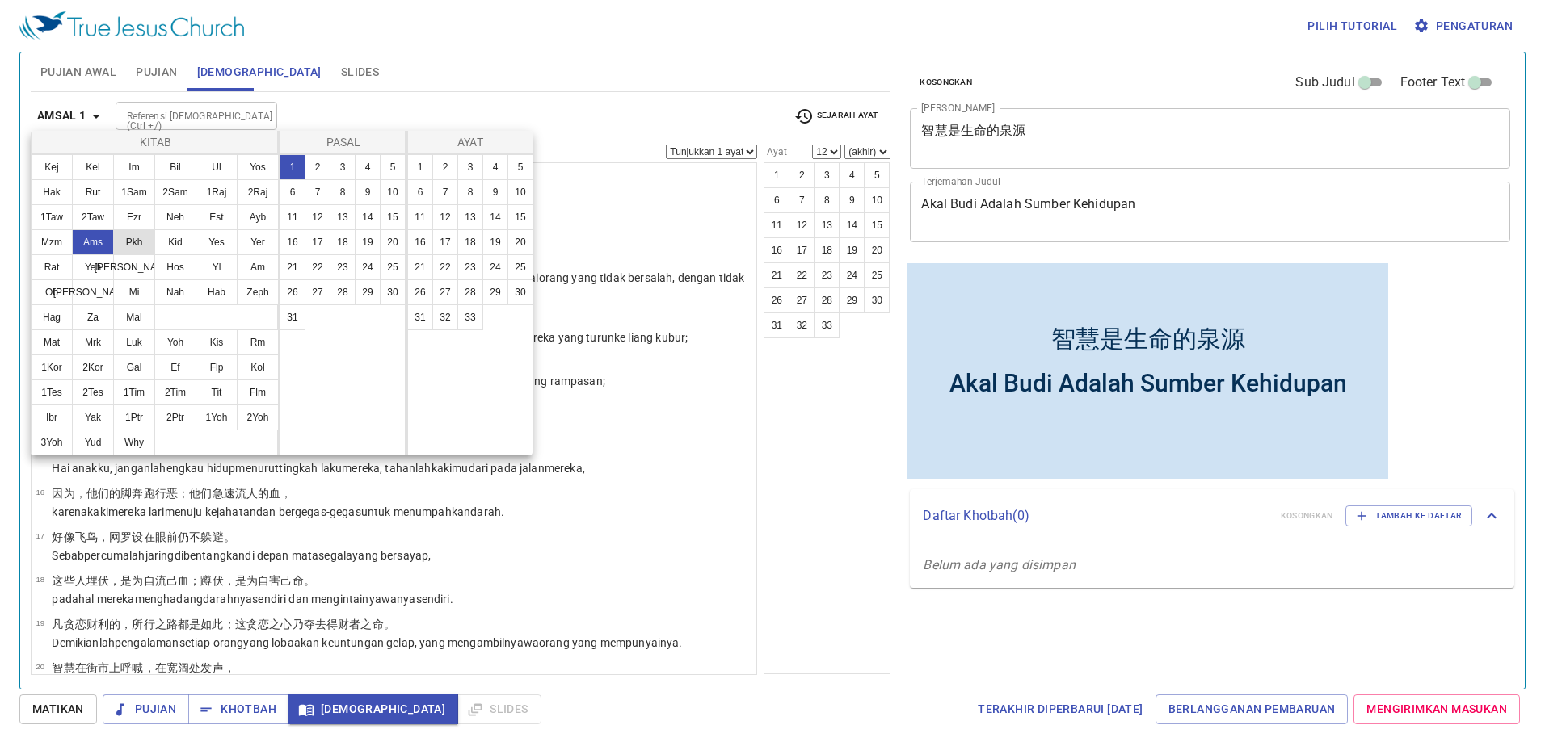
scroll to position [0, 0]
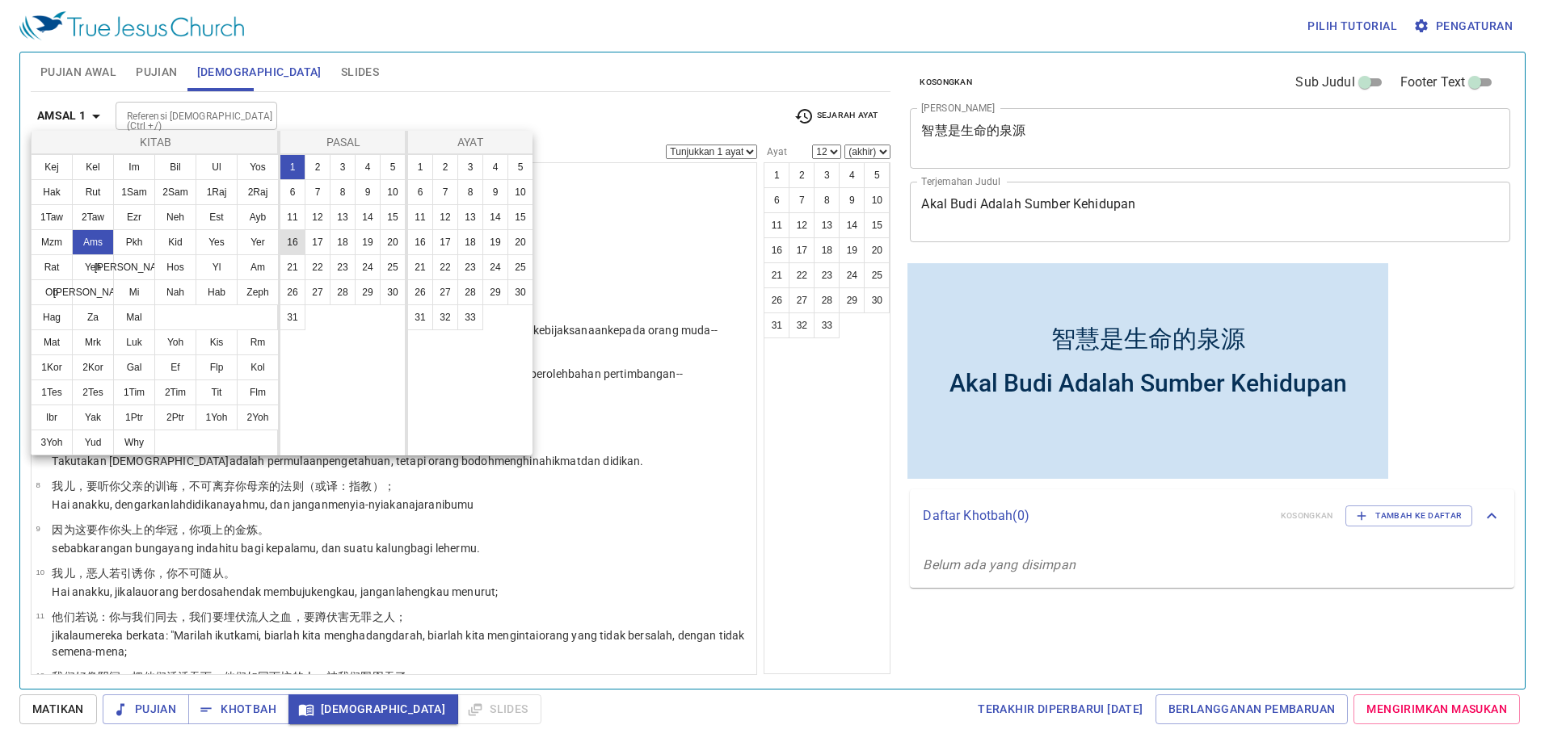
click at [296, 238] on button "16" at bounding box center [293, 242] width 26 height 26
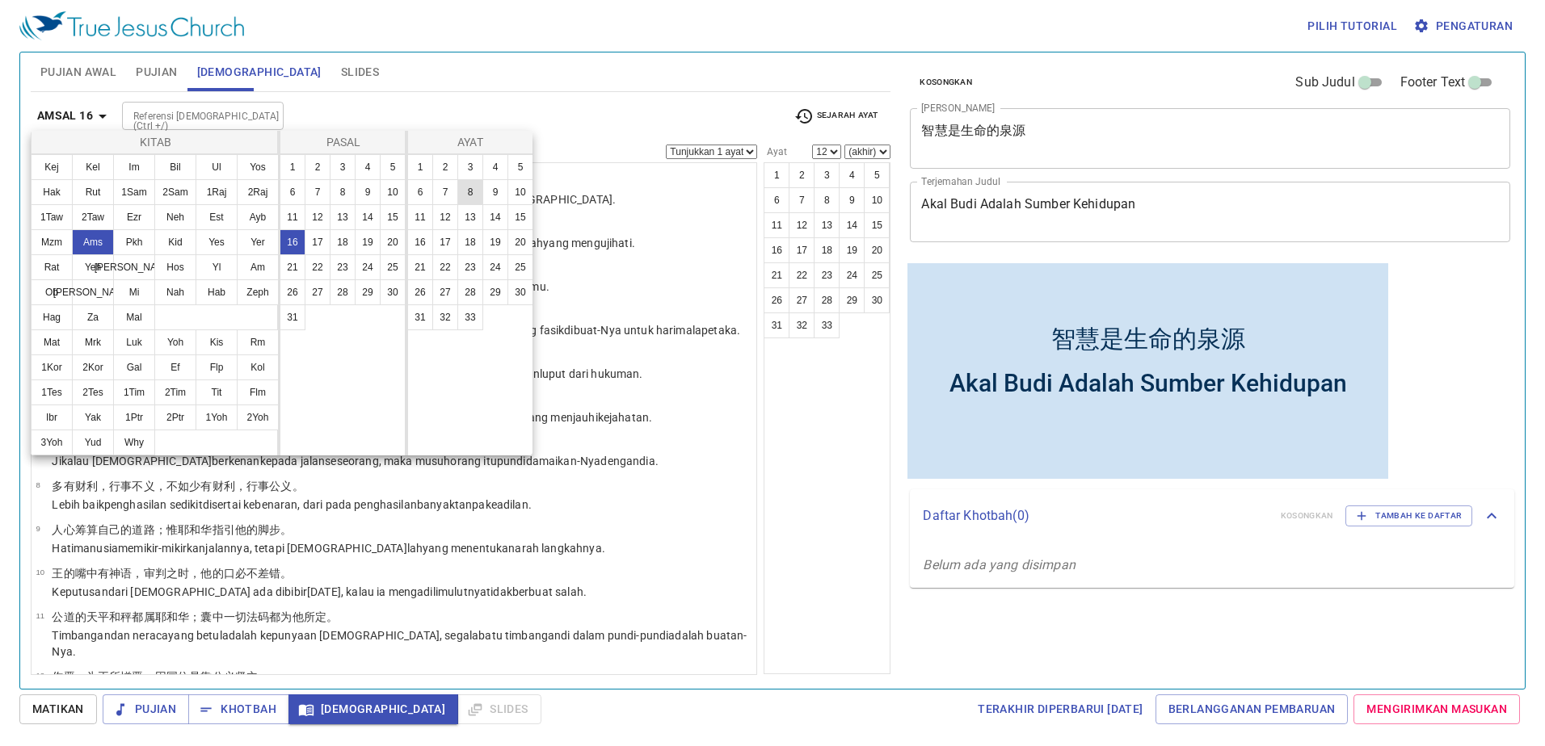
click at [476, 195] on button "8" at bounding box center [470, 192] width 26 height 26
select select "8"
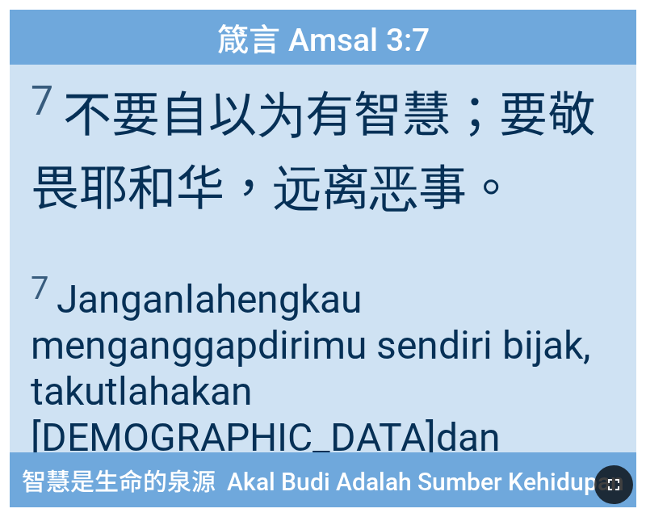
click at [616, 477] on icon "button" at bounding box center [613, 484] width 19 height 19
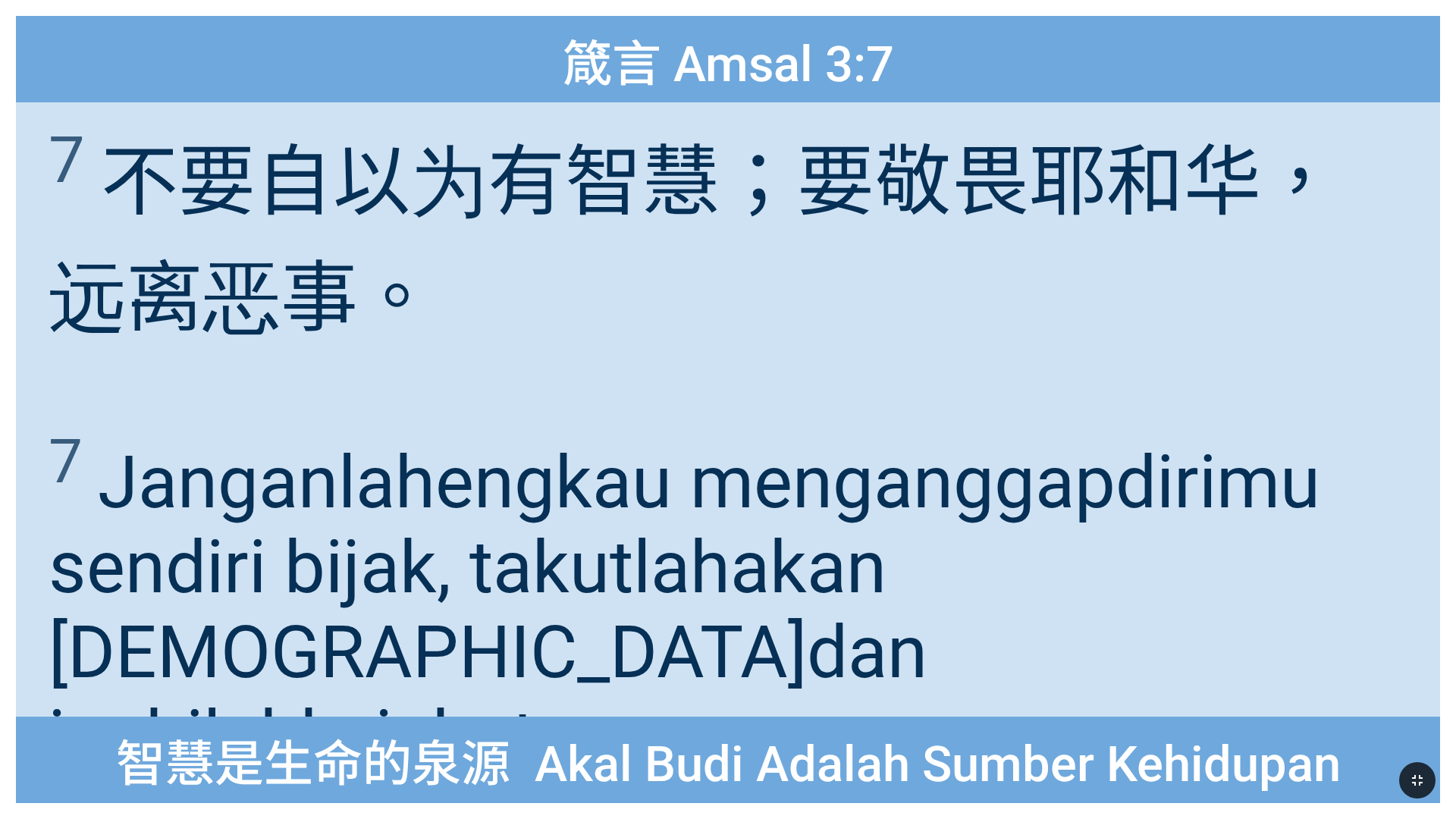
click at [605, 485] on icon "button" at bounding box center [1417, 780] width 10 height 10
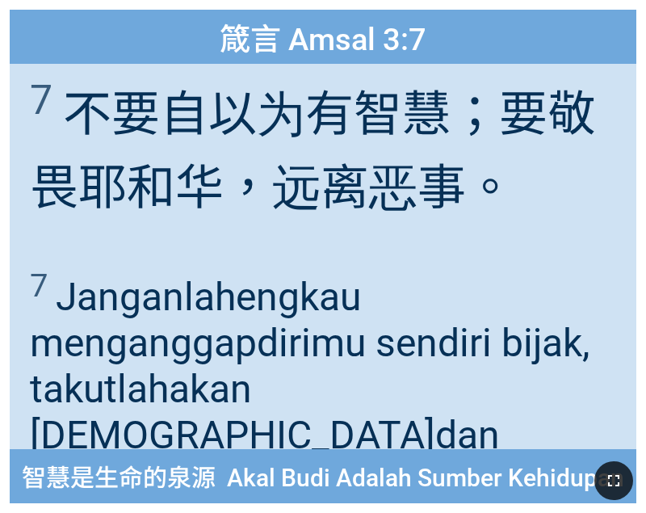
click at [587, 471] on div at bounding box center [323, 480] width 646 height 65
click at [599, 472] on button "button" at bounding box center [614, 480] width 39 height 39
